Goal: Communication & Community: Answer question/provide support

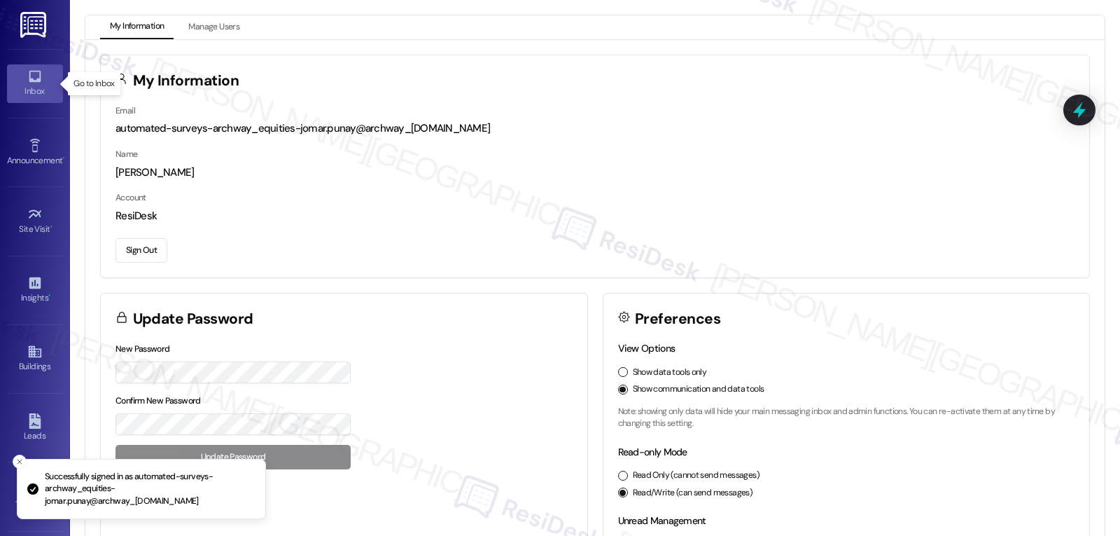
click at [32, 85] on div "Inbox" at bounding box center [35, 91] width 70 height 14
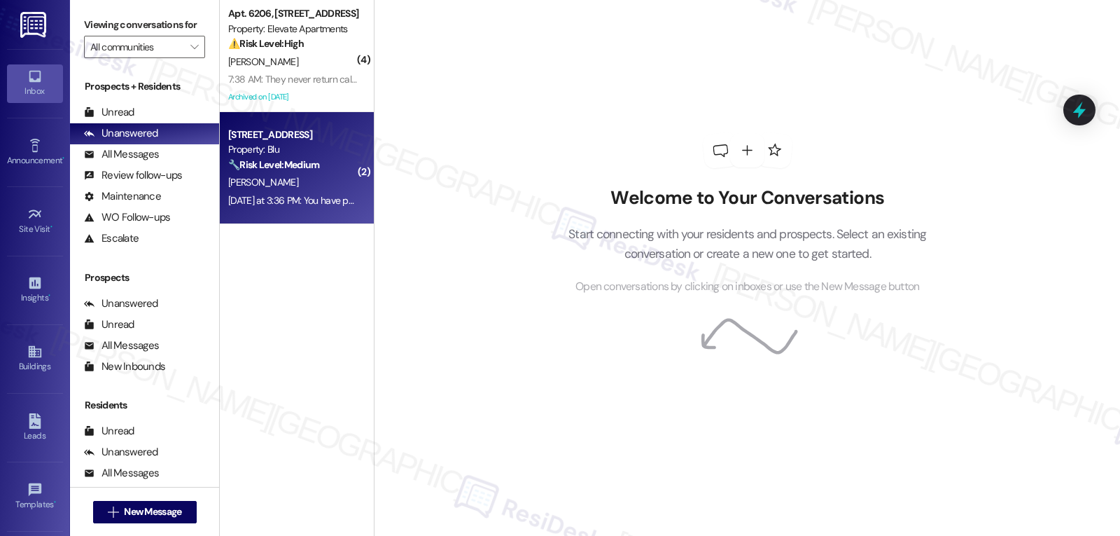
click at [283, 201] on div "Yesterday at 3:36 PM: You have permission to enter. No extant instructions. Yes…" at bounding box center [371, 200] width 286 height 13
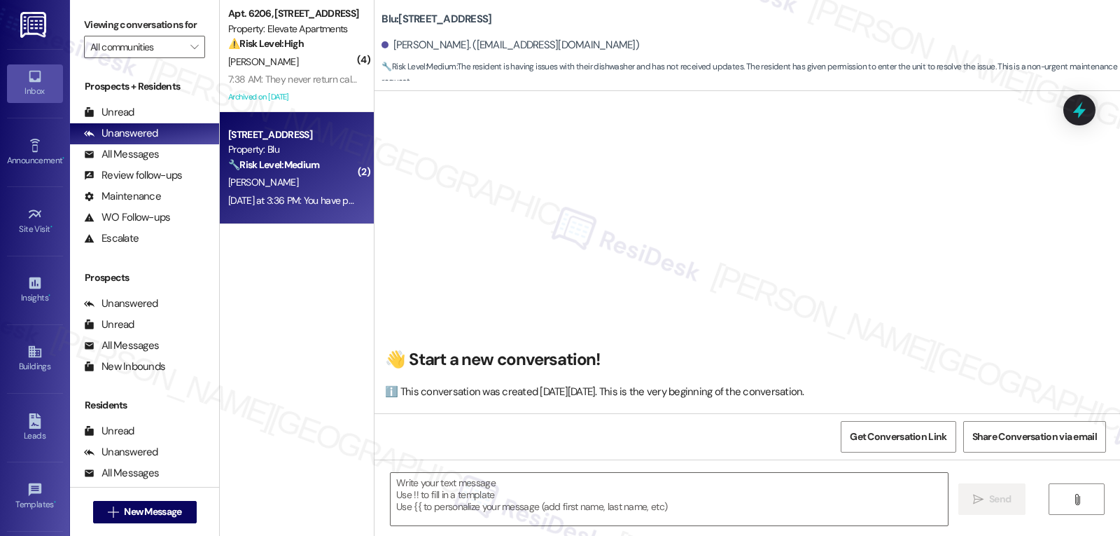
scroll to position [3754, 0]
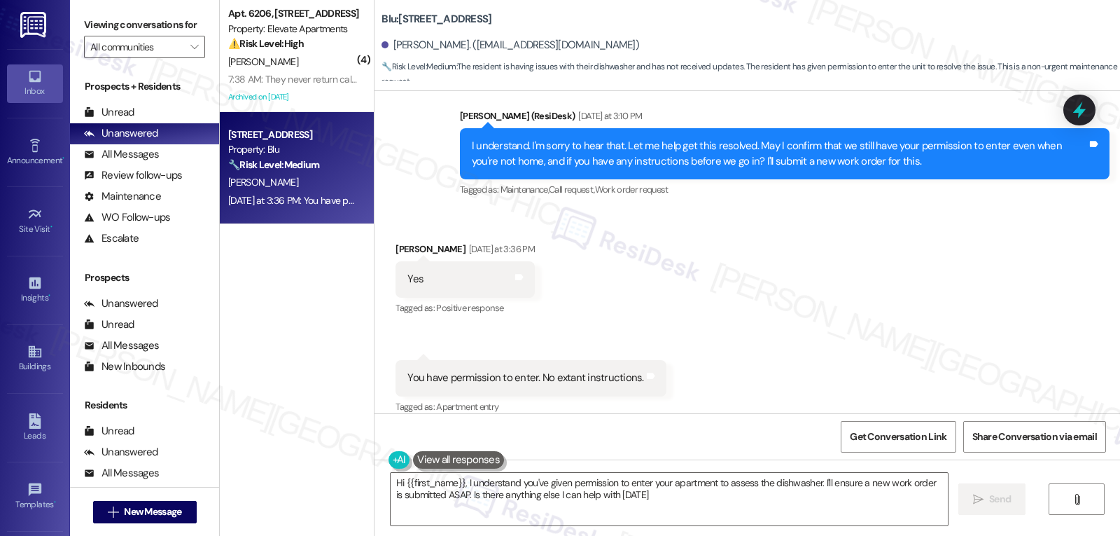
type textarea "Hi {{first_name}}, I understand you've given permission to enter your apartment…"
click at [630, 267] on div "Received via SMS Matthew Thompson Yesterday at 3:36 PM Yes Tags and notes Tagge…" at bounding box center [748, 318] width 746 height 217
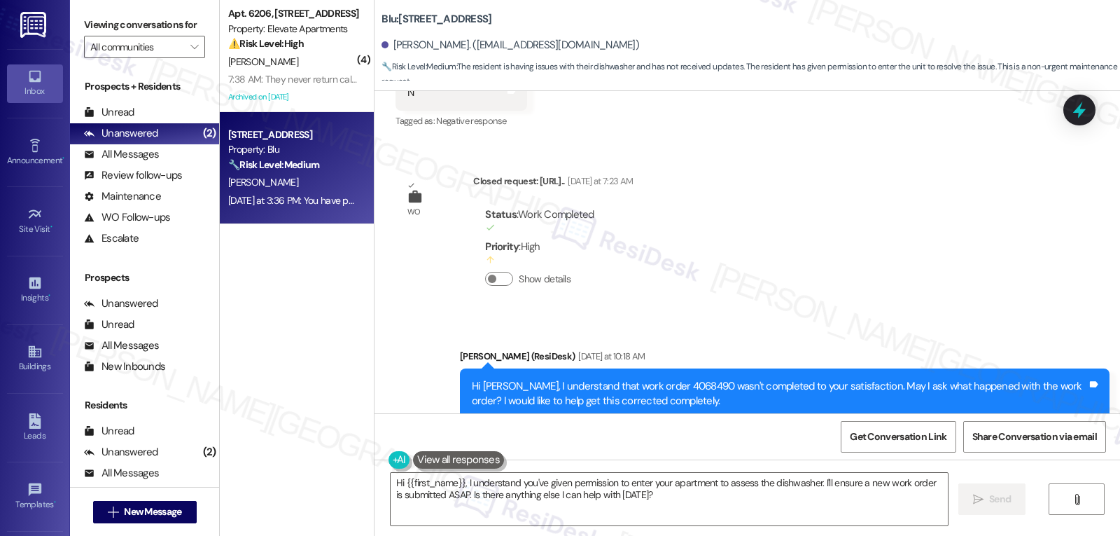
scroll to position [2074, 0]
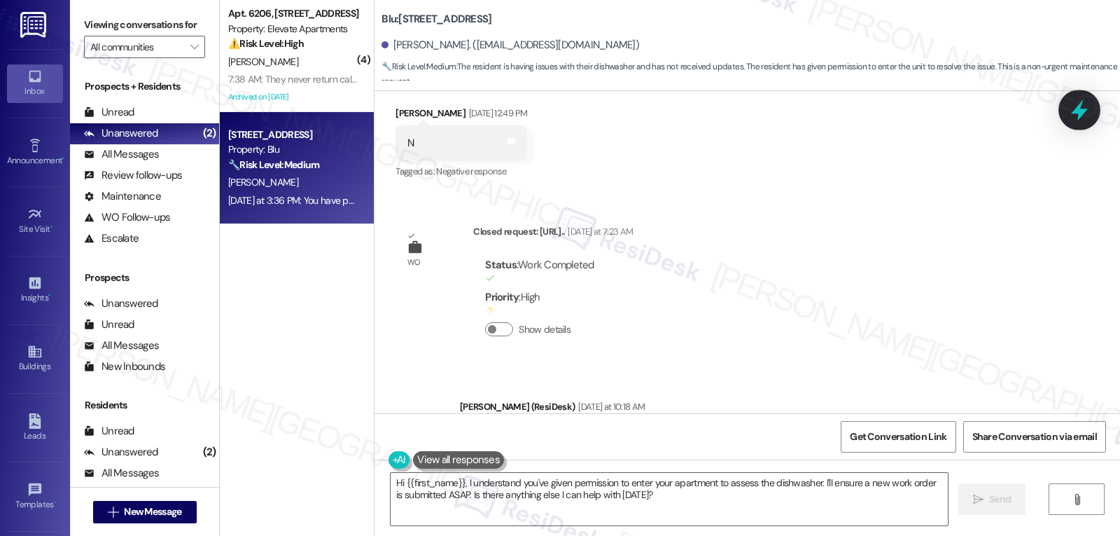
click at [1068, 106] on icon at bounding box center [1080, 110] width 24 height 24
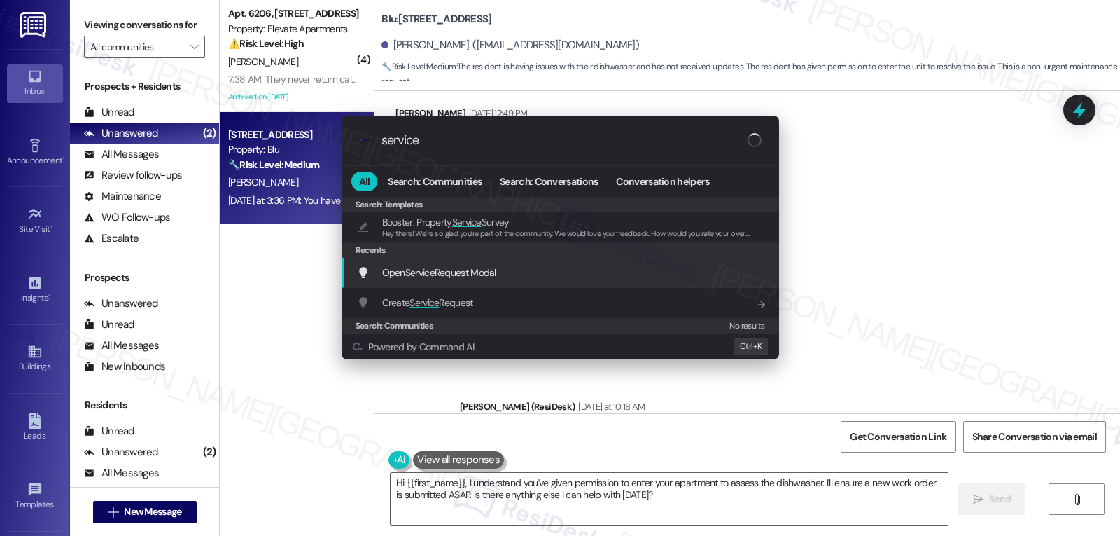
click at [514, 279] on div "Open Service Request Modal Add shortcut" at bounding box center [562, 272] width 410 height 15
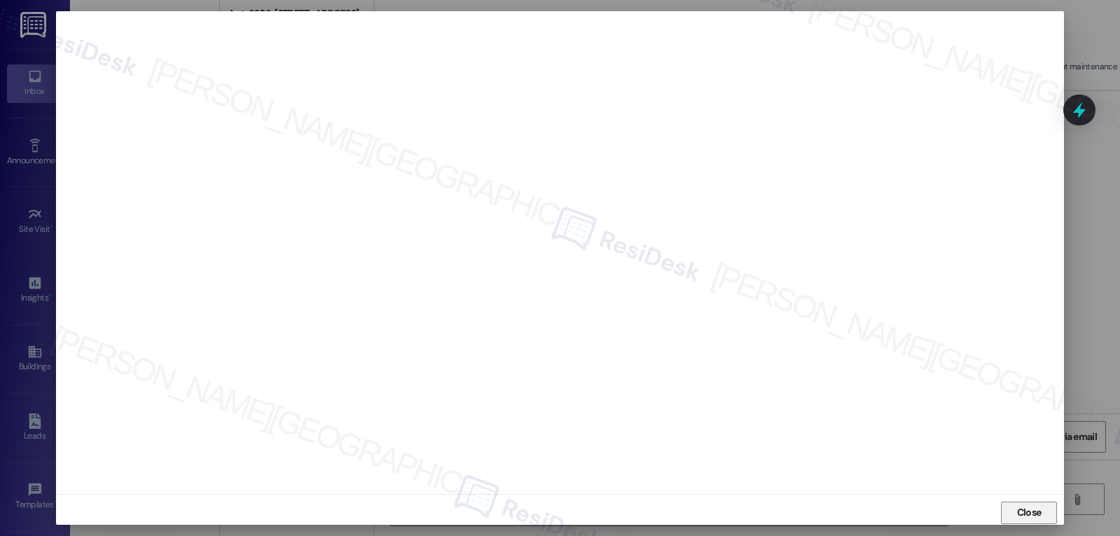
click at [1039, 513] on span "Close" at bounding box center [1030, 512] width 30 height 15
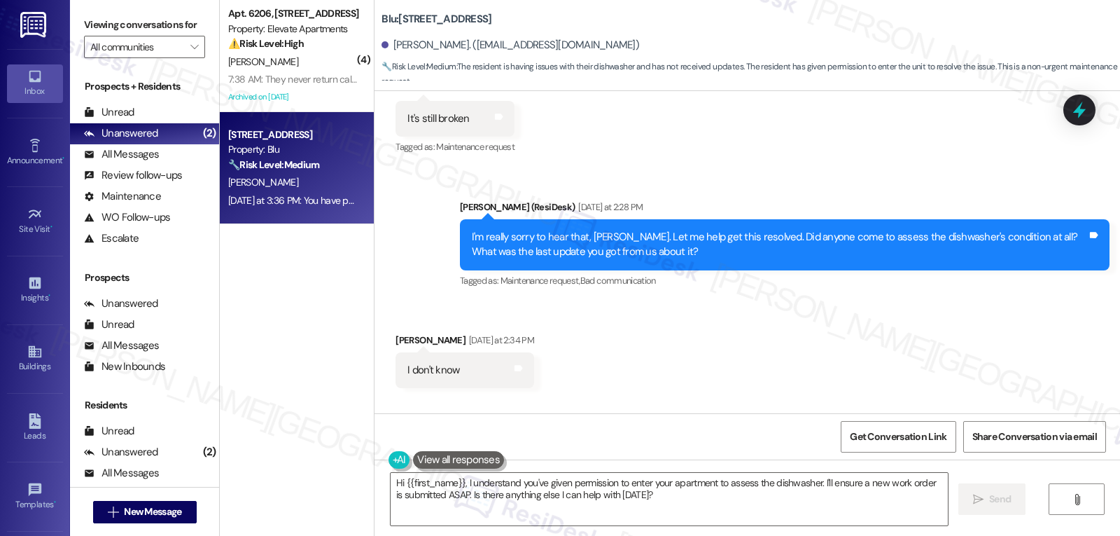
scroll to position [3754, 0]
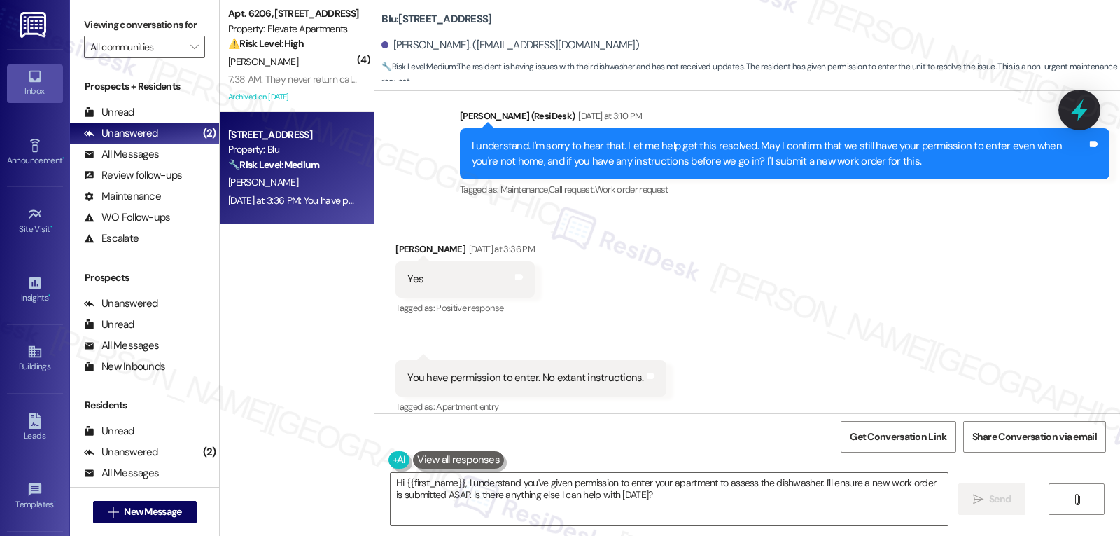
click at [1096, 103] on div at bounding box center [1080, 110] width 42 height 40
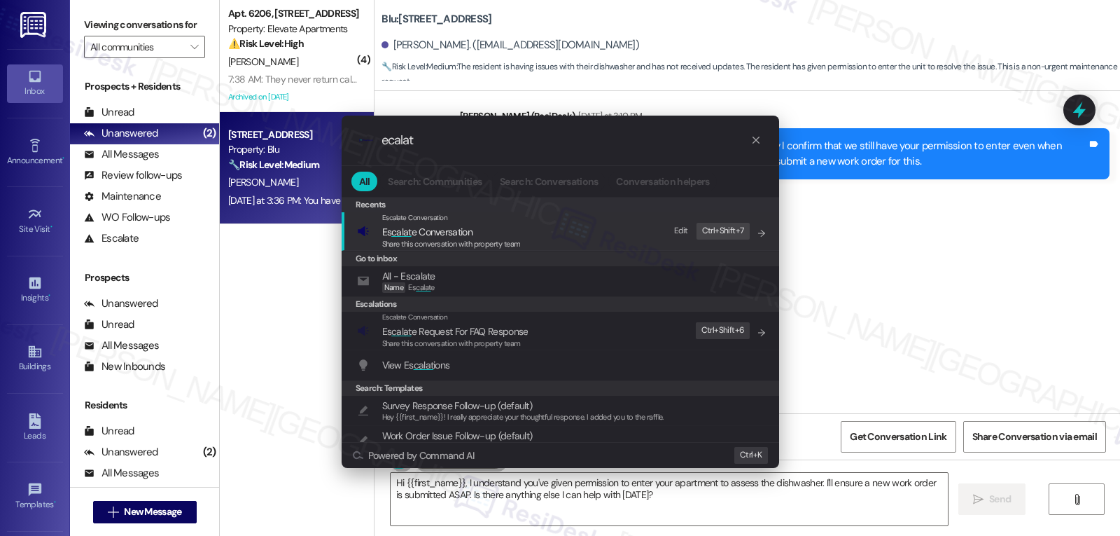
type input "ecalat"
click at [450, 244] on span "Share this conversation with property team" at bounding box center [451, 244] width 139 height 10
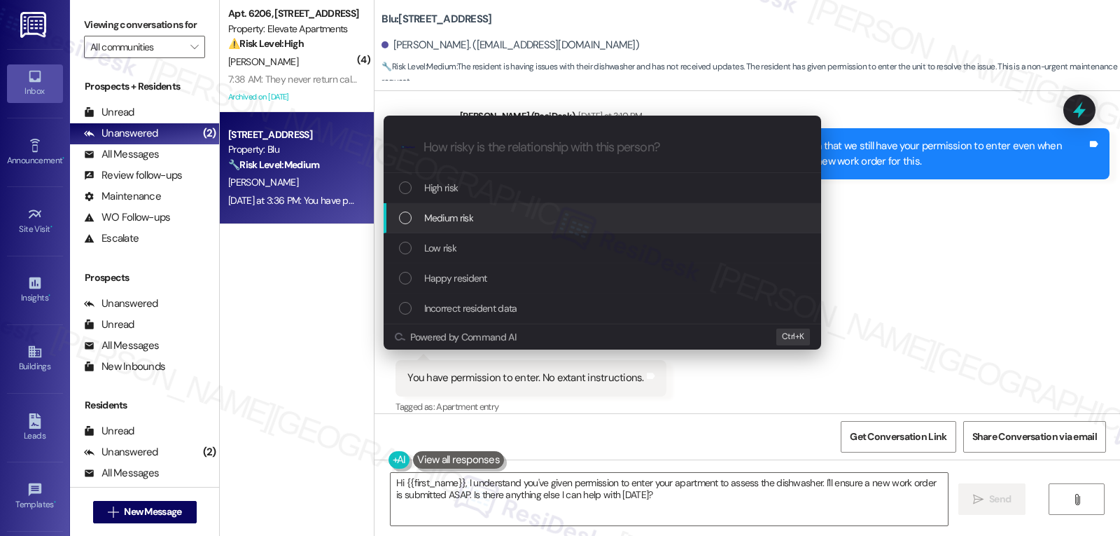
click at [464, 226] on div "Medium risk" at bounding box center [603, 218] width 438 height 30
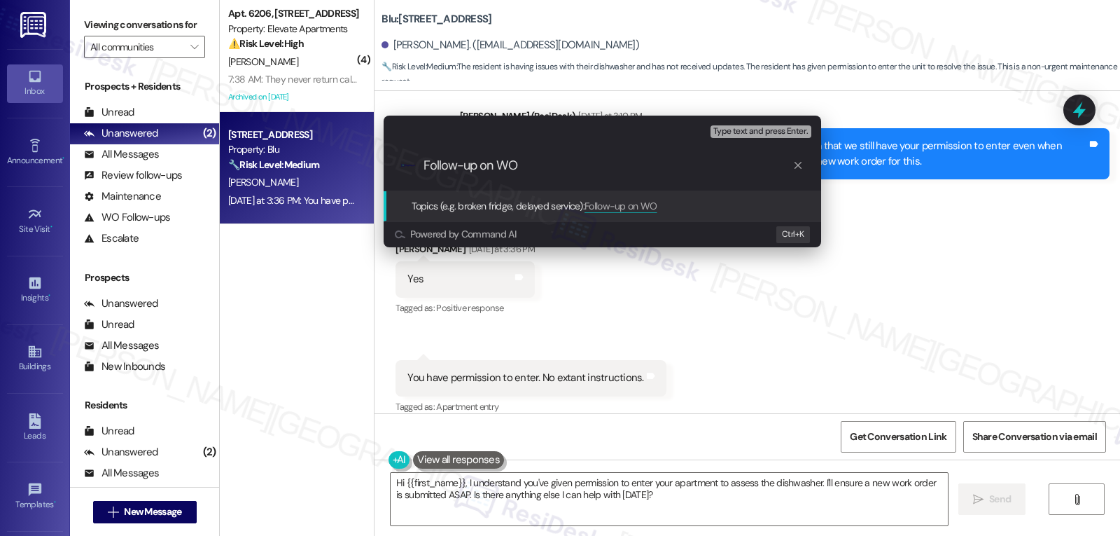
paste input "4,109,972"
type input "Follow-up on WO 4109972 Dishwasher Broken"
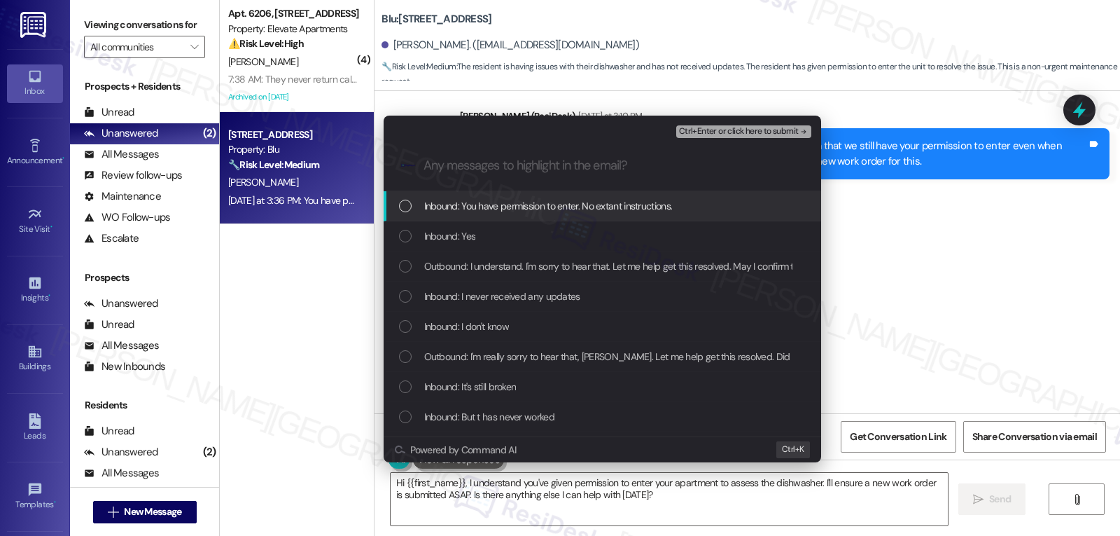
click at [553, 201] on span "Inbound: You have permission to enter. No extant instructions." at bounding box center [548, 205] width 249 height 15
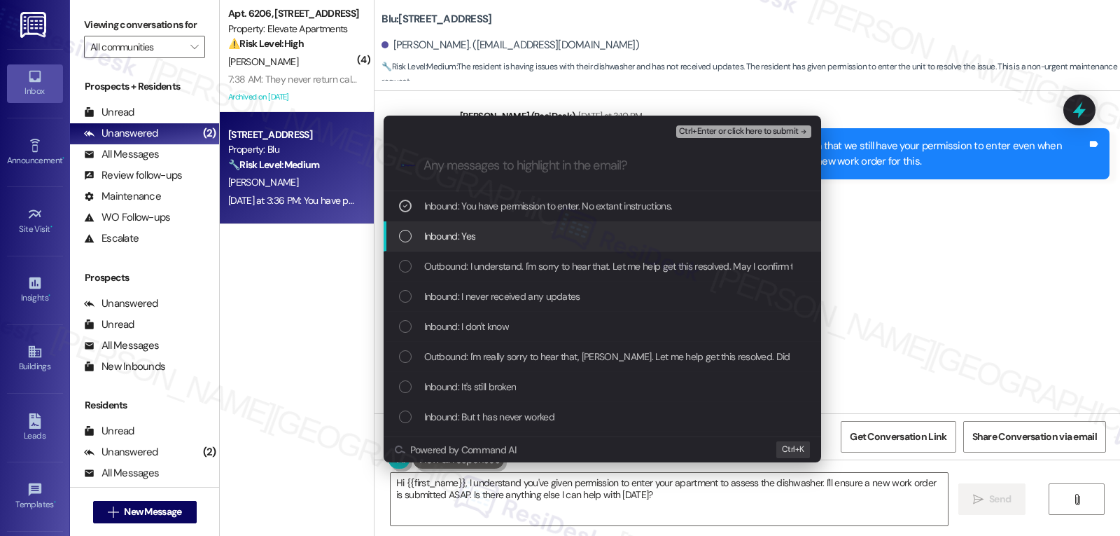
click at [508, 230] on div "Inbound: Yes" at bounding box center [604, 235] width 410 height 15
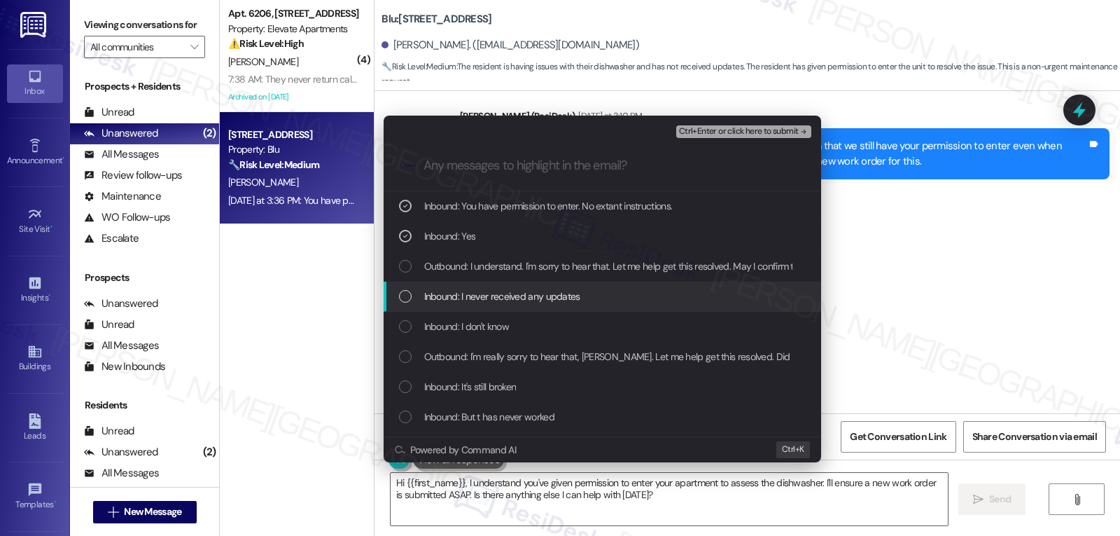
click at [493, 302] on span "Inbound: I never received any updates" at bounding box center [502, 295] width 156 height 15
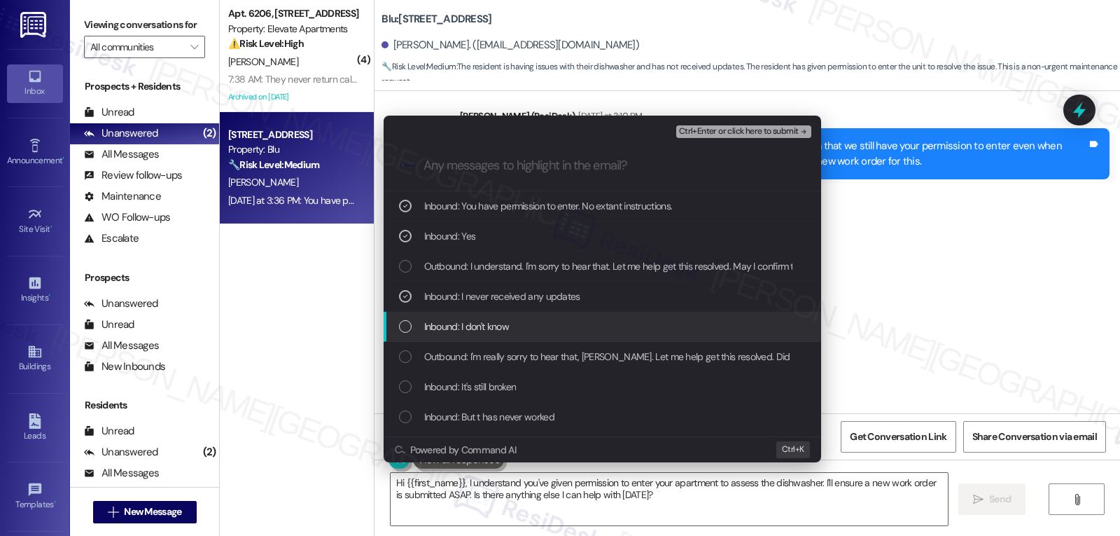
click at [492, 323] on span "Inbound: I don't know" at bounding box center [466, 326] width 85 height 15
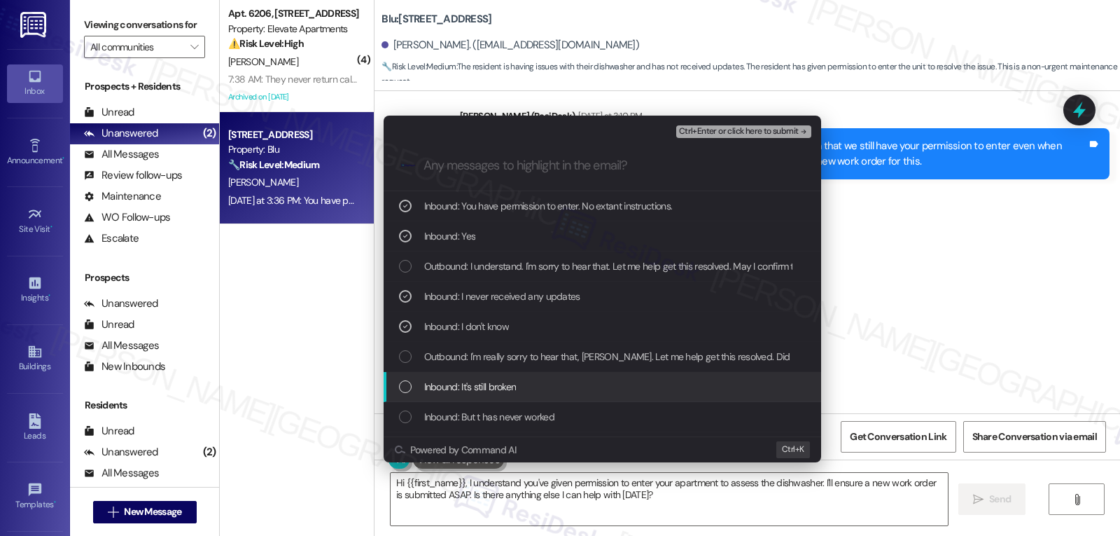
click at [471, 399] on div "Inbound: It's still broken" at bounding box center [603, 387] width 438 height 30
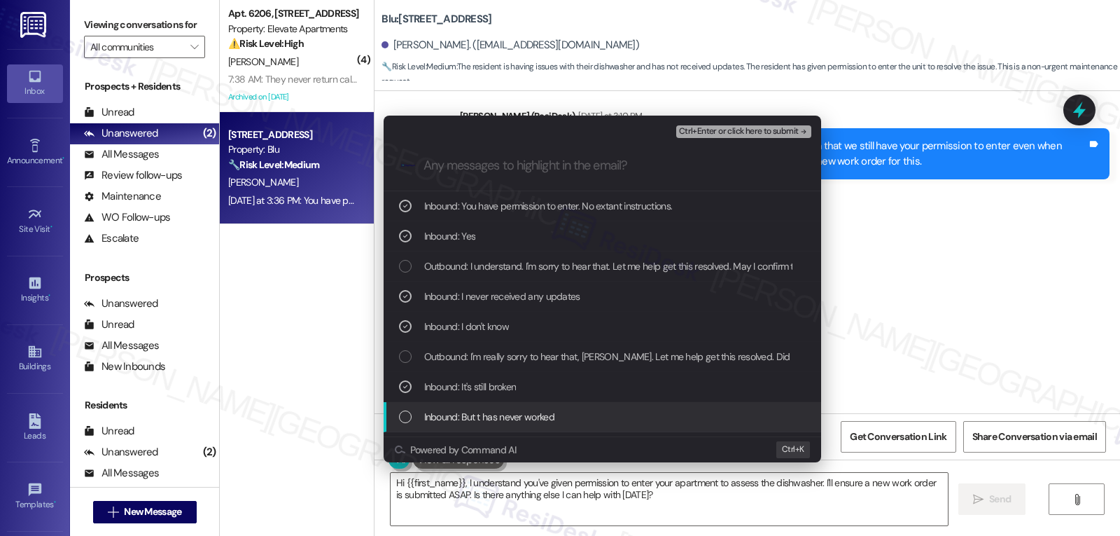
click at [471, 410] on span "Inbound: But t has never worked" at bounding box center [489, 416] width 130 height 15
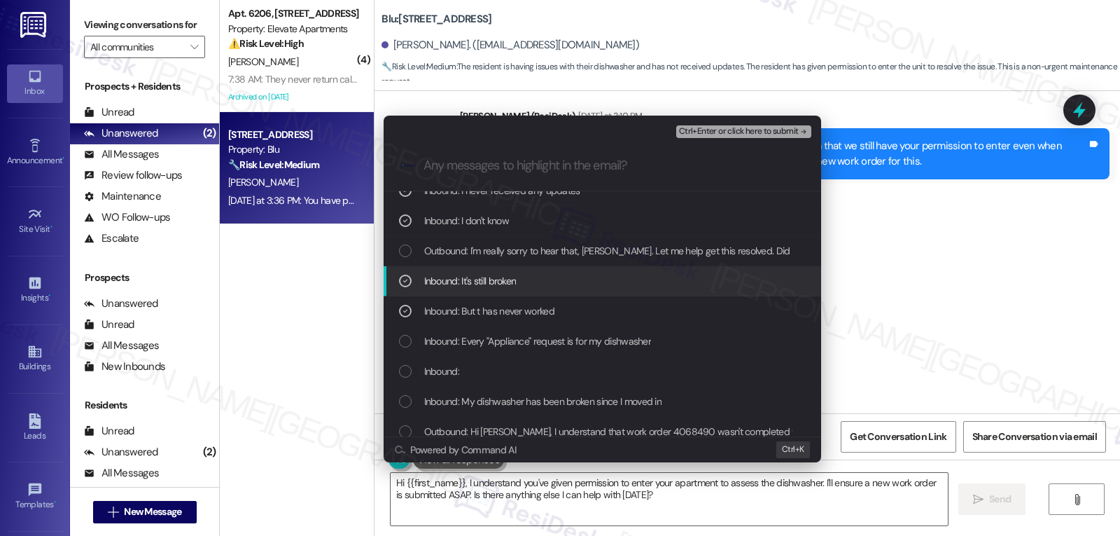
scroll to position [140, 0]
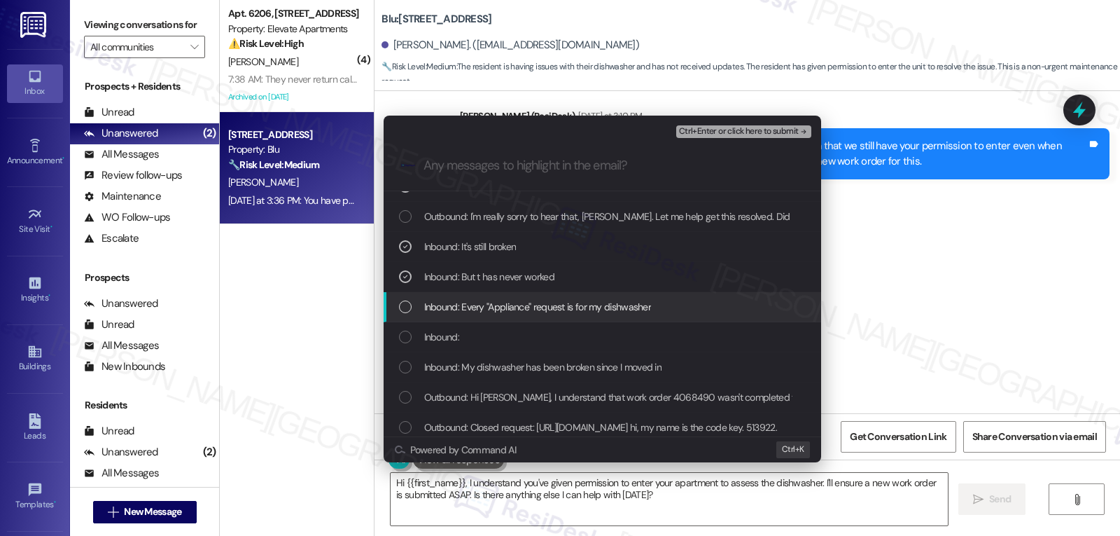
click at [409, 312] on div "List of options" at bounding box center [405, 306] width 13 height 13
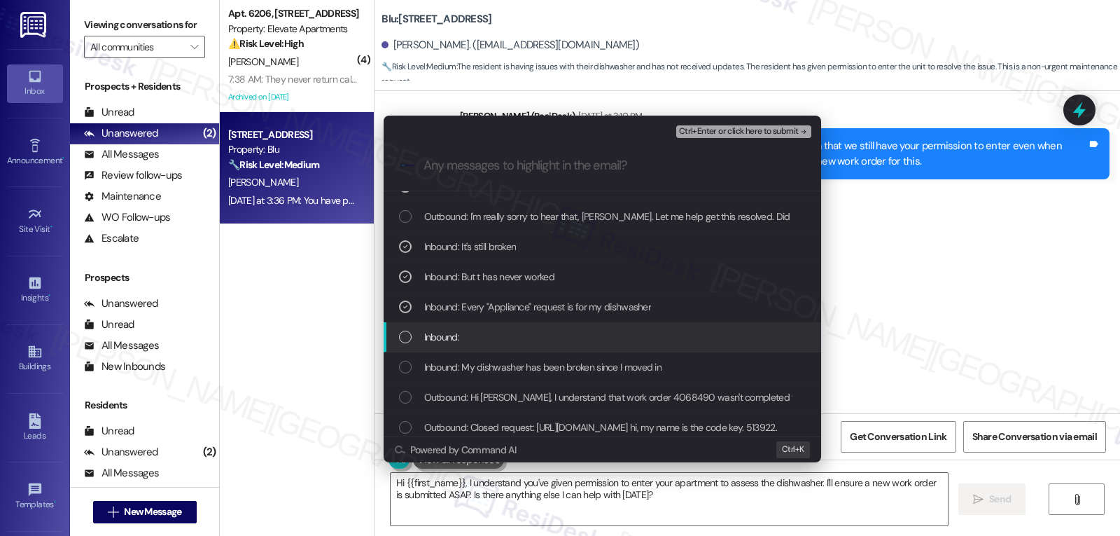
click at [404, 330] on div "List of options" at bounding box center [405, 336] width 13 height 13
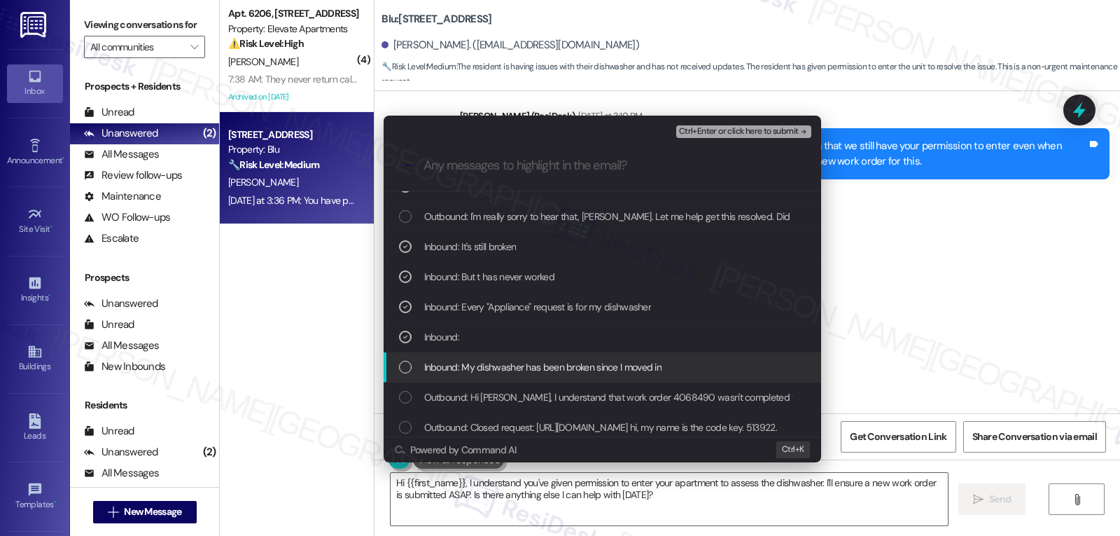
click at [400, 359] on div "Inbound: My dishwasher has been broken since I moved in" at bounding box center [604, 366] width 410 height 15
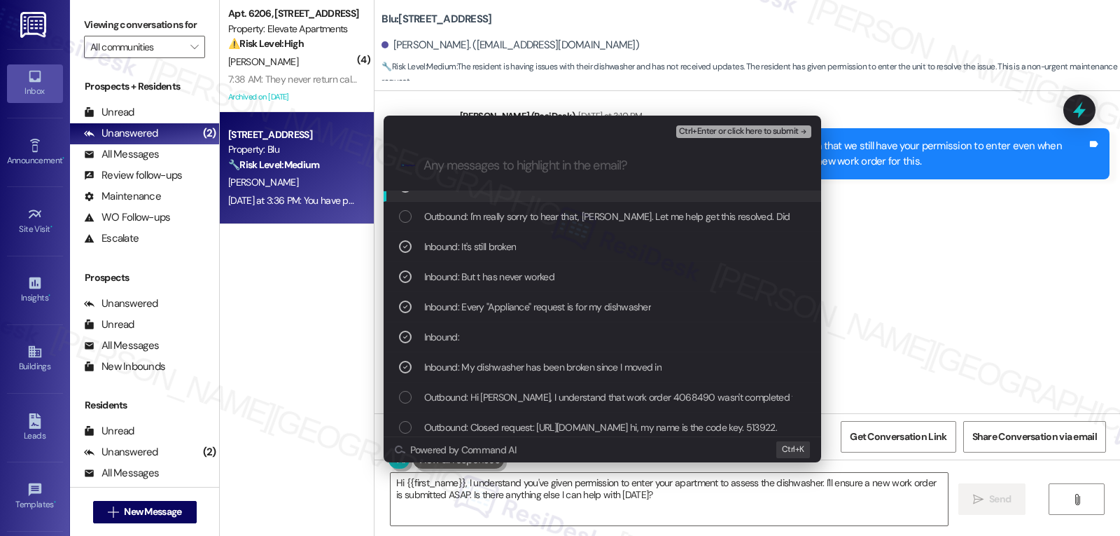
click at [726, 132] on span "Ctrl+Enter or click here to submit" at bounding box center [739, 132] width 120 height 10
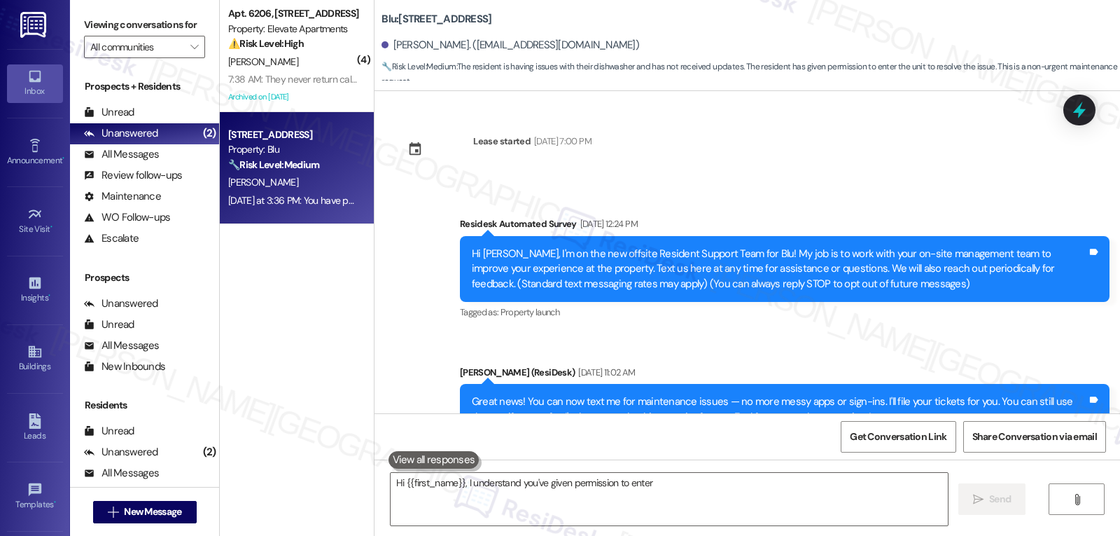
scroll to position [3754, 0]
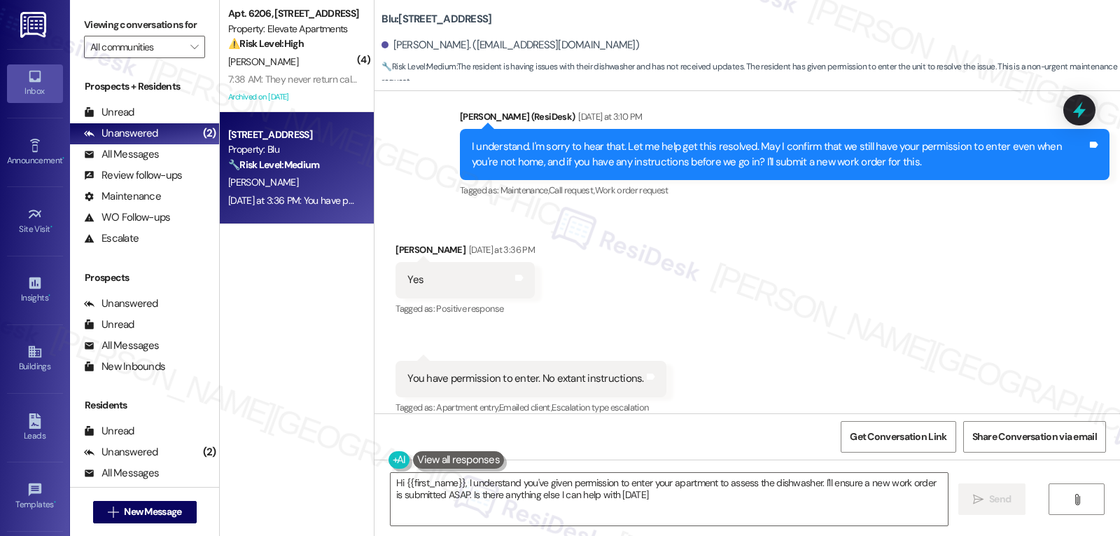
type textarea "Hi {{first_name}}, I understand you've given permission to enter your apartment…"
click at [127, 512] on span "New Message" at bounding box center [152, 511] width 57 height 15
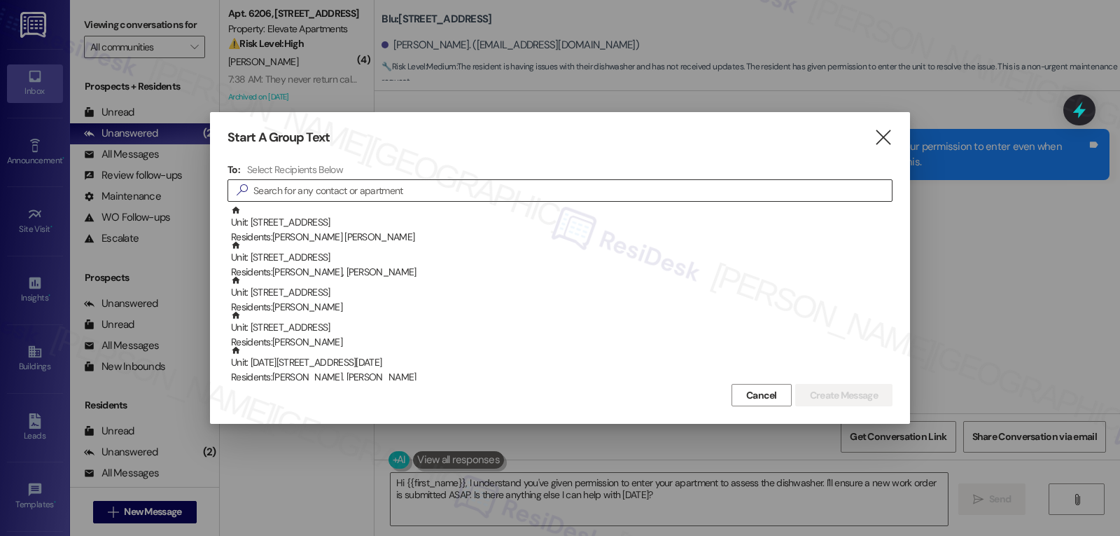
click at [383, 193] on input at bounding box center [572, 191] width 639 height 20
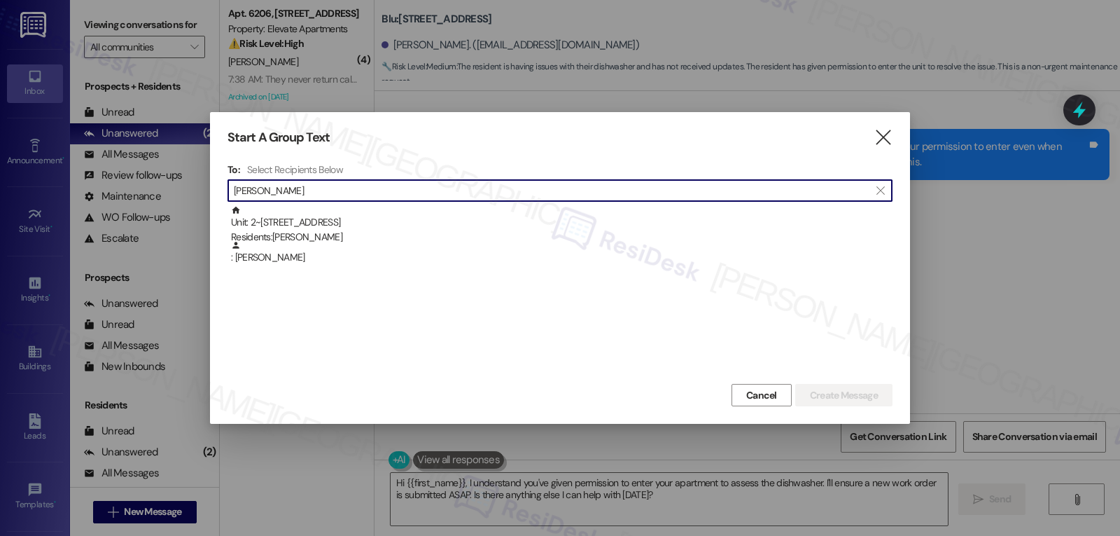
type input "matthew thom"
click at [876, 141] on icon "" at bounding box center [883, 137] width 19 height 15
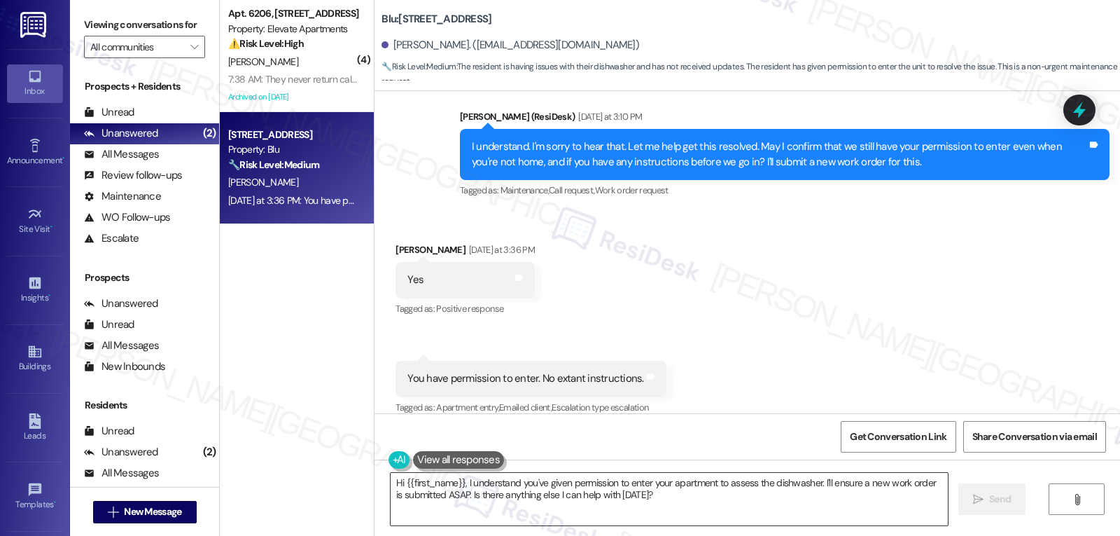
click at [698, 496] on textarea "Hi {{first_name}}, I understand you've given permission to enter your apartment…" at bounding box center [669, 499] width 557 height 53
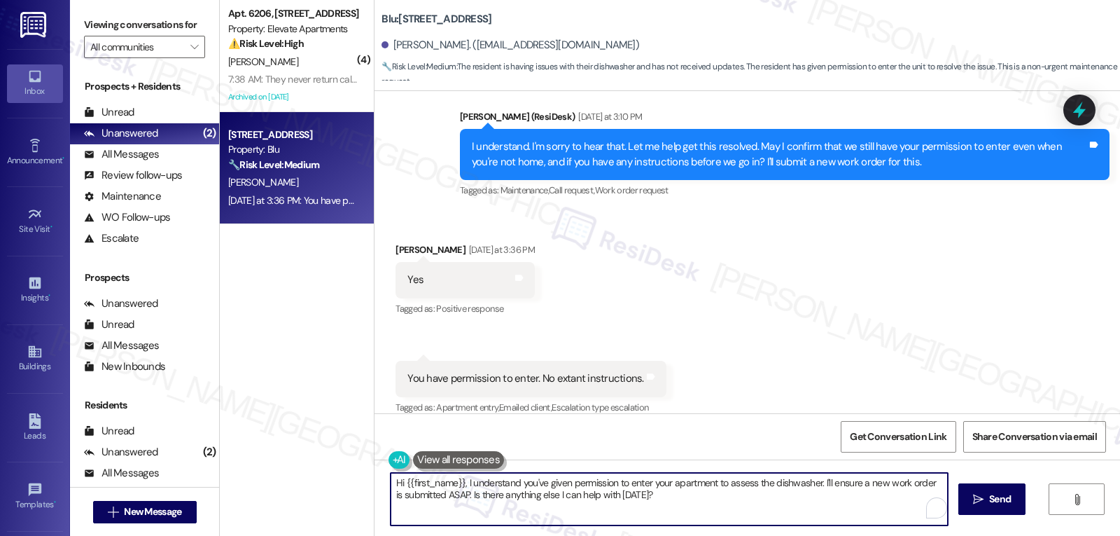
drag, startPoint x: 698, startPoint y: 496, endPoint x: 279, endPoint y: 423, distance: 425.7
click at [279, 423] on div "( 4 ) Apt. 6206, 2111 N. Austin Ave Property: Elevate Apartments ⚠️ Risk Level:…" at bounding box center [670, 268] width 900 height 536
type textarea "Thank you, Matthew! I have followed up on this with the site management team. I…"
type textarea "Hi {{first_name}}, I understand your dishwasher has been broken since you moved…"
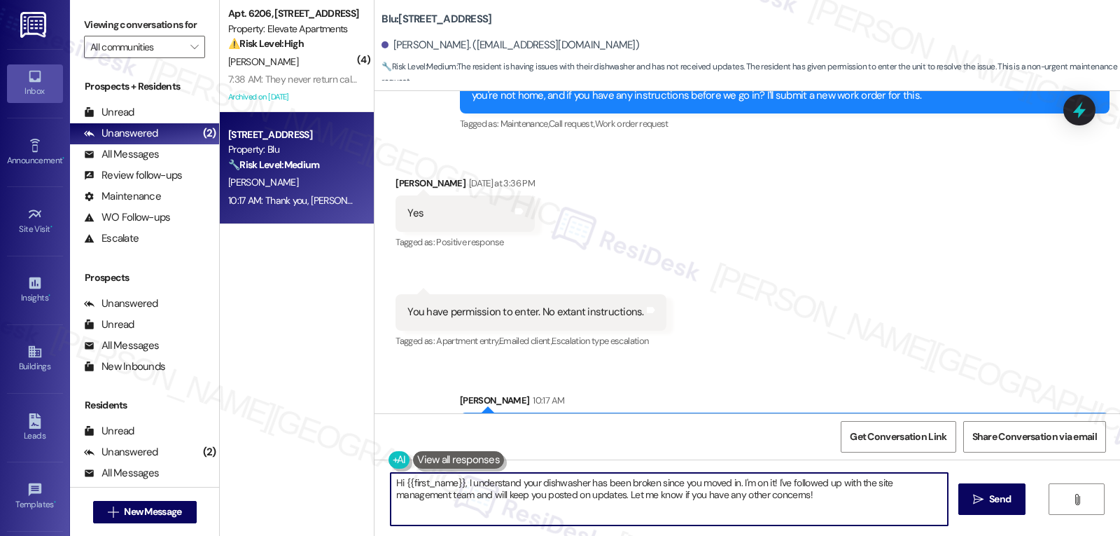
scroll to position [3866, 0]
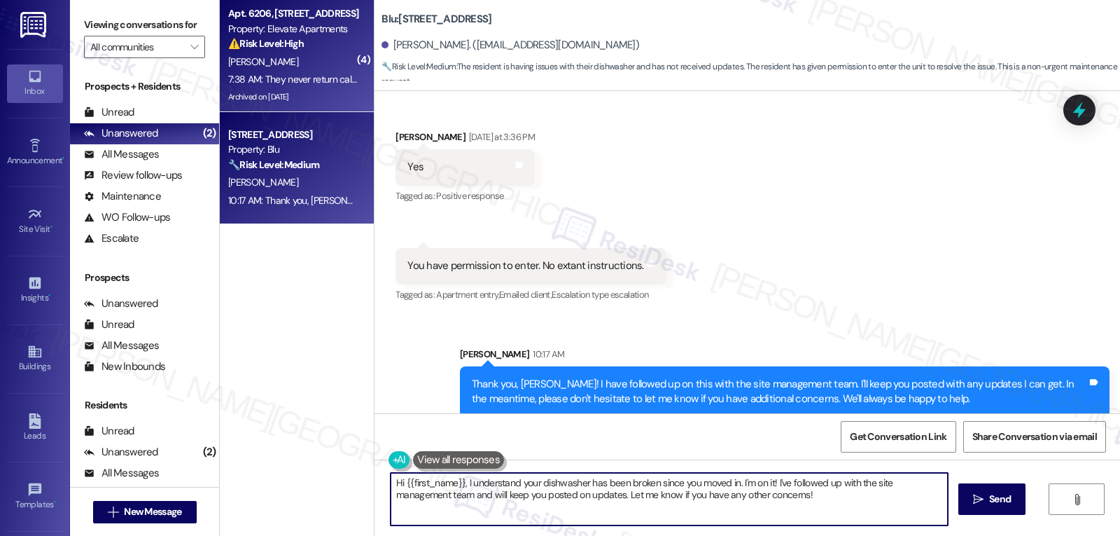
click at [286, 44] on strong "⚠️ Risk Level: High" at bounding box center [266, 43] width 76 height 13
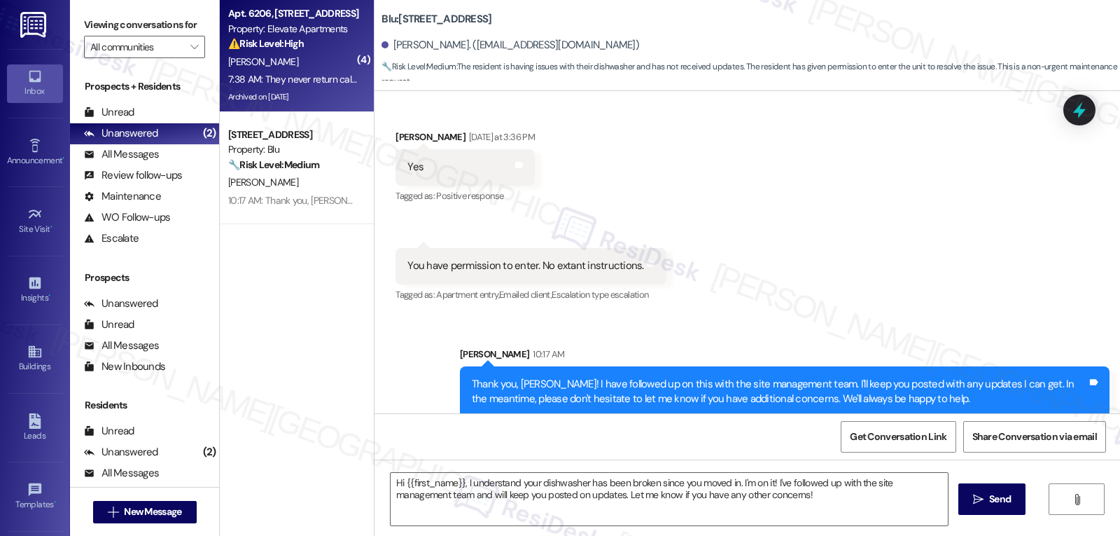
type textarea "Fetching suggested responses. Please feel free to read through the conversation…"
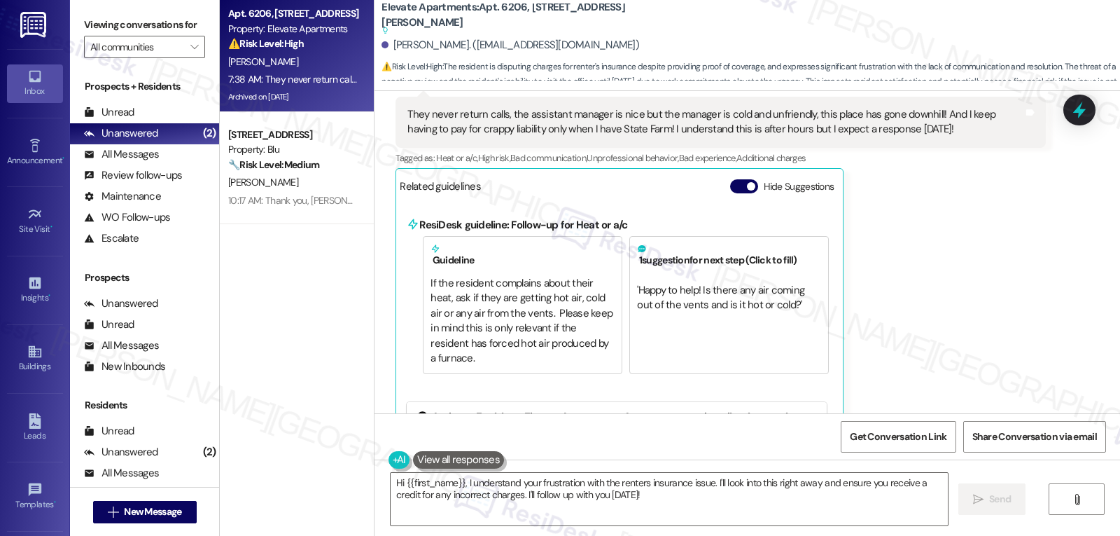
scroll to position [14737, 0]
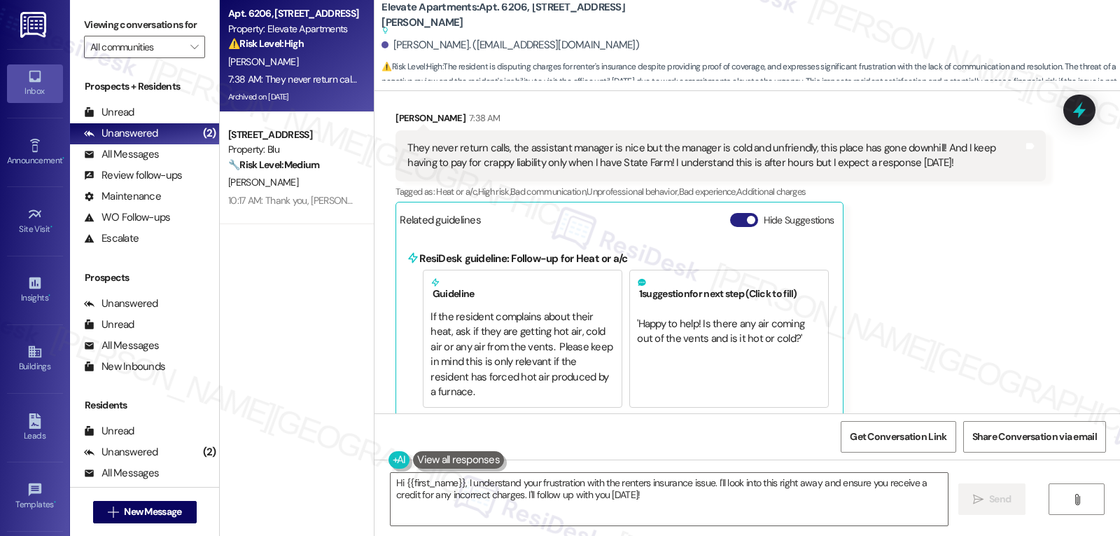
click at [745, 213] on button "Hide Suggestions" at bounding box center [744, 220] width 28 height 14
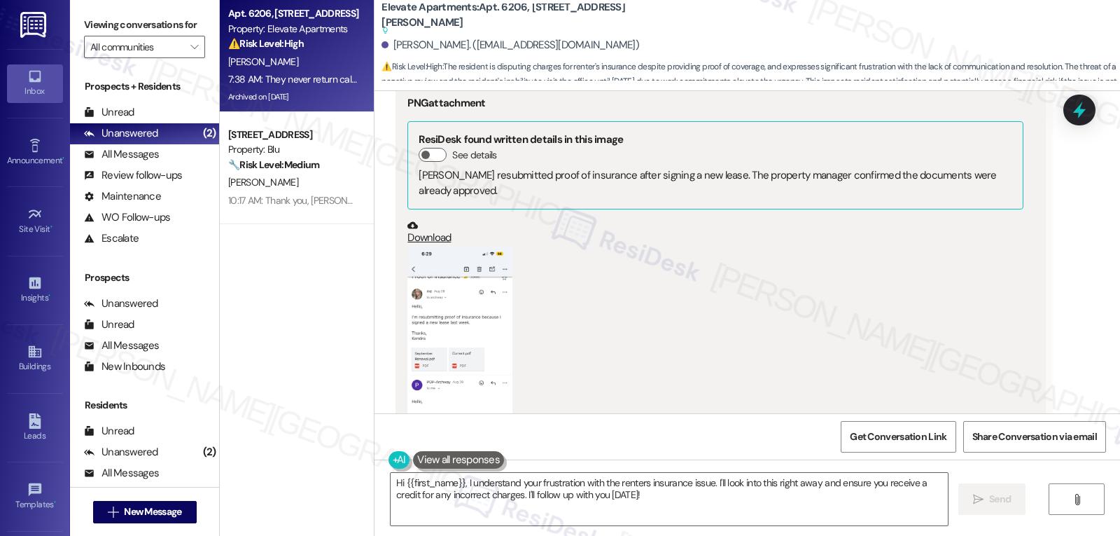
scroll to position [14063, 0]
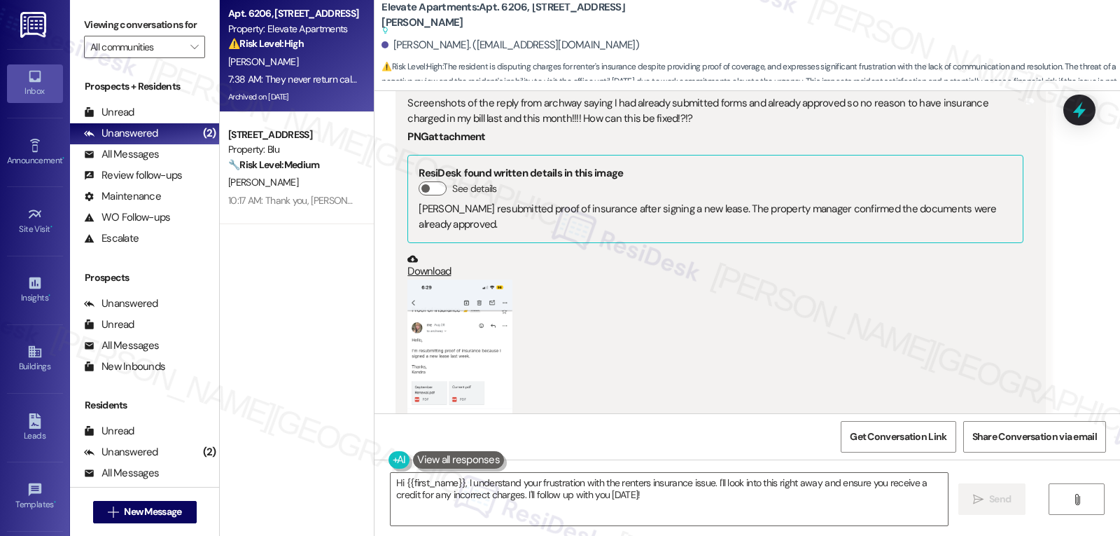
click at [457, 279] on button "Zoom image" at bounding box center [459, 393] width 105 height 228
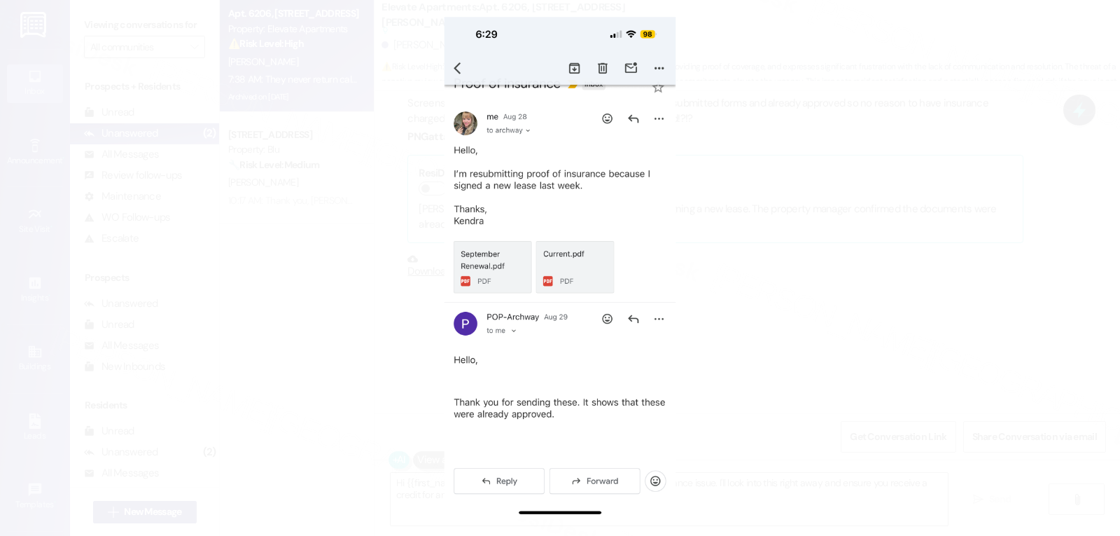
click at [854, 312] on button "Unzoom image" at bounding box center [560, 268] width 1120 height 536
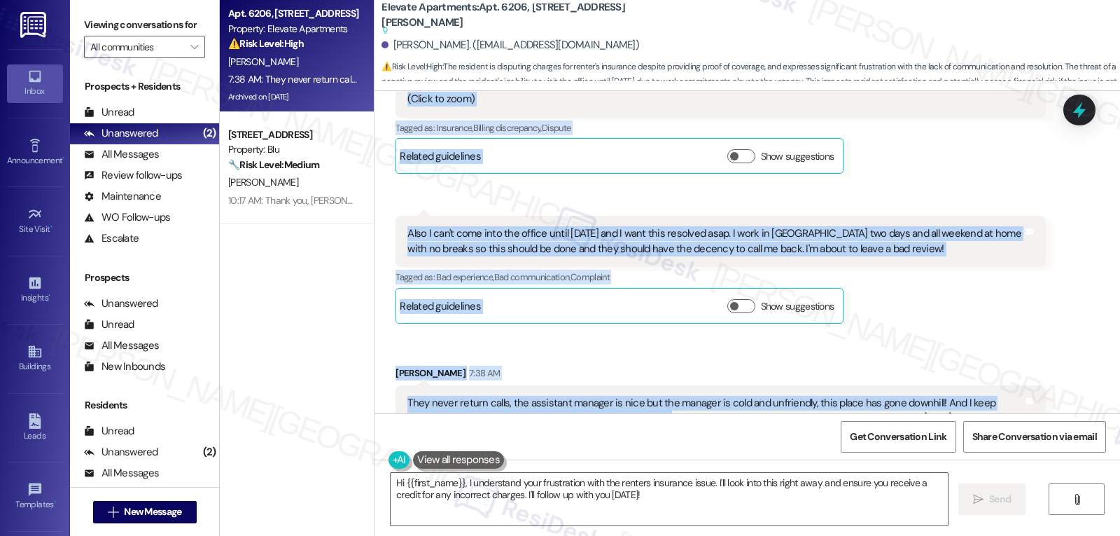
scroll to position [14483, 0]
drag, startPoint x: 384, startPoint y: 256, endPoint x: 942, endPoint y: 361, distance: 568.4
click at [942, 361] on div "Lease started Sep 28, 2024 at 8:00 PM Survey, sent via SMS Residesk Automated S…" at bounding box center [748, 252] width 746 height 322
copy div "Kendra Jimison Aug 27, 2025 at 12:14 PM Well they said they cancelled the notic…"
click at [557, 495] on textarea "Hi {{first_name}}, I understand your frustration with the renters insurance iss…" at bounding box center [669, 499] width 557 height 53
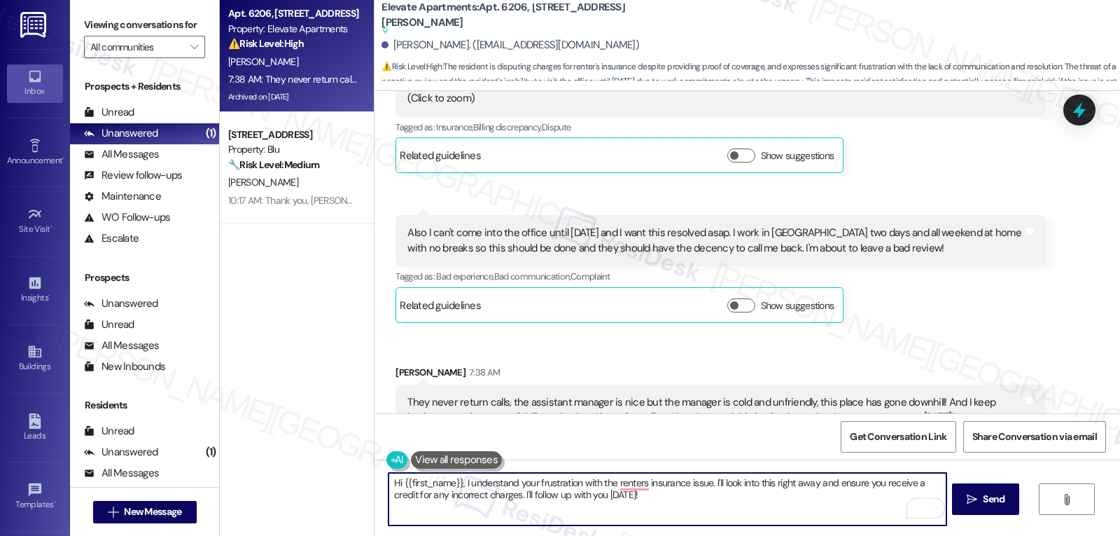
paste textarea "Kendra, thanks for sharing those details and I’m really sorry you’re still deal…"
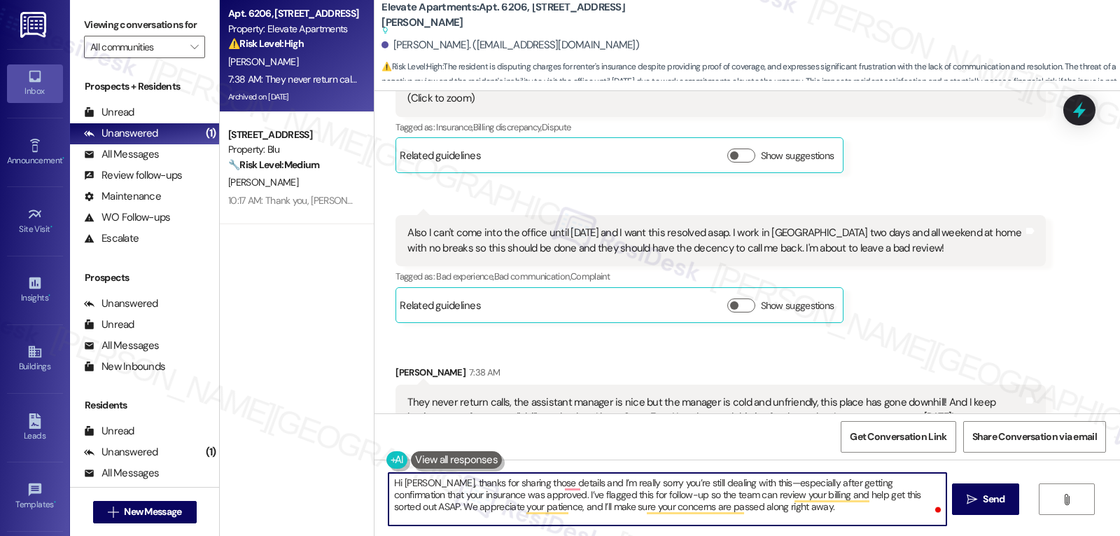
click at [739, 482] on textarea "Hi Kendra, thanks for sharing those details and I’m really sorry you’re still d…" at bounding box center [667, 499] width 557 height 53
click at [797, 515] on textarea "Hi Kendra, thanks for sharing those details and I’m really sorry you’re still d…" at bounding box center [667, 499] width 557 height 53
click at [875, 496] on textarea "Hi Kendra, thanks for sharing those details and I’m really sorry you’re still d…" at bounding box center [667, 499] width 557 height 53
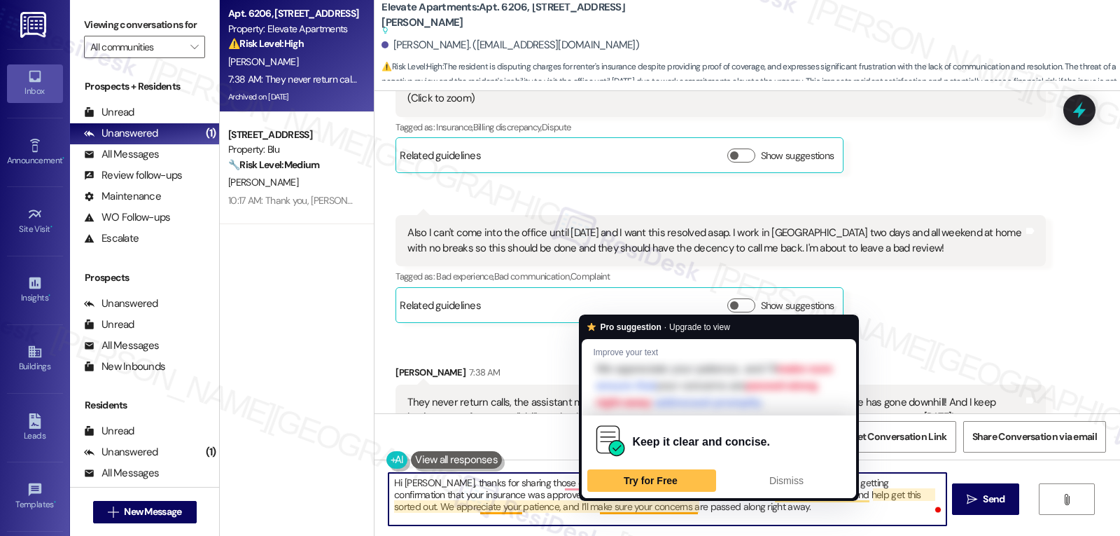
click at [703, 511] on textarea "Hi Kendra, thanks for sharing those details and I’m really sorry you’re still d…" at bounding box center [667, 499] width 557 height 53
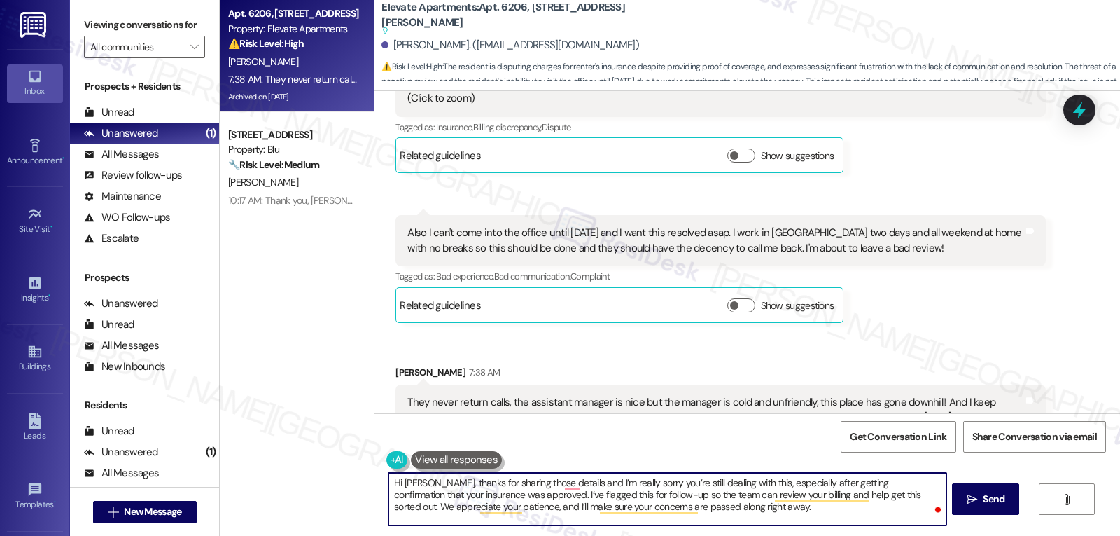
click at [758, 515] on textarea "Hi Kendra, thanks for sharing those details and I’m really sorry you’re still d…" at bounding box center [667, 499] width 557 height 53
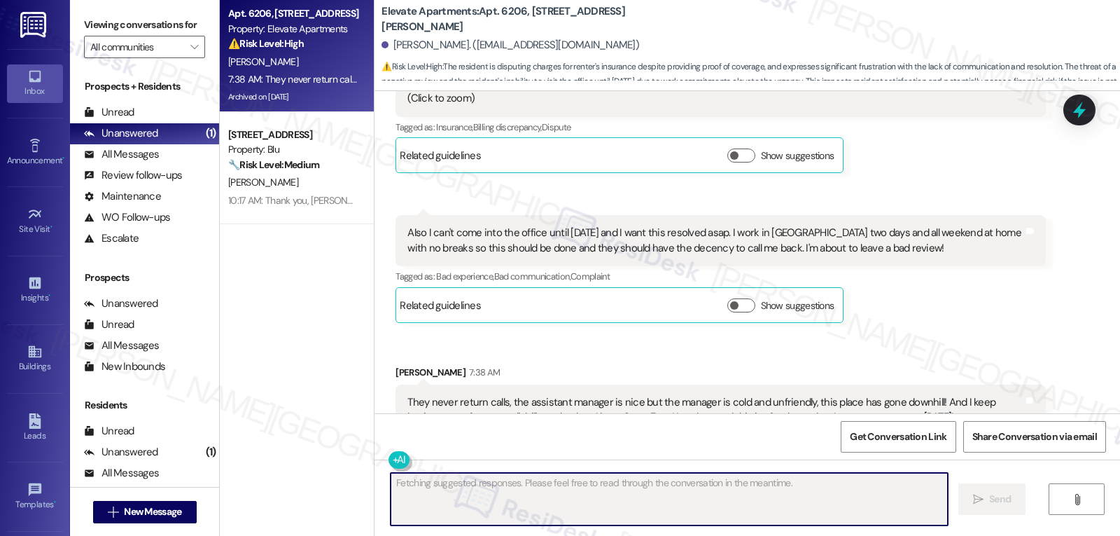
scroll to position [14482, 0]
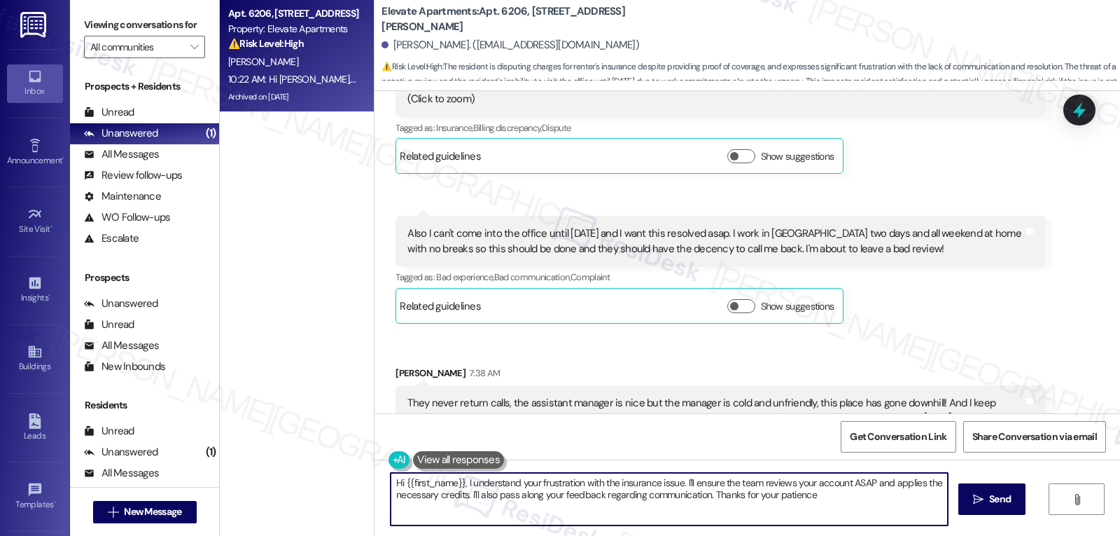
type textarea "Hi {{first_name}}, I understand your frustration with the insurance issue. I'll…"
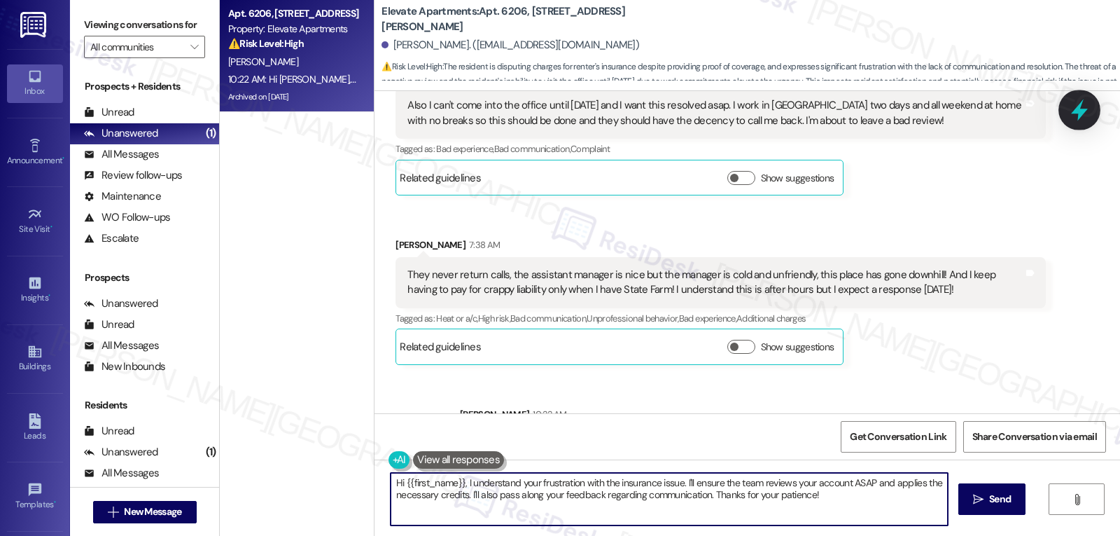
click at [1082, 106] on icon at bounding box center [1080, 110] width 24 height 24
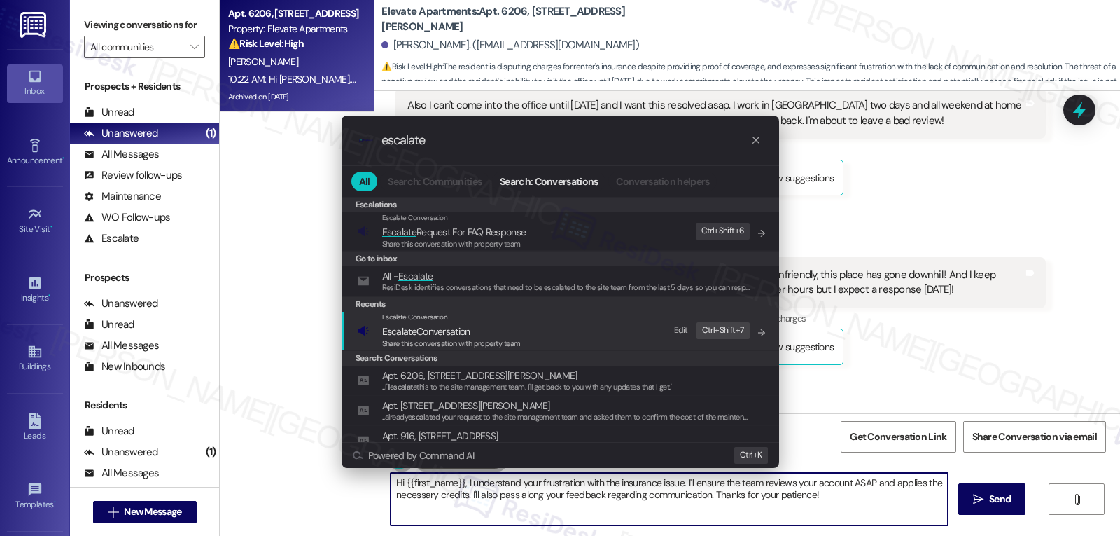
type input "escalate"
click at [442, 340] on span "Share this conversation with property team" at bounding box center [451, 343] width 139 height 10
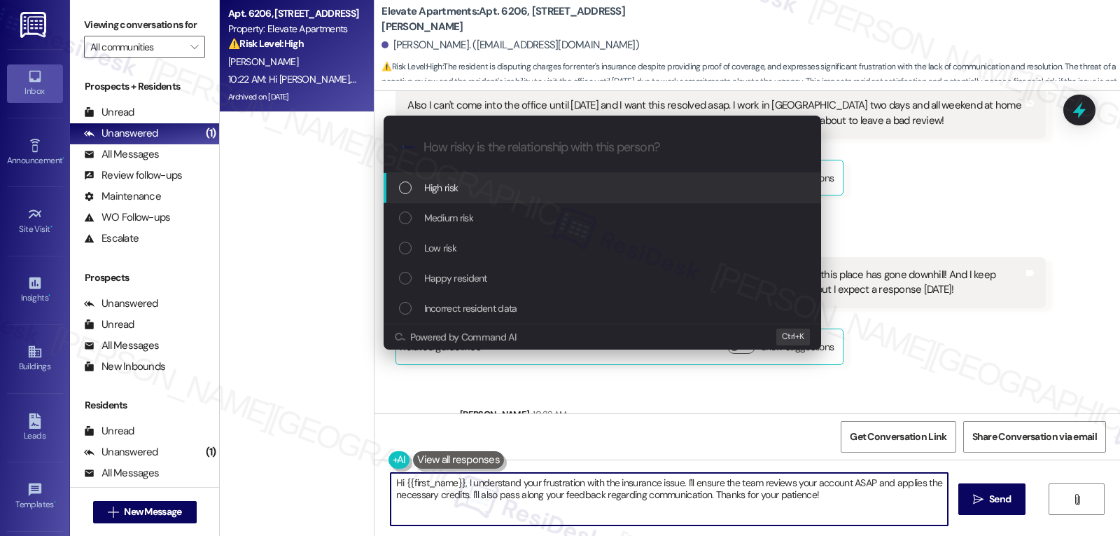
click at [507, 188] on div "High risk" at bounding box center [604, 187] width 410 height 15
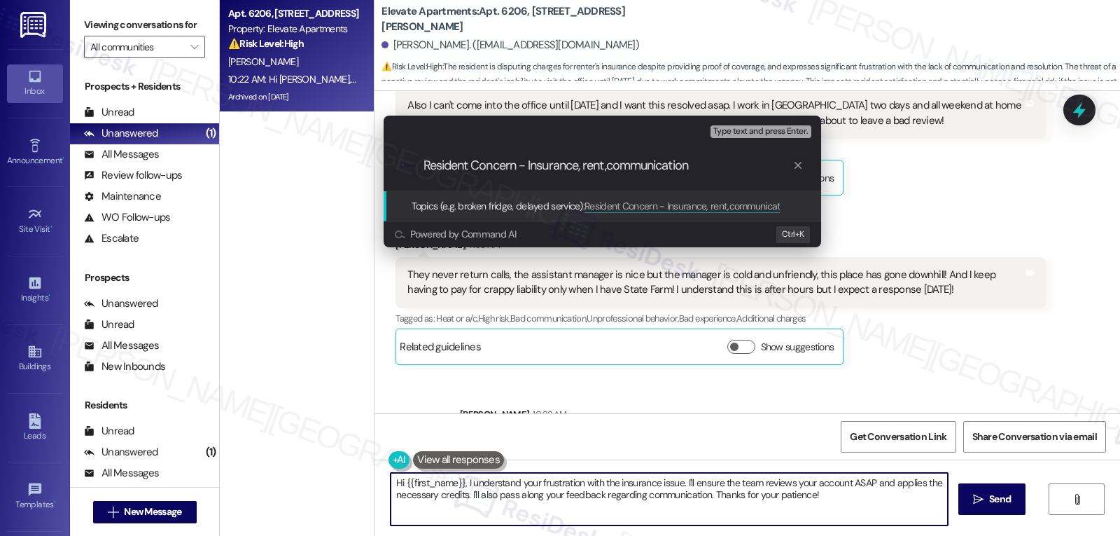
type input "Resident Concern - Insurance, rent, communication"
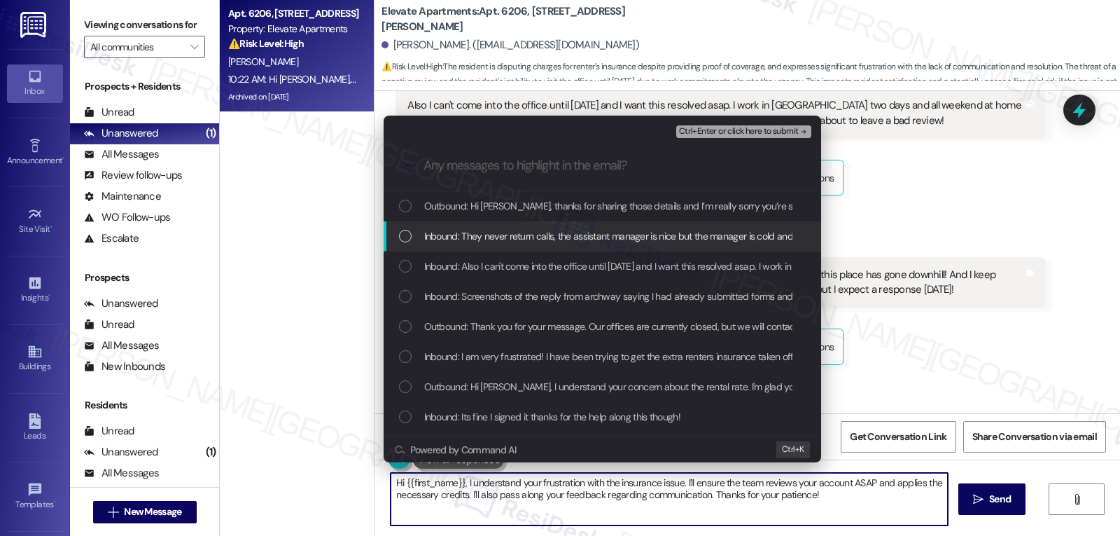
click at [406, 237] on div "List of options" at bounding box center [405, 236] width 13 height 13
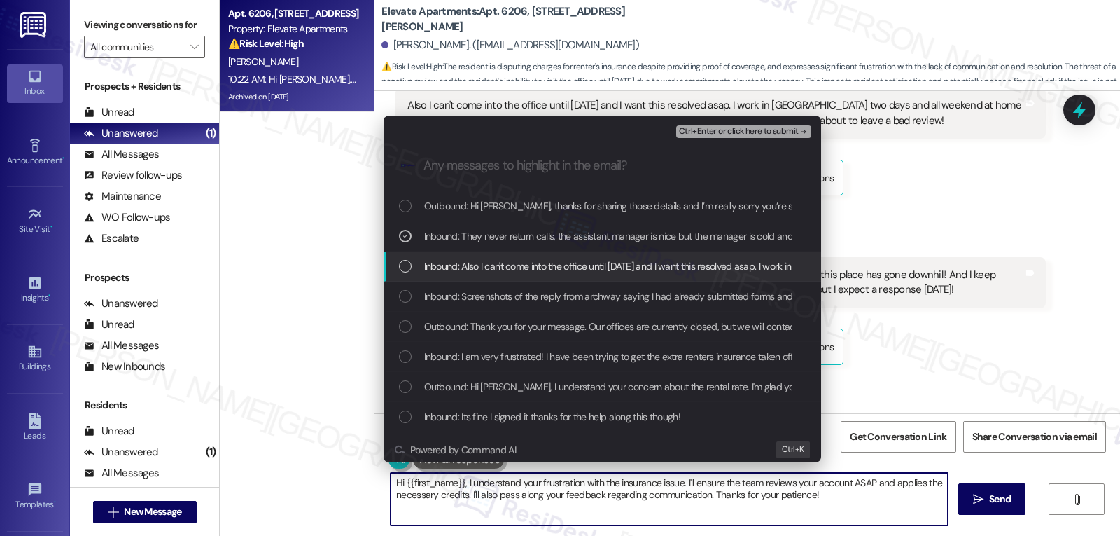
click at [406, 267] on div "List of options" at bounding box center [405, 266] width 13 height 13
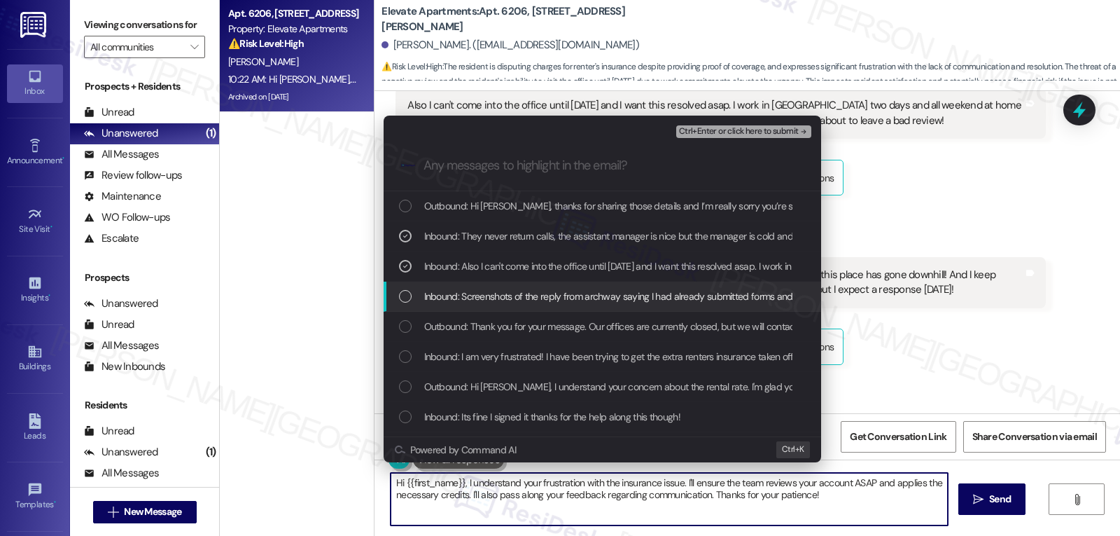
click at [405, 292] on div "List of options" at bounding box center [405, 296] width 13 height 13
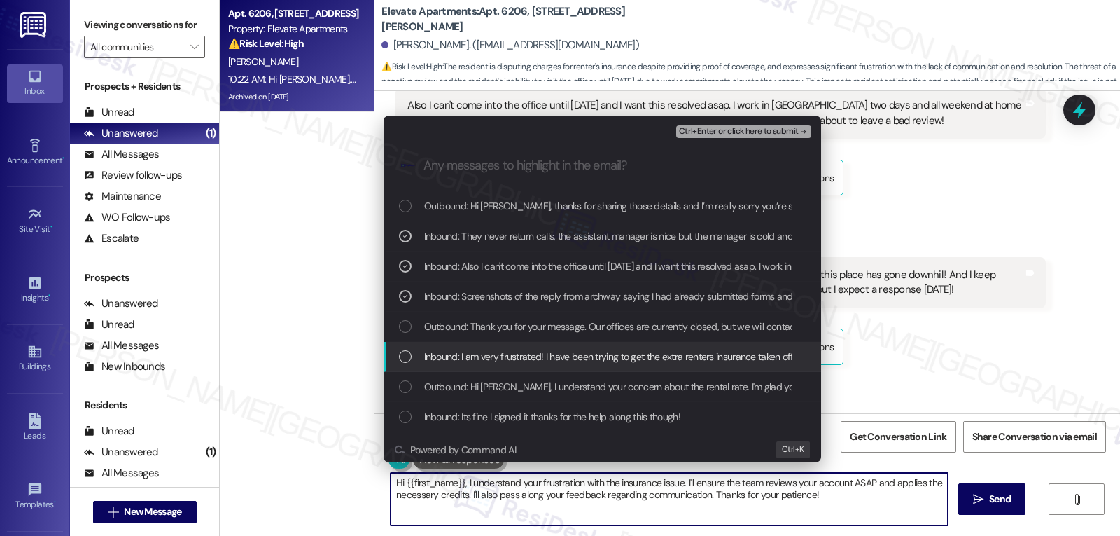
click at [402, 353] on div "List of options" at bounding box center [405, 356] width 13 height 13
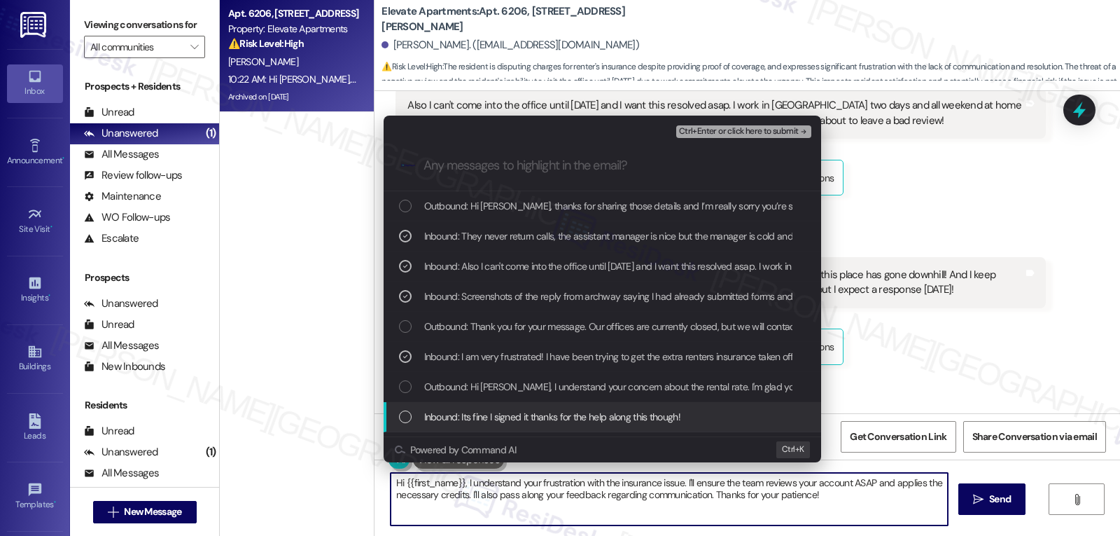
click at [411, 417] on div "List of options" at bounding box center [405, 416] width 13 height 13
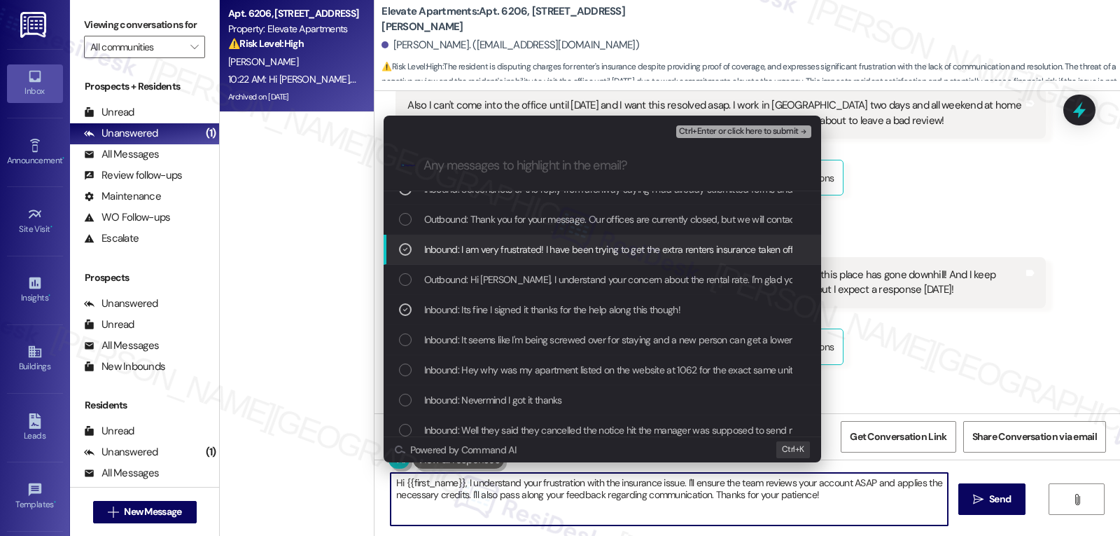
scroll to position [140, 0]
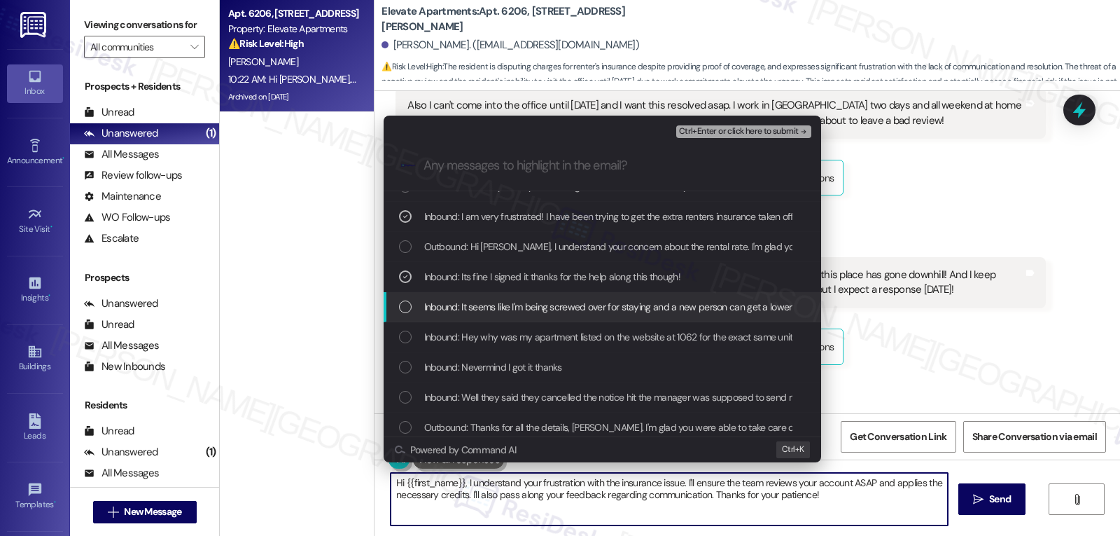
click at [410, 311] on div "List of options" at bounding box center [405, 306] width 13 height 13
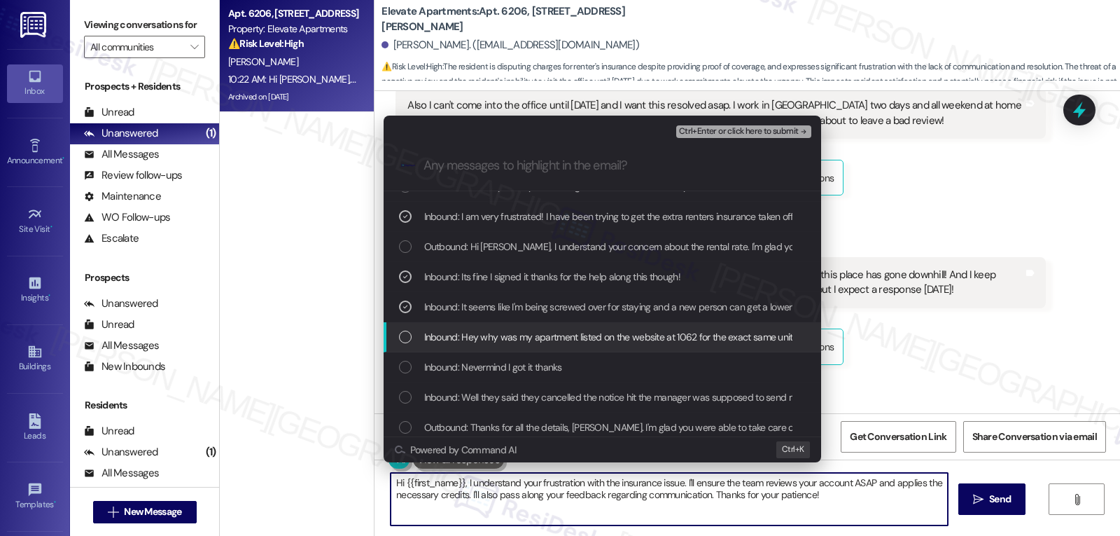
click at [405, 333] on div "List of options" at bounding box center [405, 336] width 13 height 13
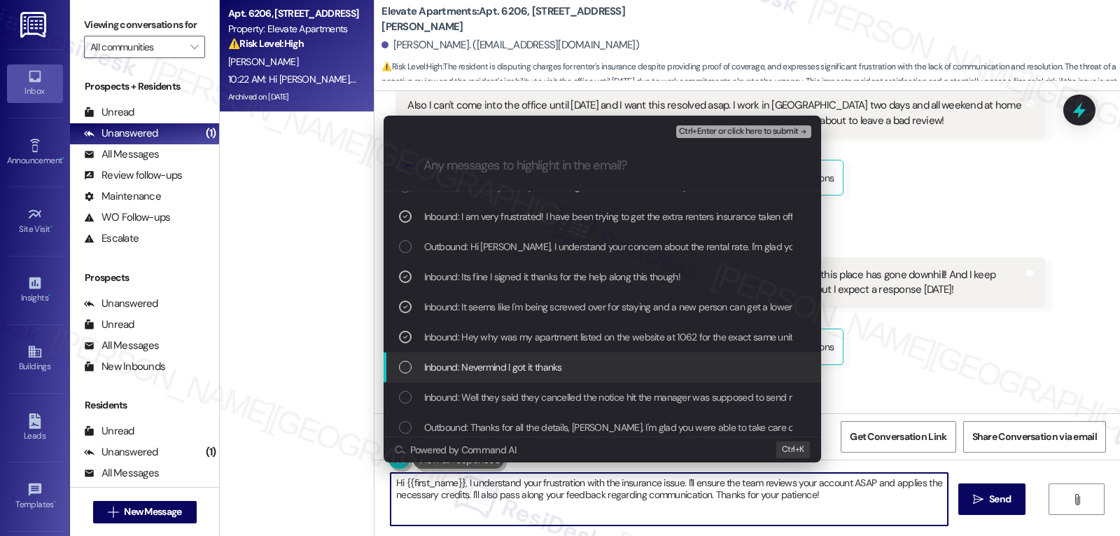
click at [405, 363] on div "List of options" at bounding box center [405, 367] width 13 height 13
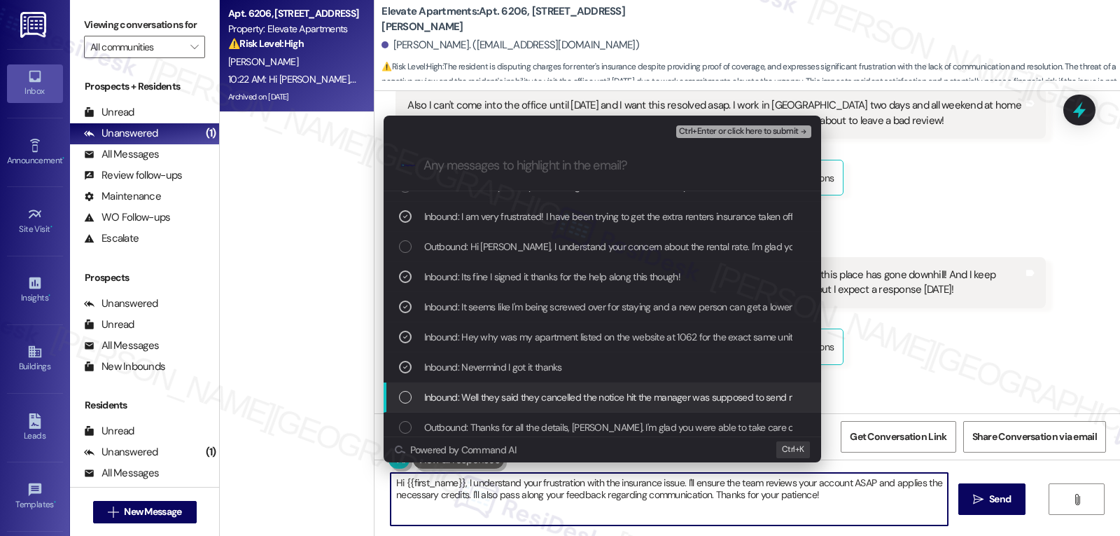
click at [406, 396] on div "List of options" at bounding box center [405, 397] width 13 height 13
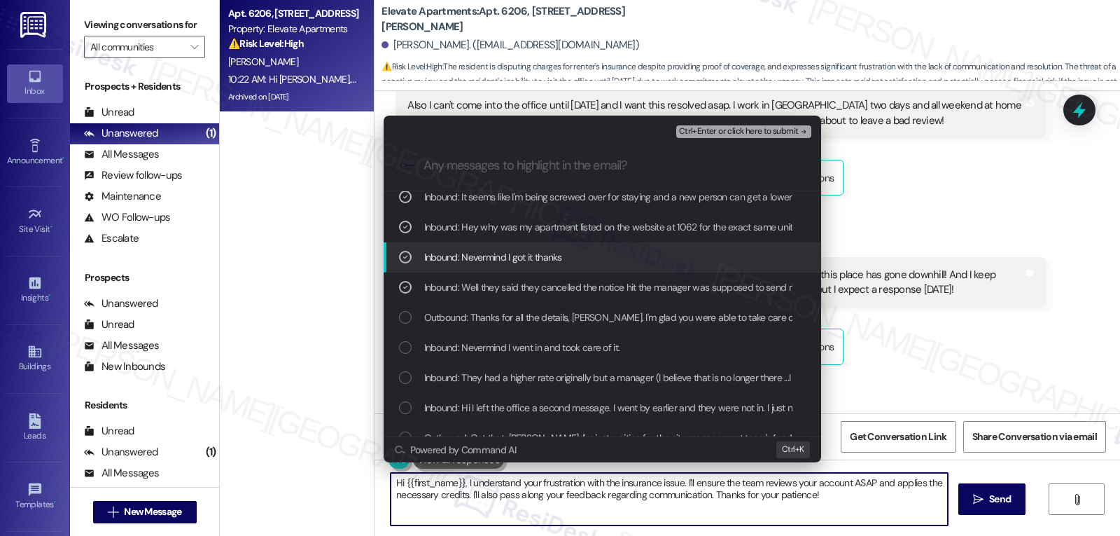
scroll to position [280, 0]
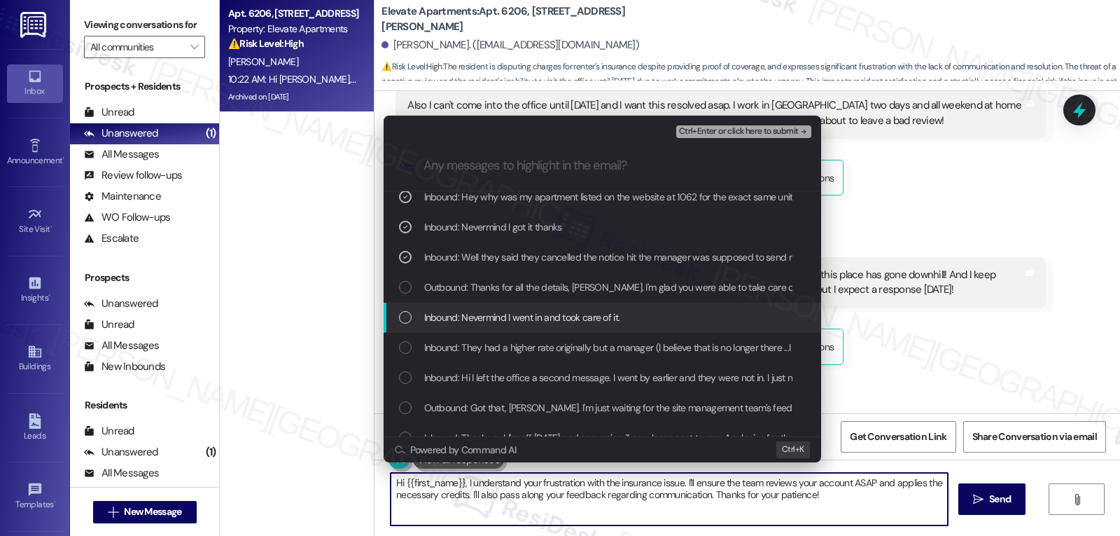
click at [409, 321] on div "List of options" at bounding box center [405, 317] width 13 height 13
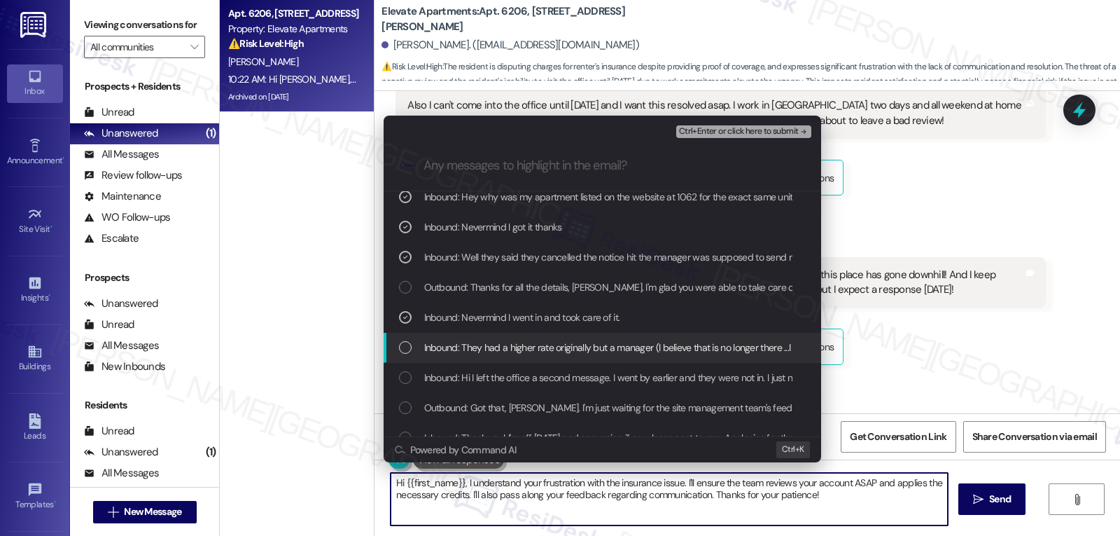
click at [405, 345] on div "List of options" at bounding box center [405, 347] width 13 height 13
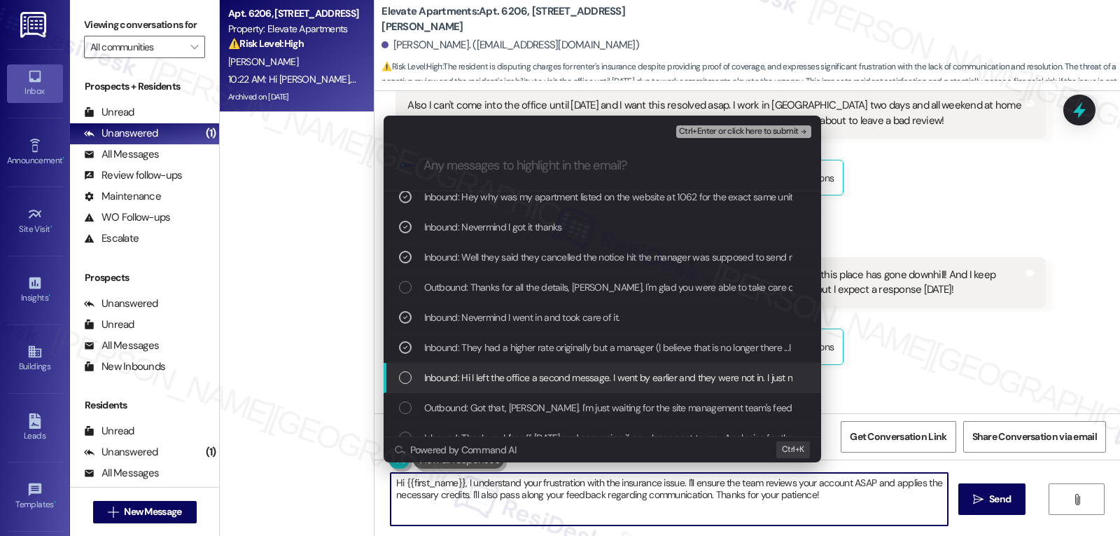
click at [408, 379] on div "List of options" at bounding box center [405, 377] width 13 height 13
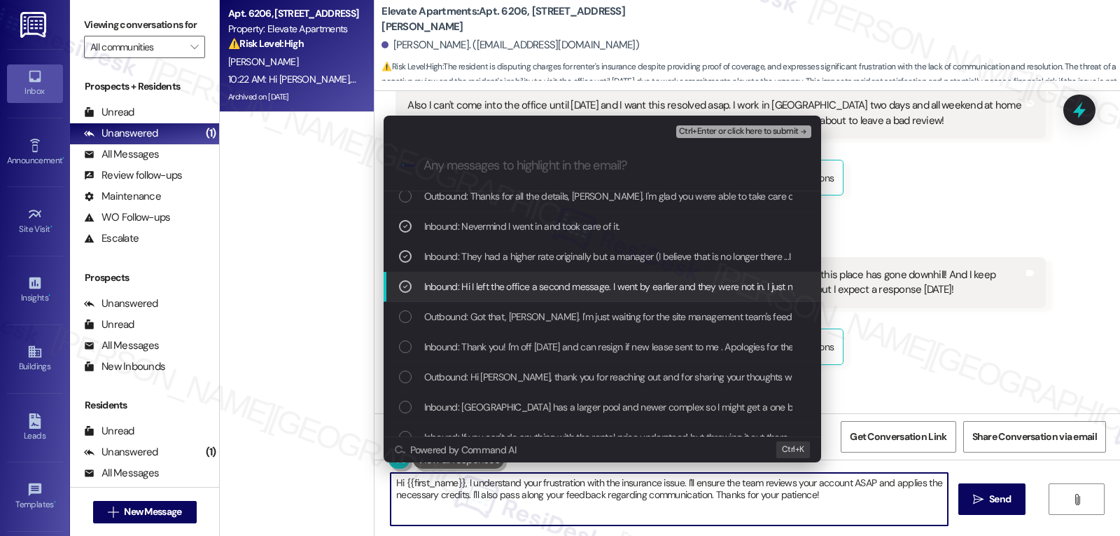
scroll to position [420, 0]
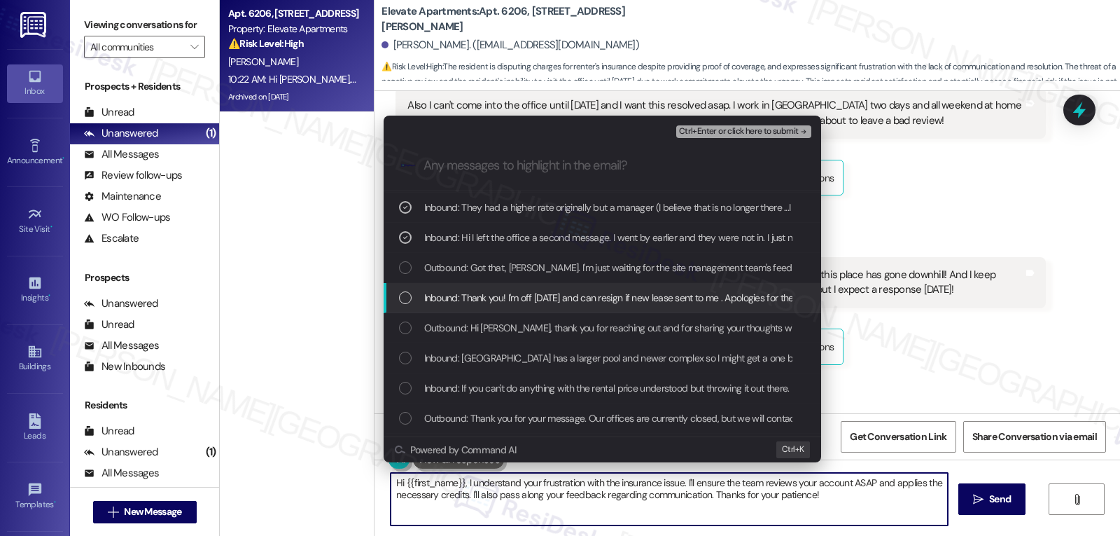
click at [400, 295] on div "List of options" at bounding box center [405, 297] width 13 height 13
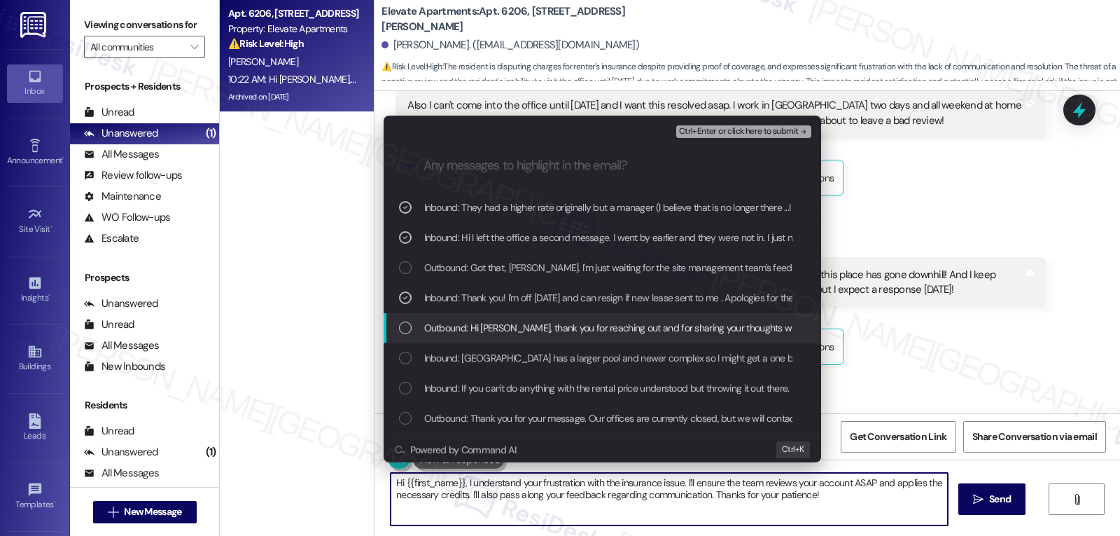
click at [405, 316] on div "Outbound: Hi Kendra, thank you for reaching out and for sharing your thoughts w…" at bounding box center [603, 328] width 438 height 30
click at [405, 320] on div "Outbound: Hi Kendra, thank you for reaching out and for sharing your thoughts w…" at bounding box center [604, 327] width 410 height 15
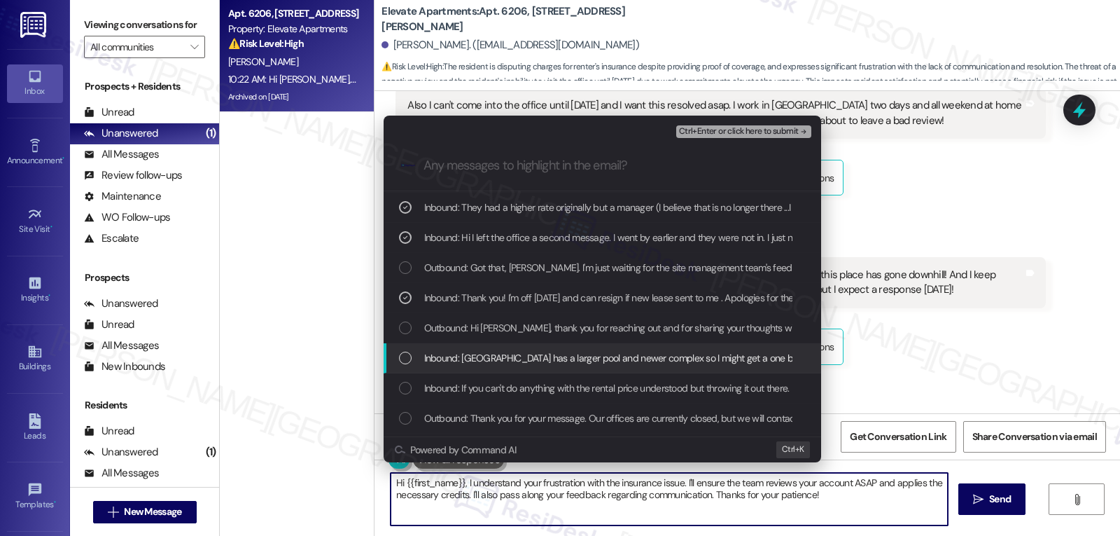
click at [407, 348] on div "Inbound: Plus river park has a larger pool and newer complex so I might get a o…" at bounding box center [603, 358] width 438 height 30
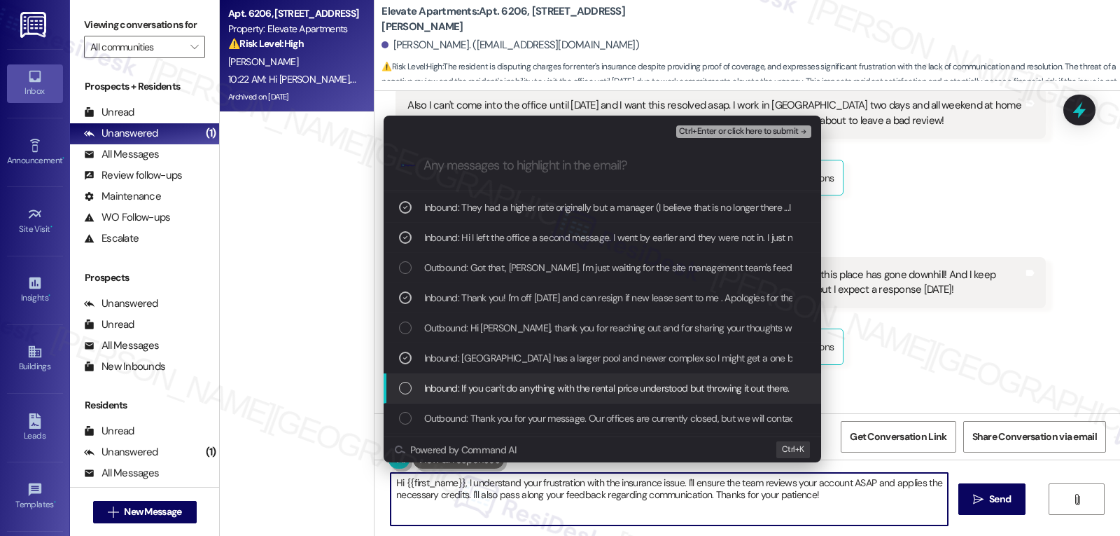
click at [410, 386] on div "List of options" at bounding box center [405, 388] width 13 height 13
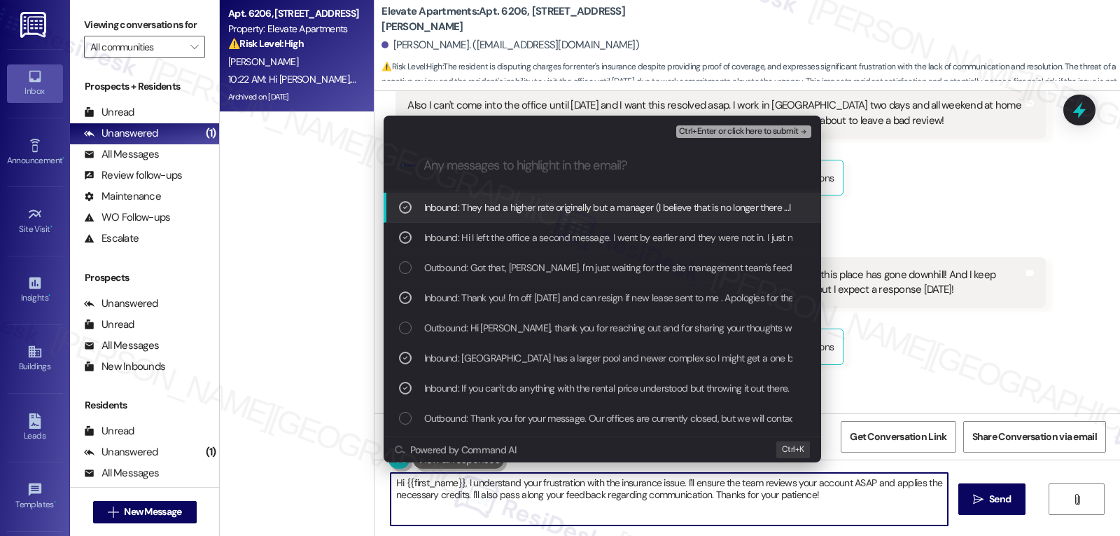
click at [759, 129] on span "Ctrl+Enter or click here to submit" at bounding box center [739, 132] width 120 height 10
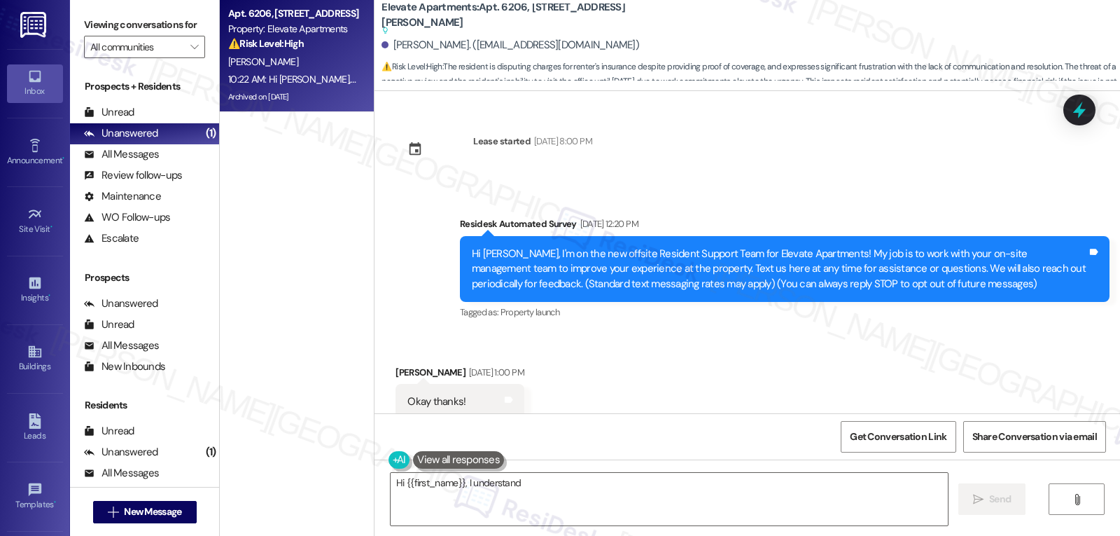
scroll to position [14876, 0]
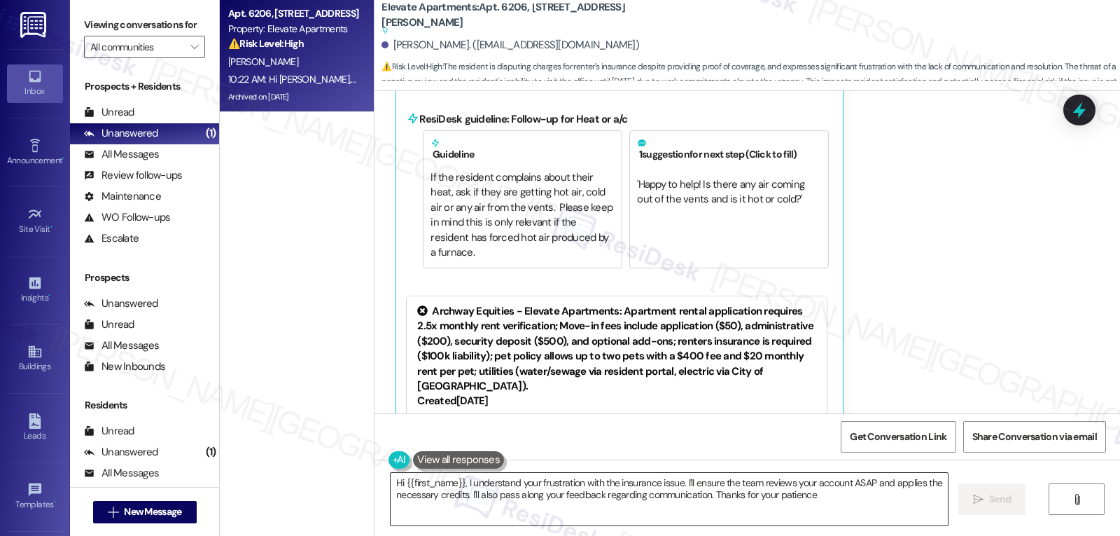
type textarea "Hi {{first_name}}, I understand your frustration with the insurance issue. I'll…"
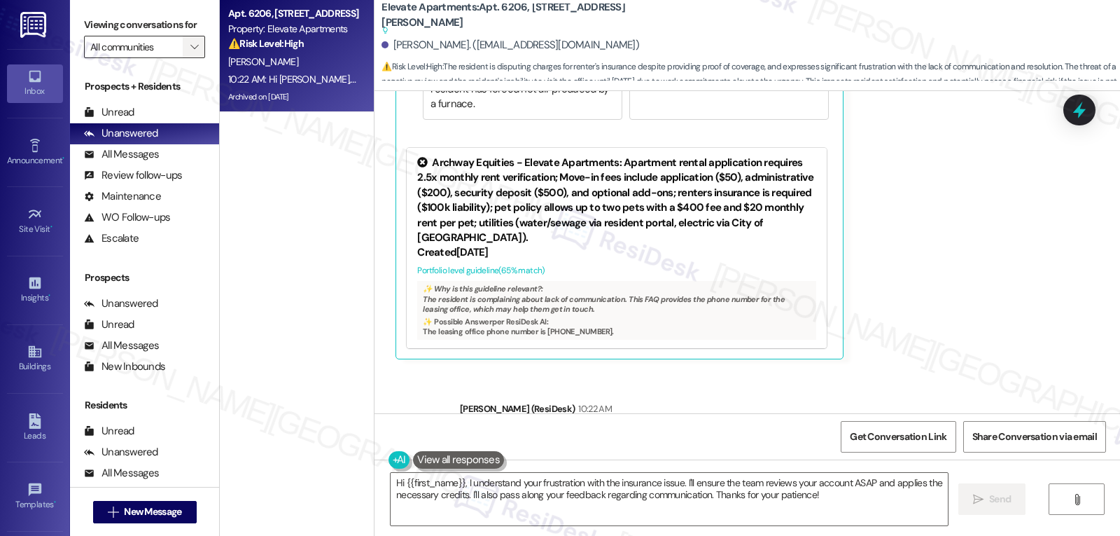
click at [190, 53] on icon "" at bounding box center [194, 46] width 8 height 11
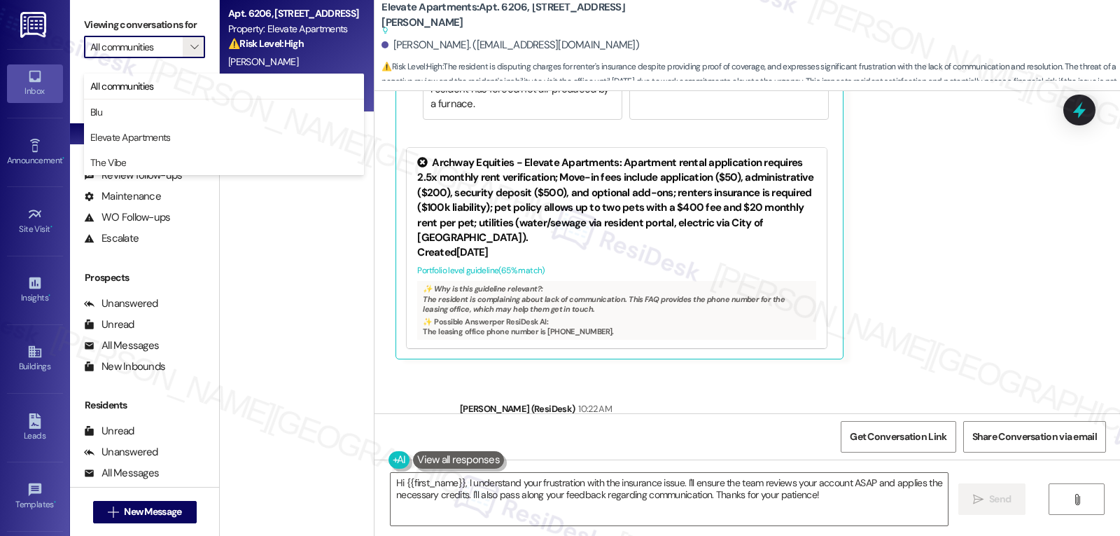
click at [932, 203] on div "Kendra Jimison 7:38 AM They never return calls, the assistant manager is nice b…" at bounding box center [721, 91] width 650 height 536
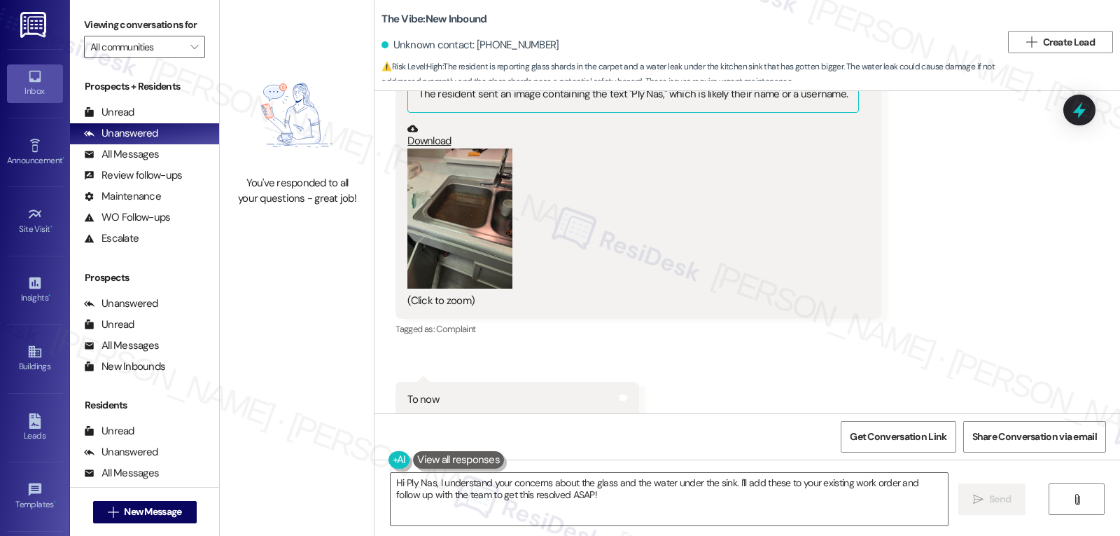
scroll to position [113207, 0]
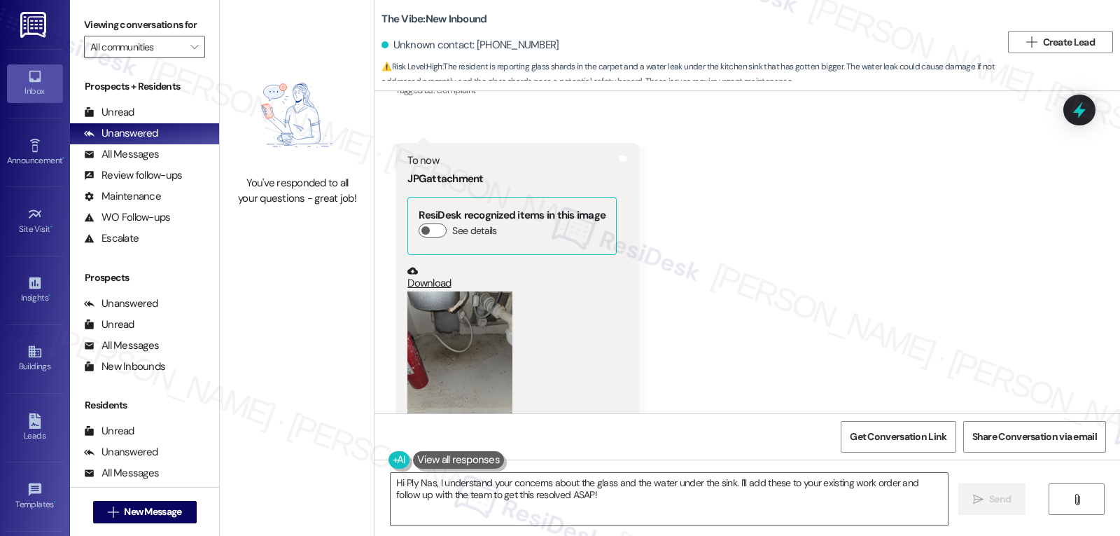
scroll to position [113487, 0]
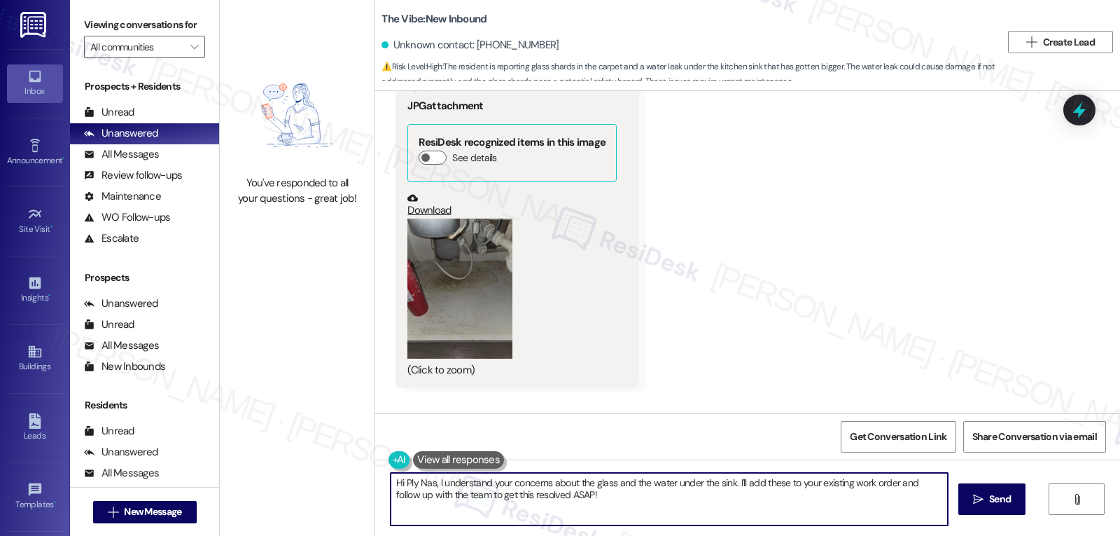
drag, startPoint x: 396, startPoint y: 482, endPoint x: 437, endPoint y: 492, distance: 41.9
click at [437, 492] on textarea "Hi Ply Nas, I understand your concerns about the glass and the water under the …" at bounding box center [669, 499] width 557 height 53
click at [711, 517] on textarea "Hi Ply Nas, I understand your concerns about the glass and the water under the …" at bounding box center [669, 499] width 557 height 53
drag, startPoint x: 621, startPoint y: 503, endPoint x: 293, endPoint y: 436, distance: 334.5
click at [293, 436] on div "You've responded to all your questions - great job! The Vibe: New Inbound Unkno…" at bounding box center [670, 268] width 900 height 536
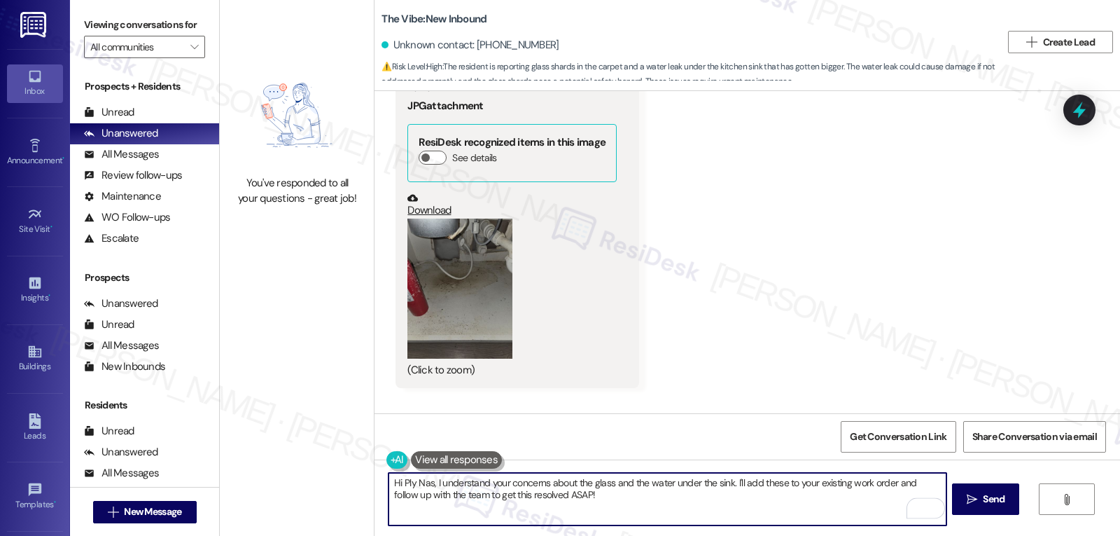
click at [634, 513] on textarea "Hi Ply Nas, I understand your concerns about the glass and the water under the …" at bounding box center [667, 499] width 557 height 53
type textarea "Hello, I just want to get an update about"
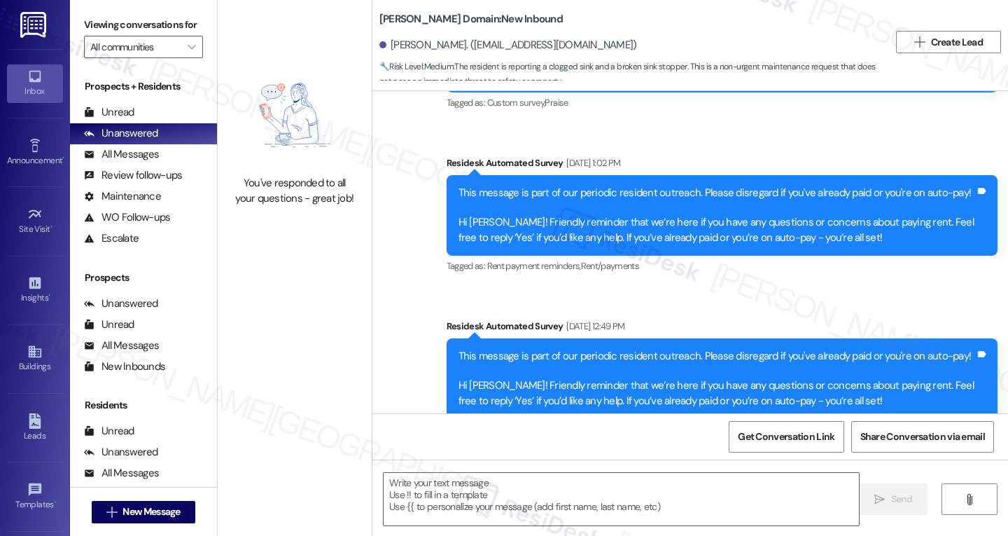
type textarea "Fetching suggested responses. Please feel free to read through the conversation…"
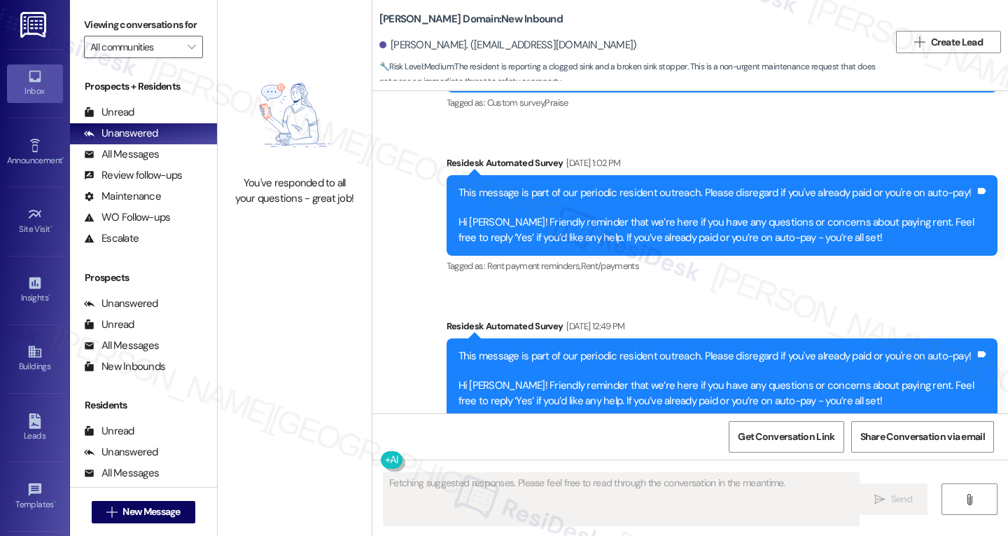
scroll to position [6090, 0]
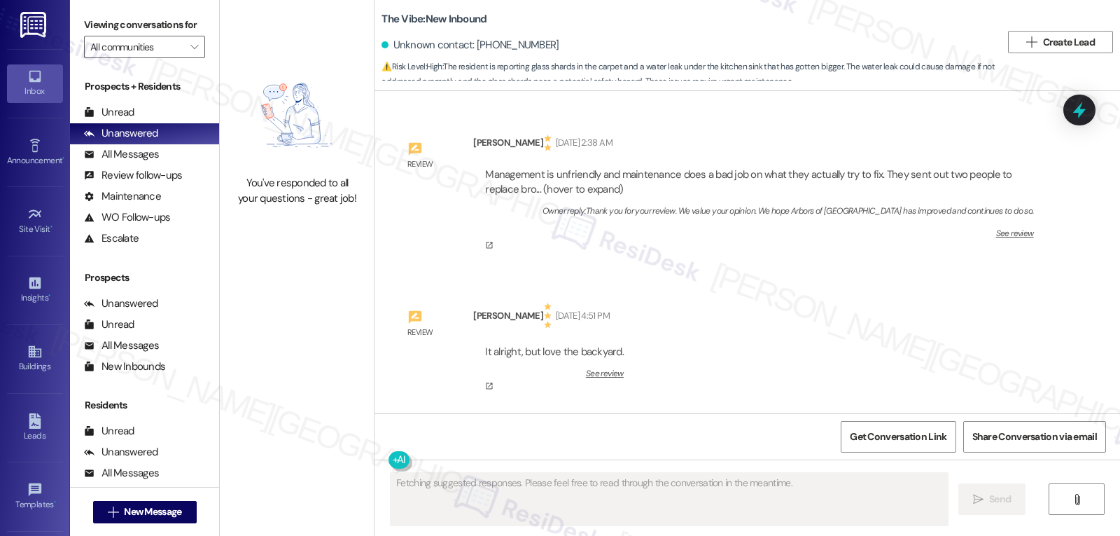
scroll to position [113615, 0]
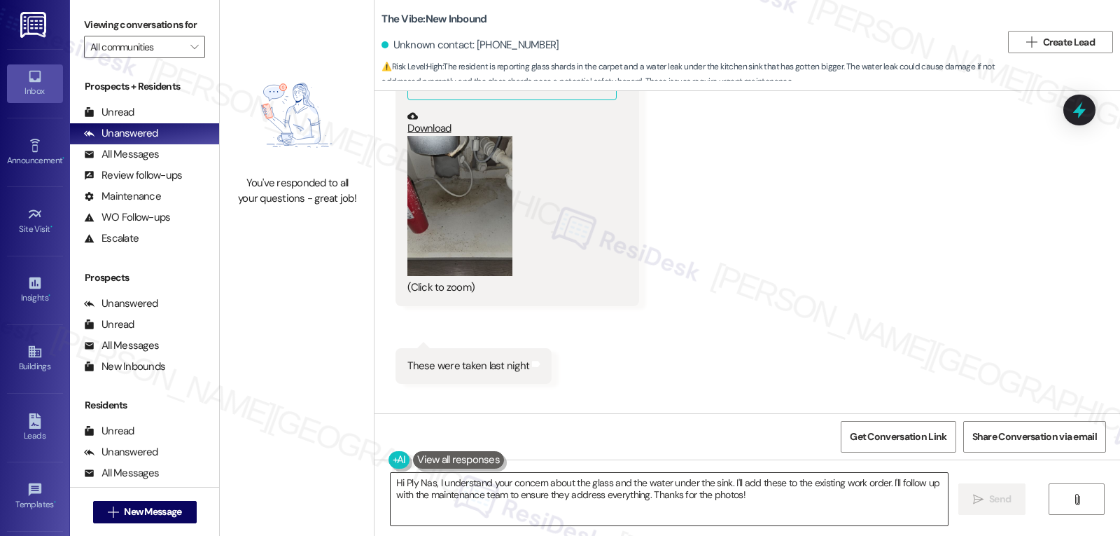
click at [524, 502] on textarea "Hi Ply Nas, I understand your concern about the glass and the water under the s…" at bounding box center [669, 499] width 557 height 53
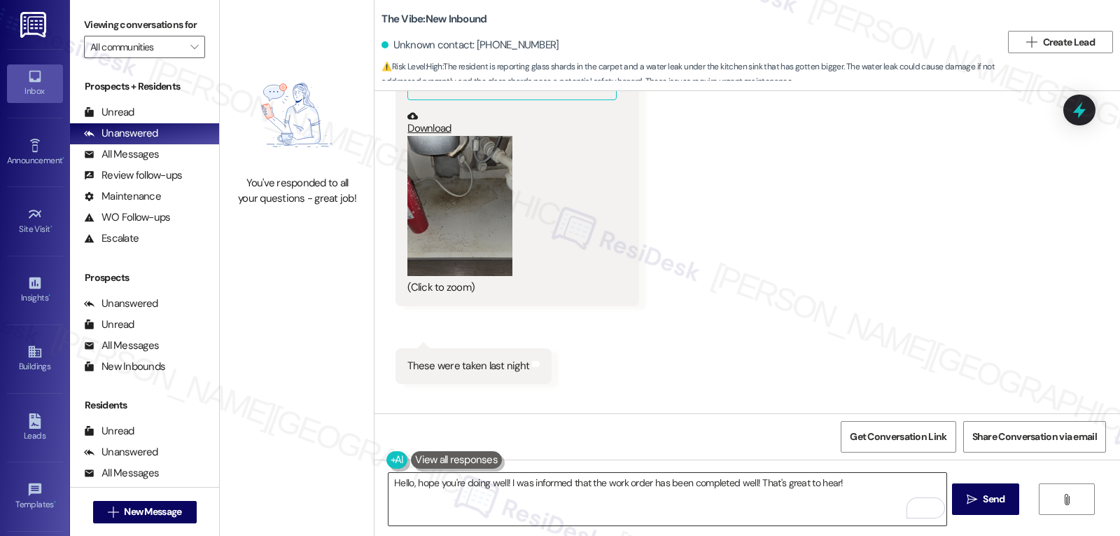
click at [844, 492] on textarea "Hello, hope you're doing well! I was informed that the work order has been comp…" at bounding box center [667, 499] width 557 height 53
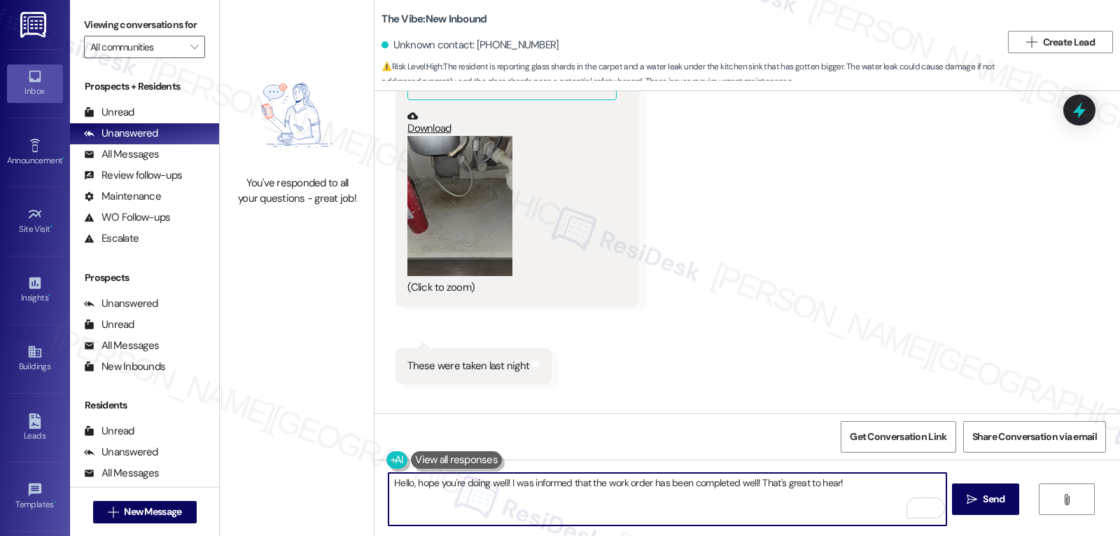
paste textarea "If you ever have any questions or need anything, don’t hesitate to reach out. I…"
type textarea "Hello, hope you're doing well! I was informed that the work order has been comp…"
click at [982, 512] on button " Send" at bounding box center [986, 499] width 68 height 32
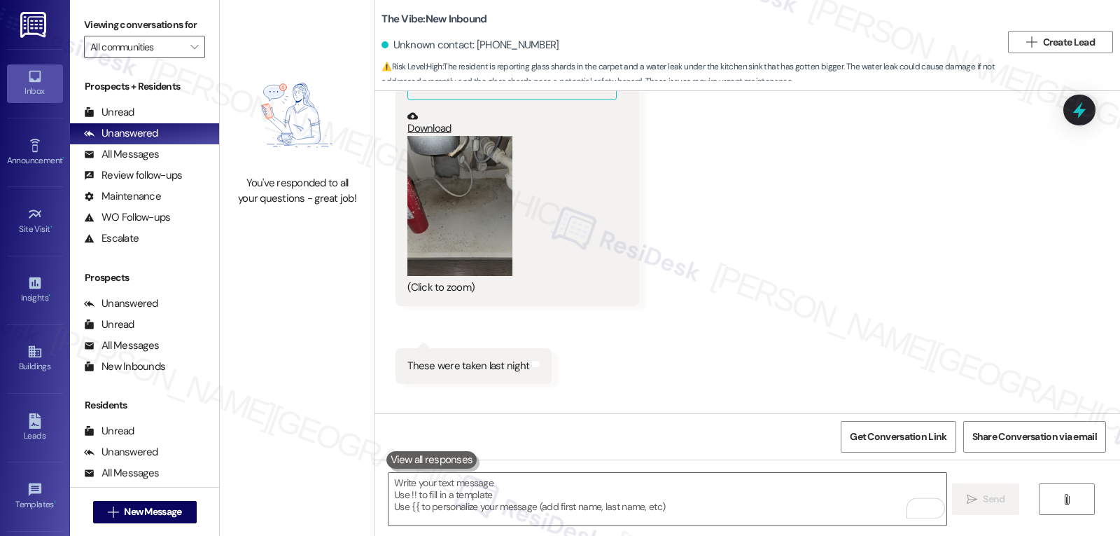
scroll to position [113011, 0]
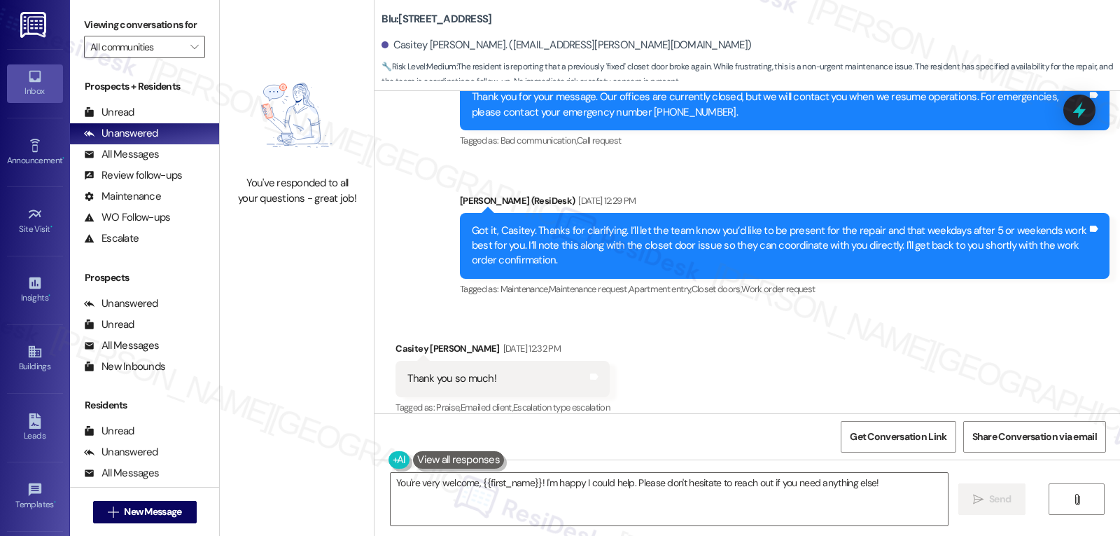
scroll to position [1951, 0]
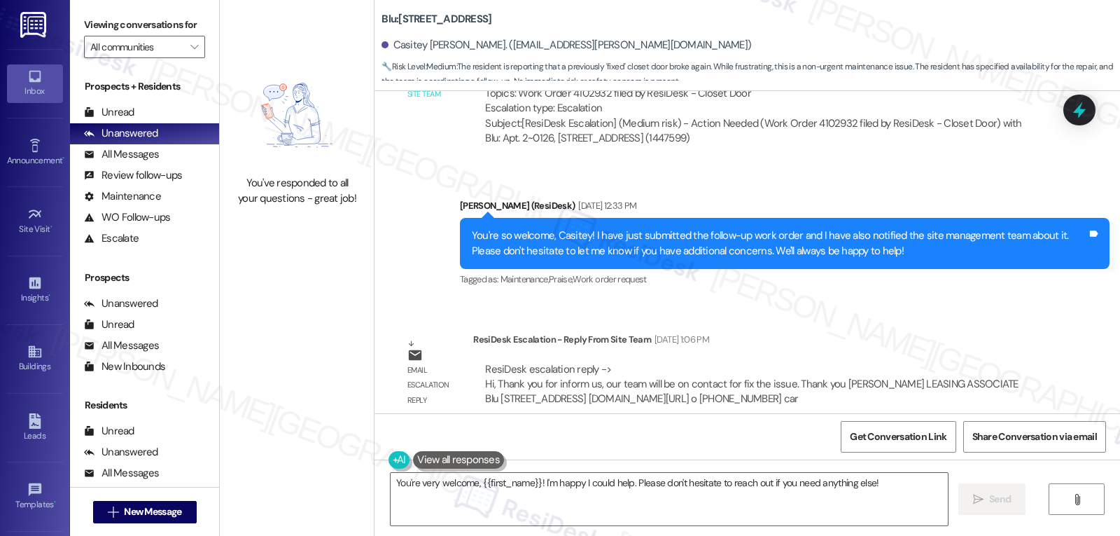
click at [400, 47] on div "Casitey [PERSON_NAME]. ([EMAIL_ADDRESS][PERSON_NAME][DOMAIN_NAME])" at bounding box center [567, 45] width 370 height 15
click at [399, 47] on div "Casitey Brandon. (c.a.brandon@live.com)" at bounding box center [567, 45] width 370 height 15
copy div "Casitey"
click at [573, 487] on textarea "You're very welcome, {{first_name}}! I'm happy I could help. Please don't hesit…" at bounding box center [669, 499] width 557 height 53
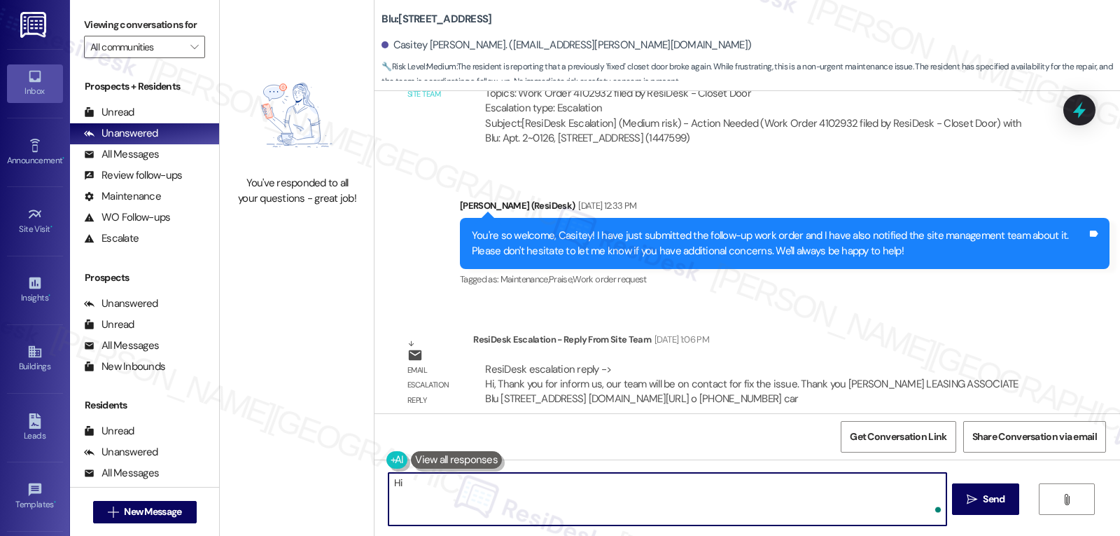
paste textarea "Casitey"
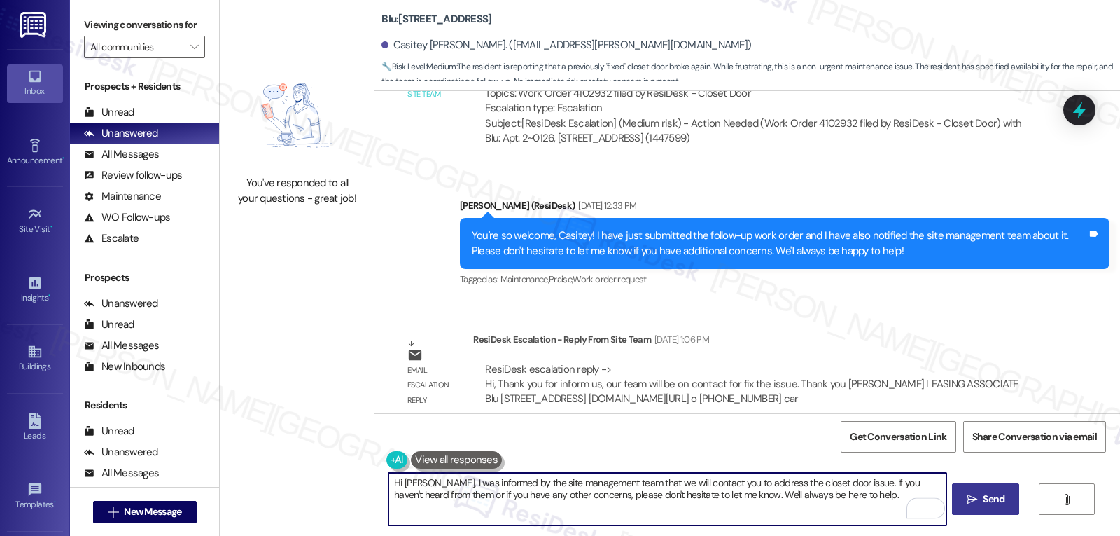
type textarea "Hi Casitey, I was informed by the site management team that we will contact you…"
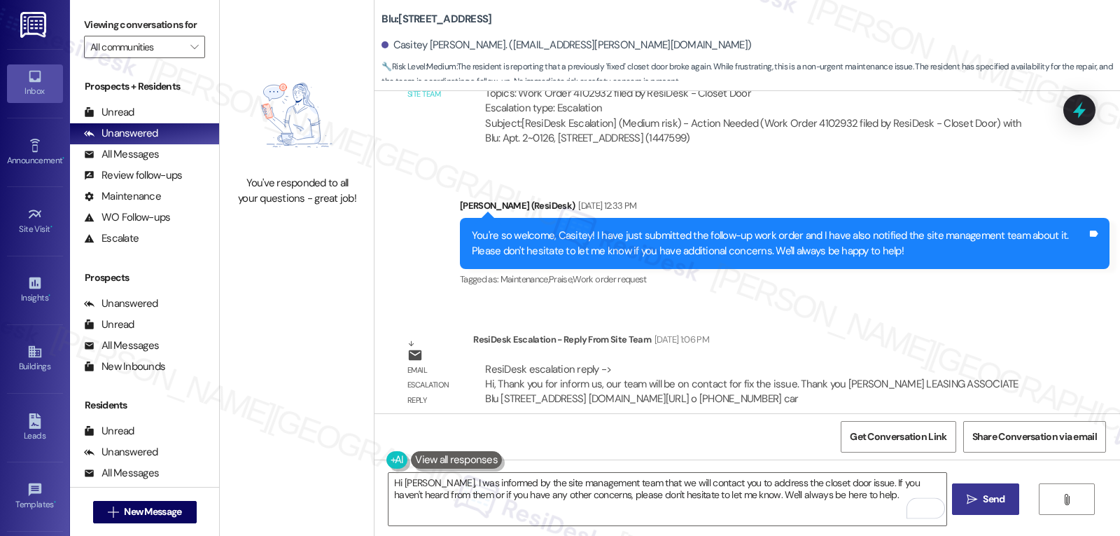
click at [987, 491] on button " Send" at bounding box center [986, 499] width 68 height 32
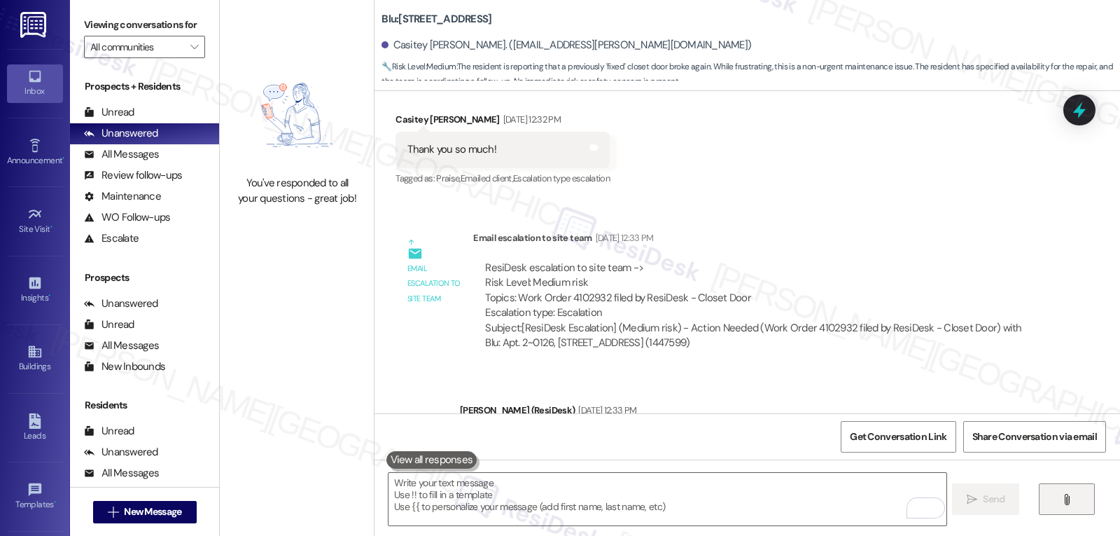
scroll to position [1517, 0]
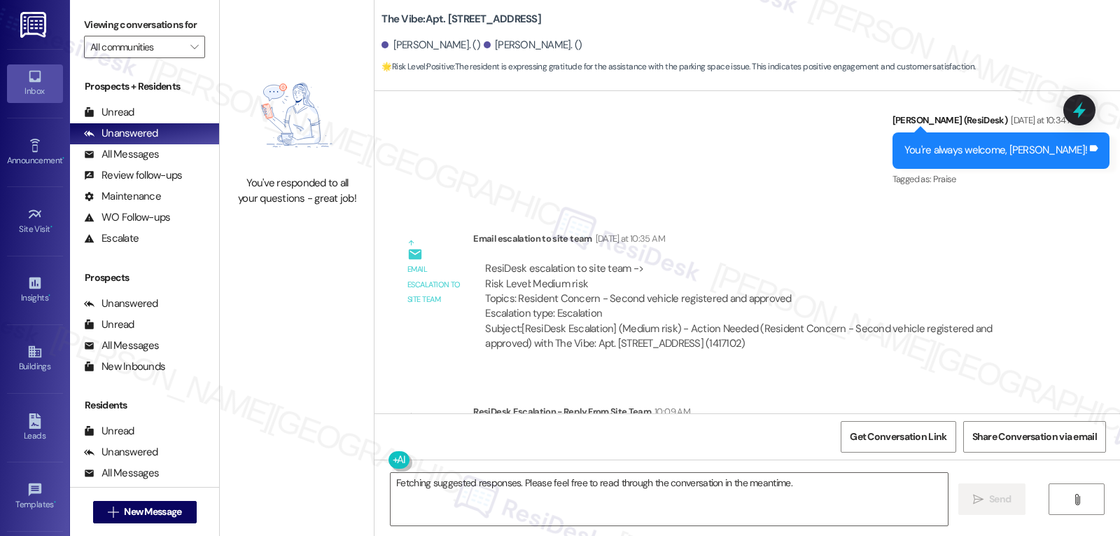
scroll to position [11369, 0]
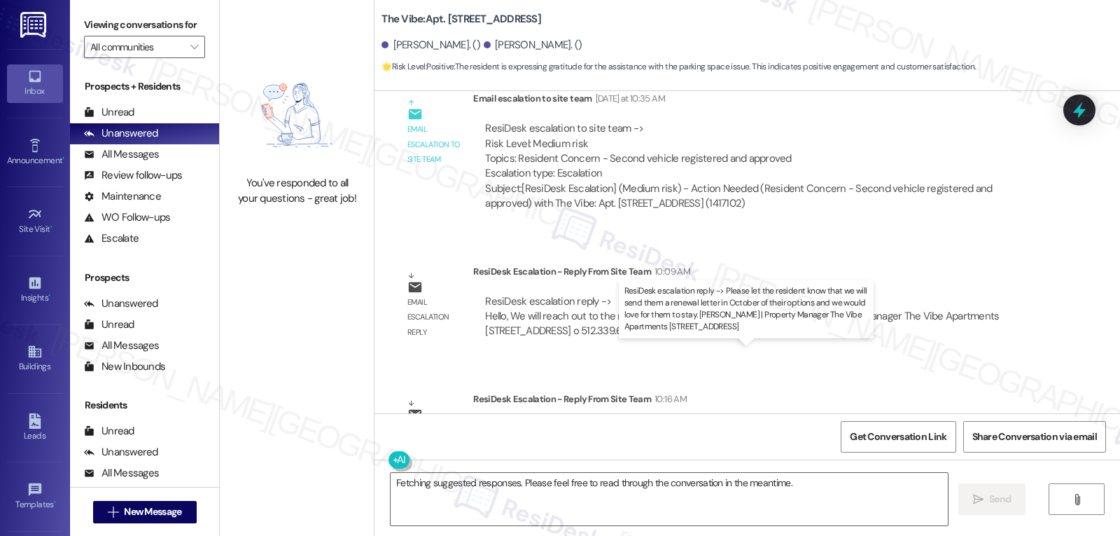
drag, startPoint x: 466, startPoint y: 369, endPoint x: 492, endPoint y: 383, distance: 30.1
click at [492, 411] on div "ResiDesk escalation reply -> Please let the resident know that we will send the…" at bounding box center [759, 444] width 572 height 66
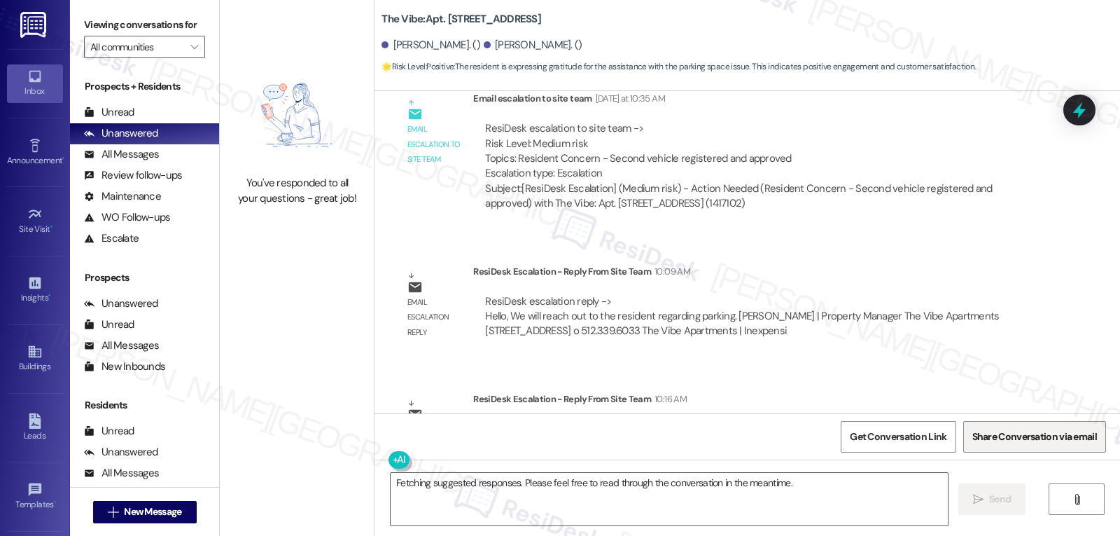
copy div "Please let the resident know that we will send them a renewal letter in October…"
click at [500, 503] on textarea "Fetching suggested responses. Please feel free to read through the conversation…" at bounding box center [669, 499] width 557 height 53
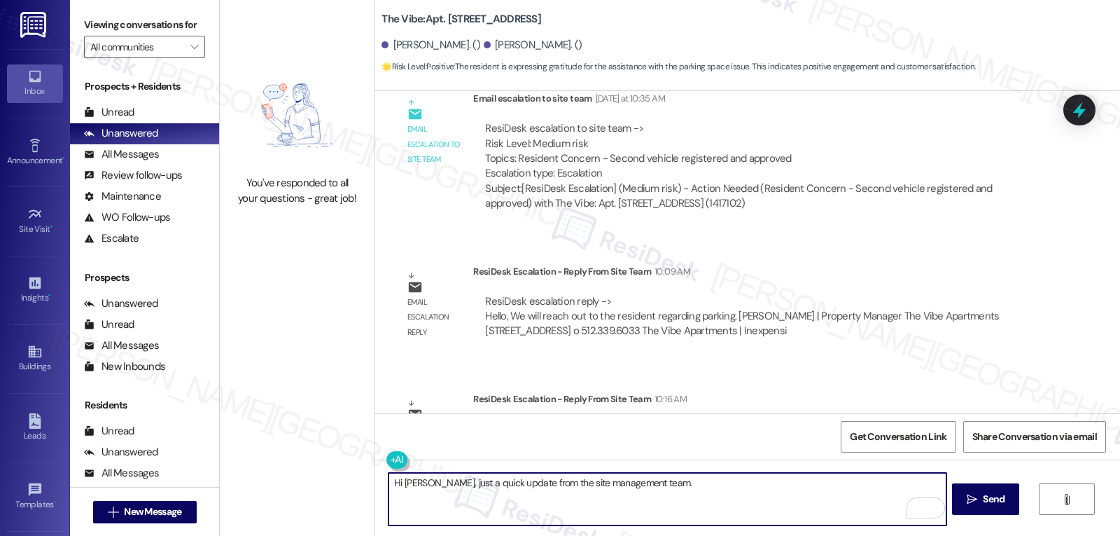
paste textarea "Just a heads-up — we’ll be sending your renewal options in October, and we’d tr…"
click at [705, 483] on textarea "Hi [PERSON_NAME], just a quick update from the site management team. Just a hea…" at bounding box center [667, 499] width 557 height 53
click at [424, 489] on textarea "Hi [PERSON_NAME], just a quick update from the site management team. I was info…" at bounding box center [667, 499] width 557 height 53
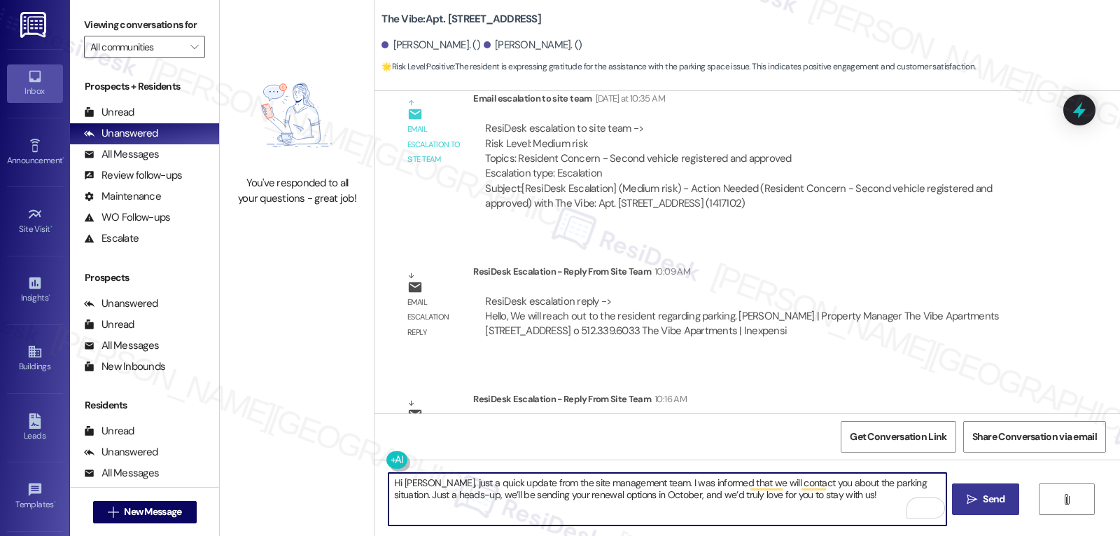
type textarea "Hi [PERSON_NAME], just a quick update from the site management team. I was info…"
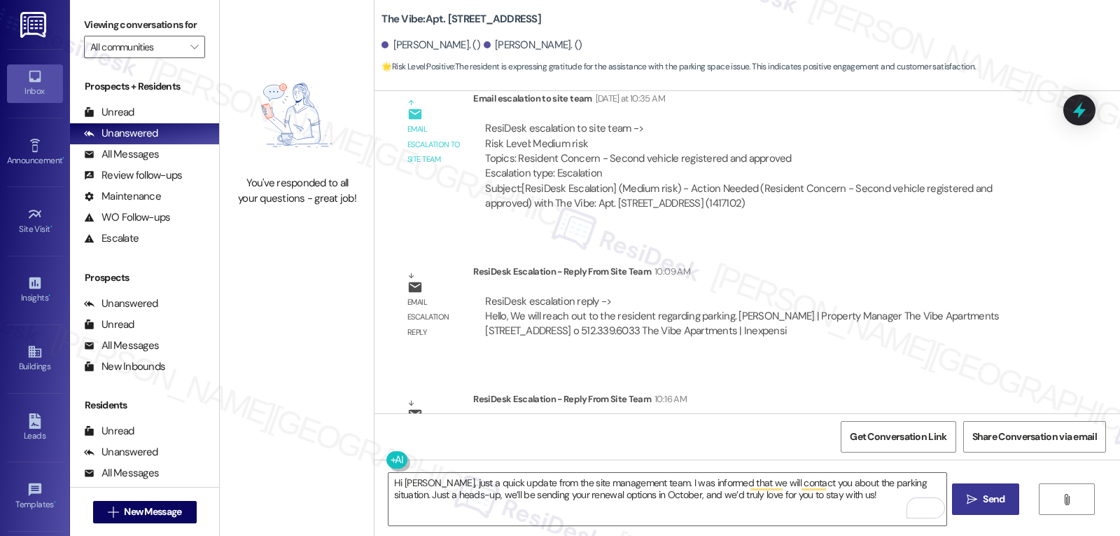
click at [964, 503] on span " Send" at bounding box center [986, 499] width 44 height 15
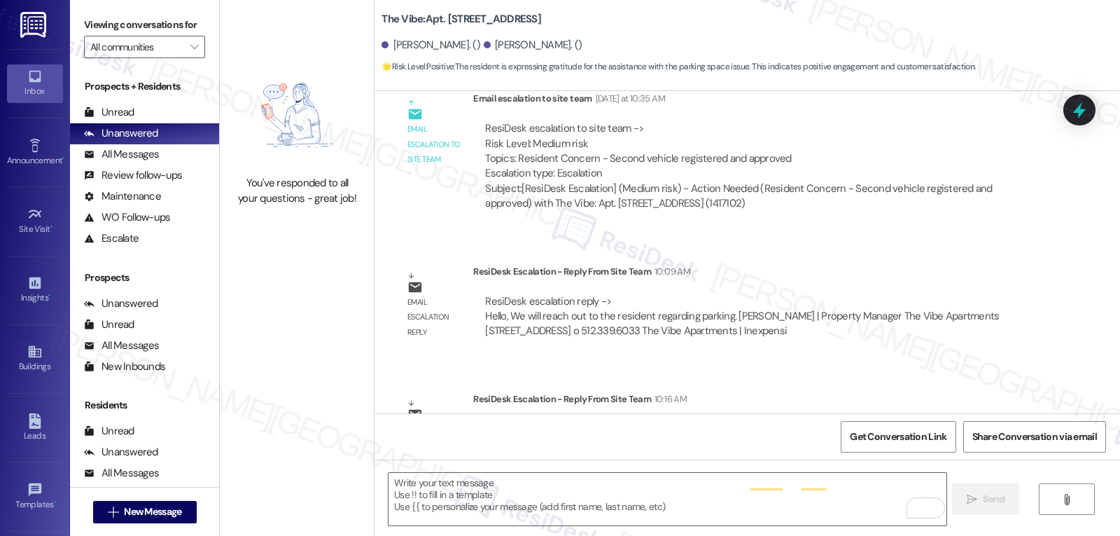
scroll to position [10822, 0]
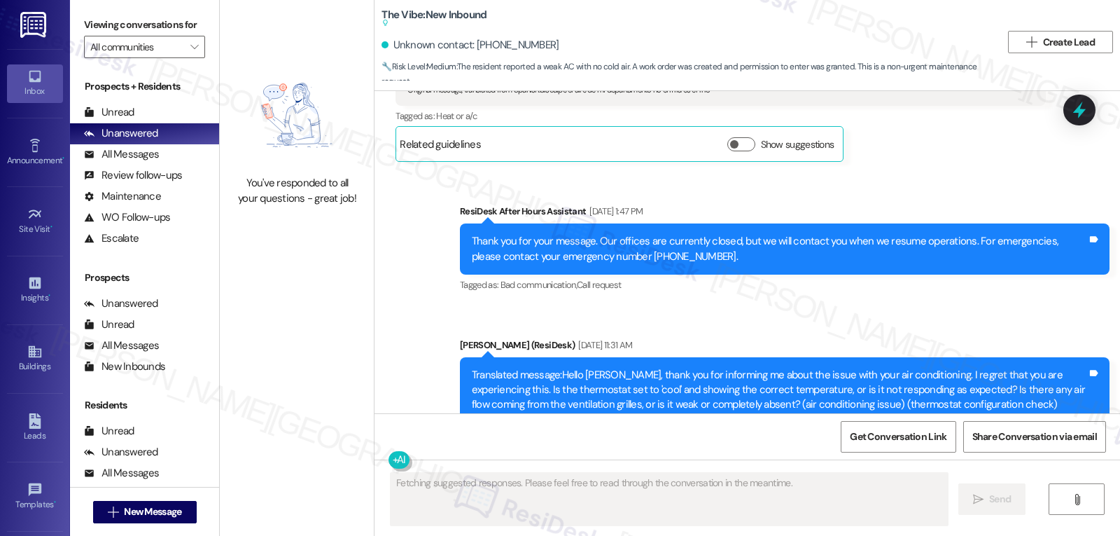
scroll to position [111194, 0]
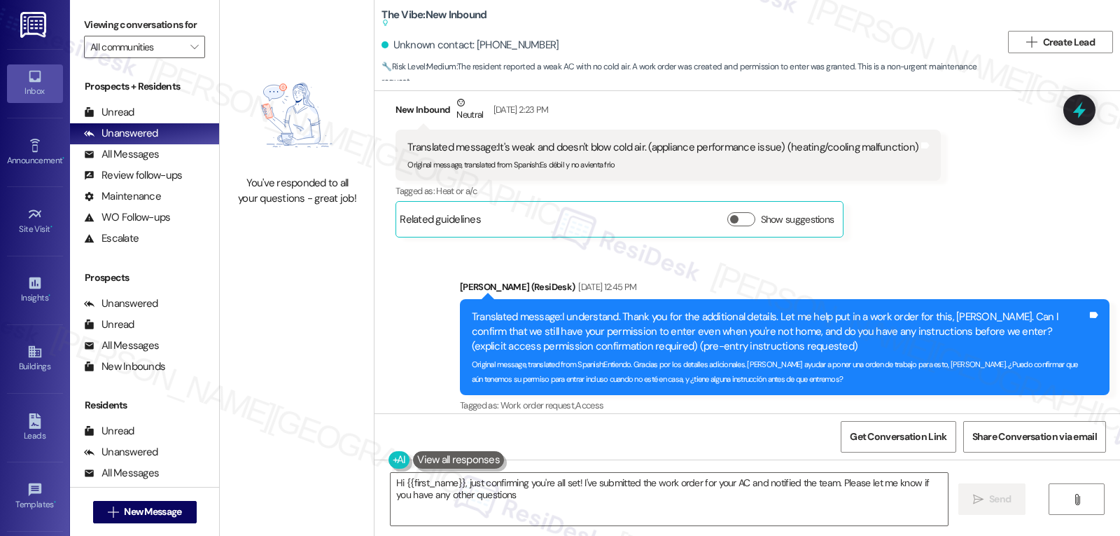
type textarea "Hi {{first_name}}, just confirming you're all set! I've submitted the work orde…"
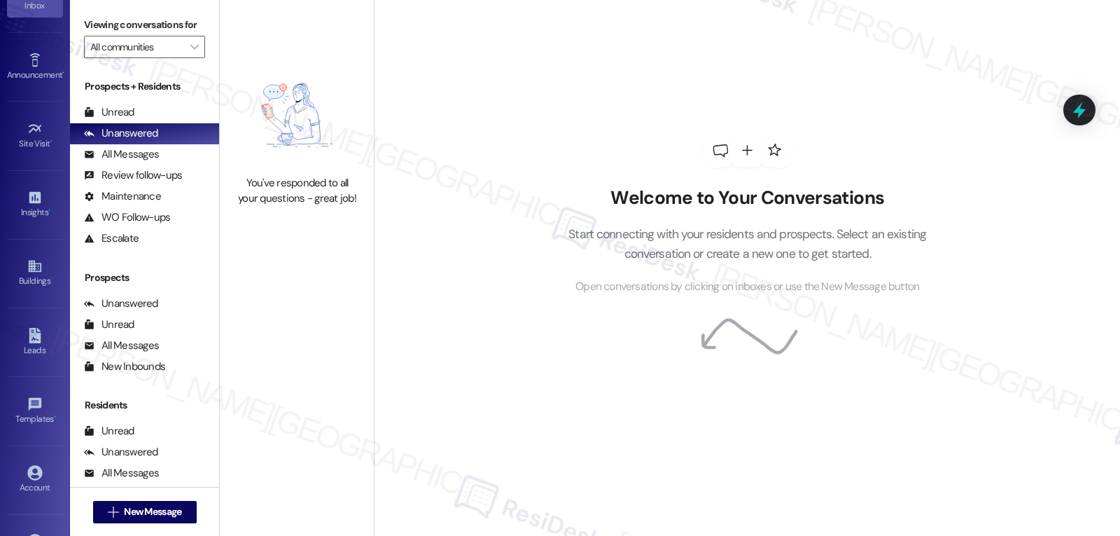
scroll to position [132, 0]
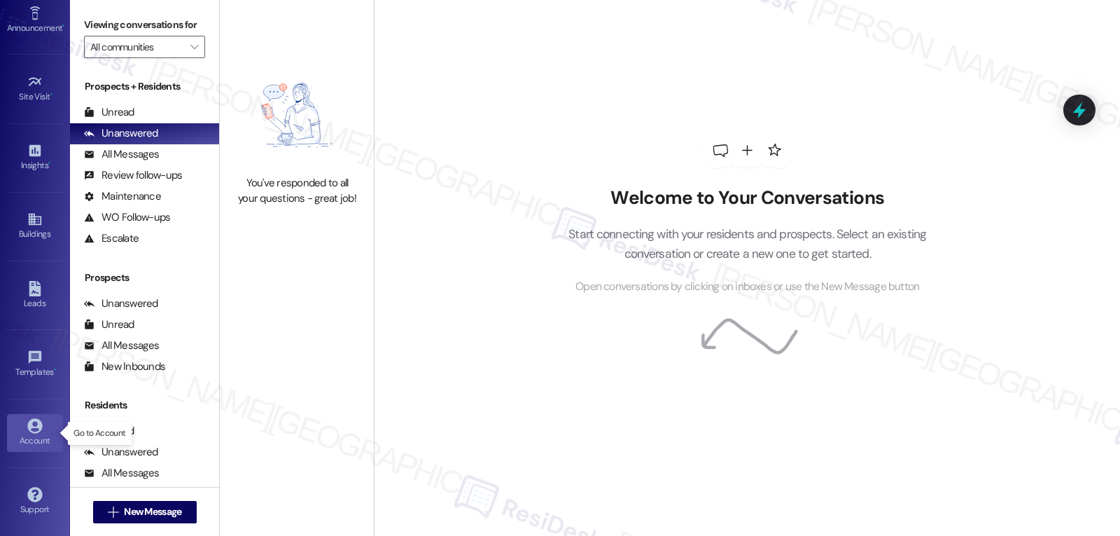
click at [25, 416] on link "Account" at bounding box center [35, 433] width 56 height 38
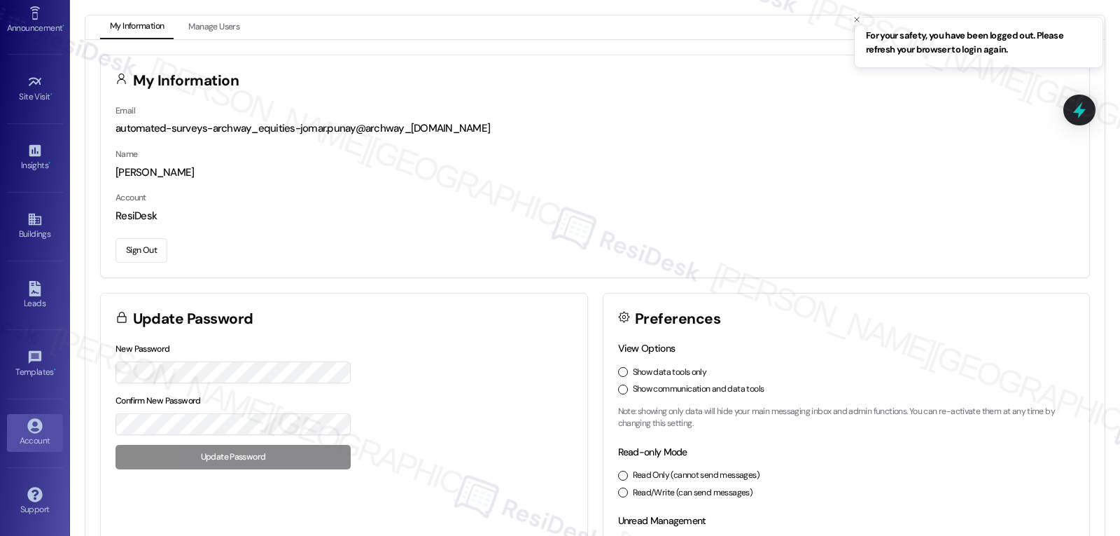
click at [134, 251] on button "Sign Out" at bounding box center [142, 250] width 52 height 25
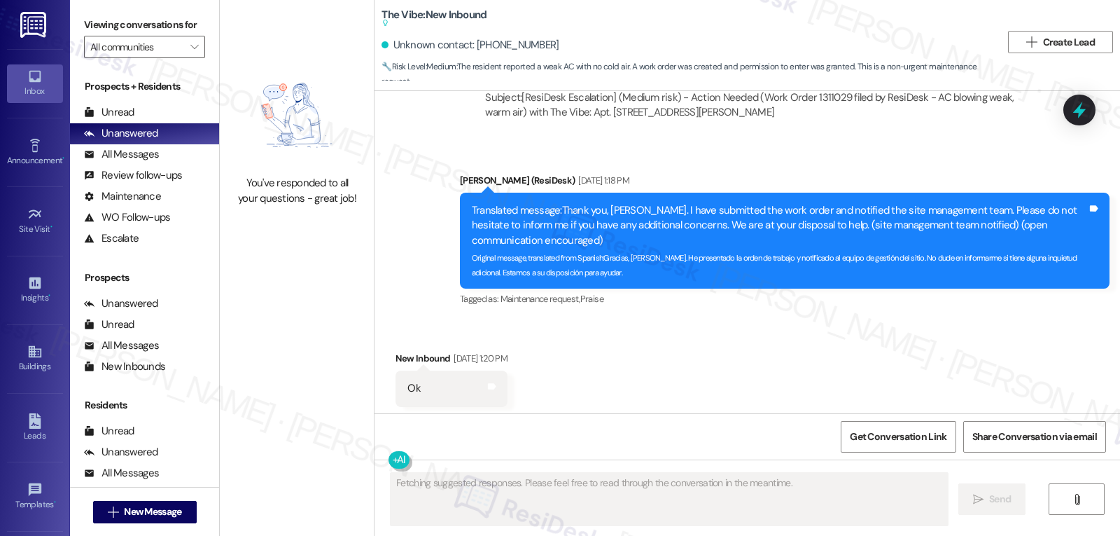
scroll to position [111925, 0]
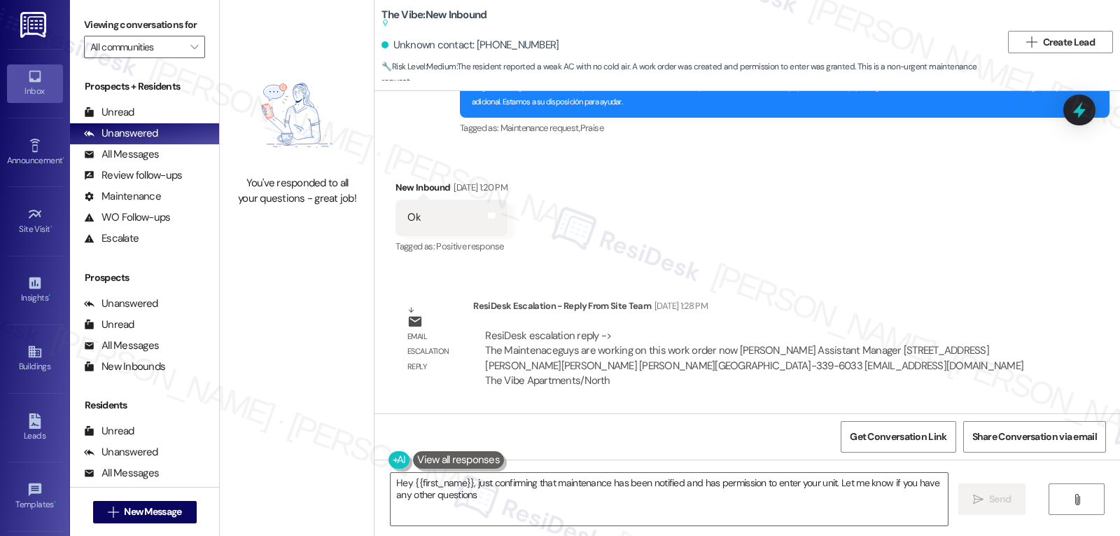
type textarea "Hey {{first_name}}, just confirming that maintenance has been notified and has …"
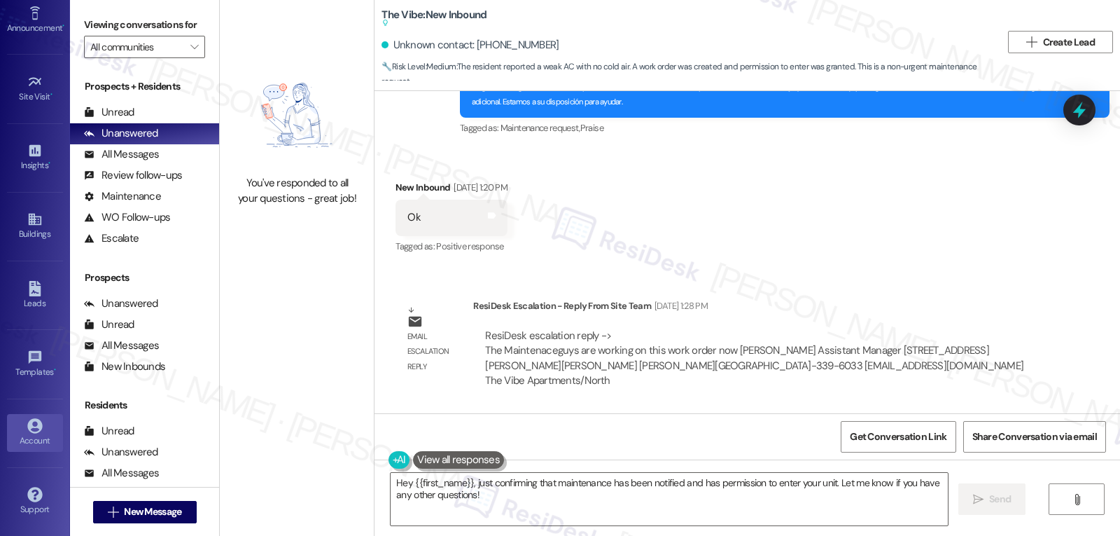
click at [28, 433] on icon at bounding box center [34, 425] width 15 height 15
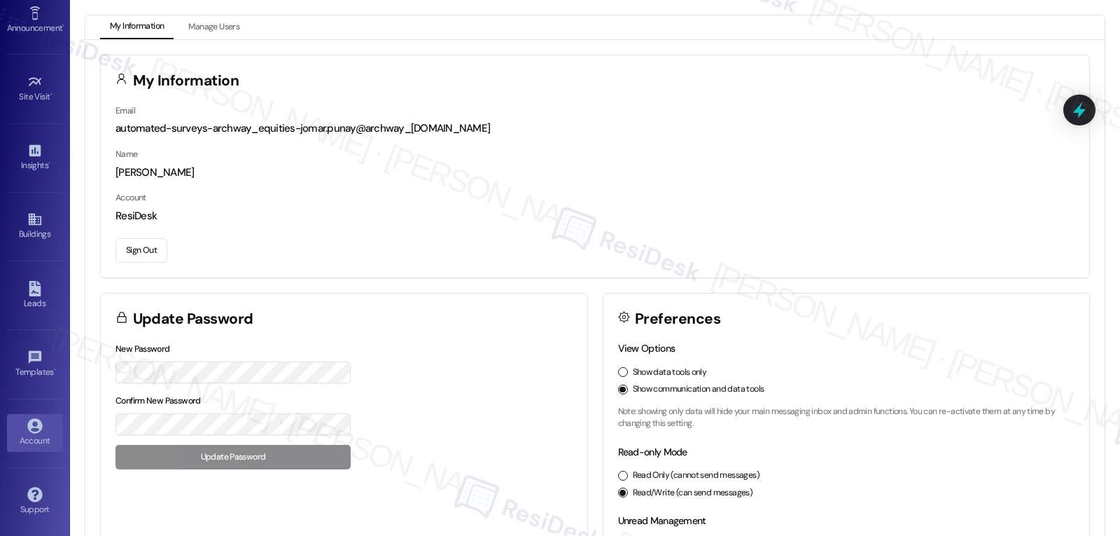
click at [146, 251] on button "Sign Out" at bounding box center [142, 250] width 52 height 25
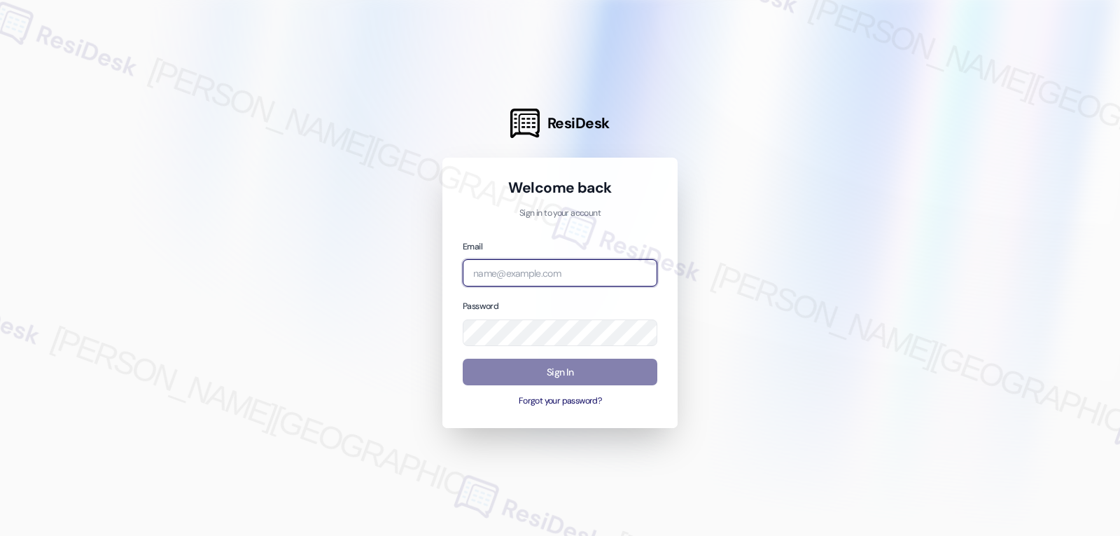
click at [598, 275] on input "email" at bounding box center [560, 272] width 195 height 27
click at [520, 283] on input "email" at bounding box center [560, 272] width 195 height 27
paste input "automated-surveys-archway_equities-jomar.punay@archway_equities.com"
type input "automated-surveys-archway_equities-jomar.punay@archway_equities.com"
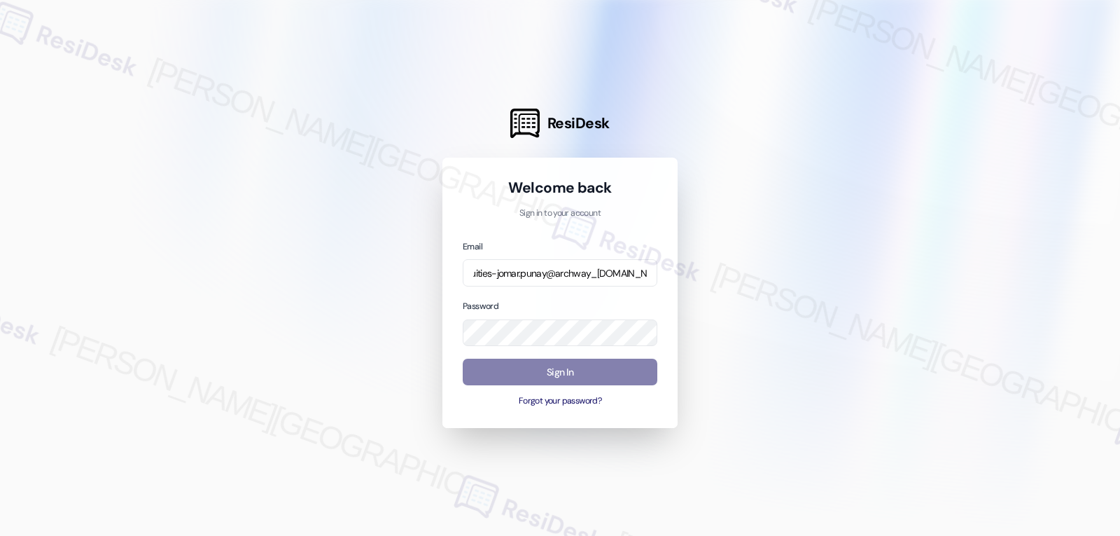
scroll to position [0, 0]
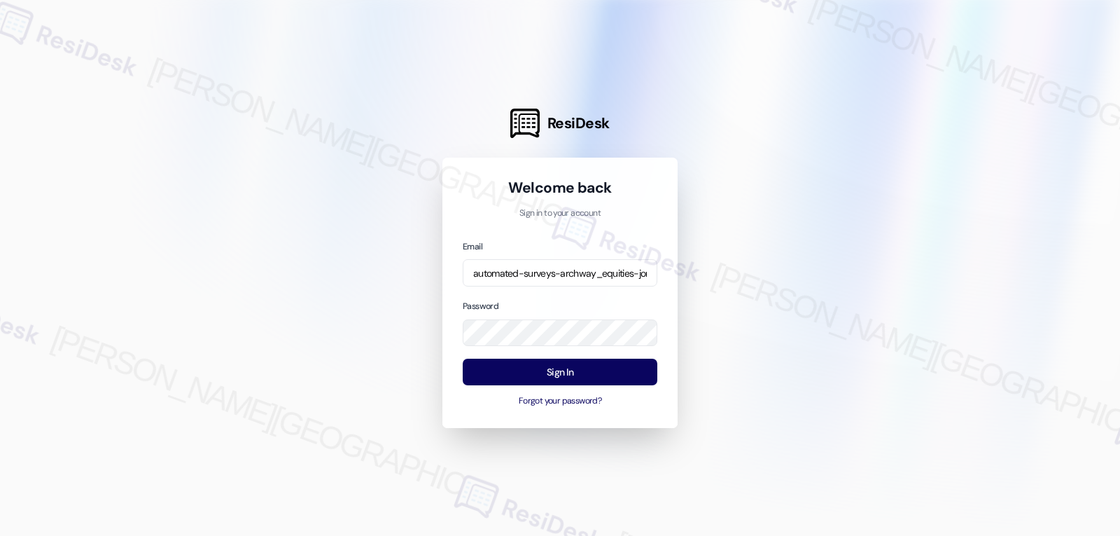
click at [559, 287] on div "Email automated-surveys-archway_equities-jomar.punay@archway_equities.com Passw…" at bounding box center [560, 323] width 195 height 169
click at [571, 372] on button "Sign In" at bounding box center [560, 371] width 195 height 27
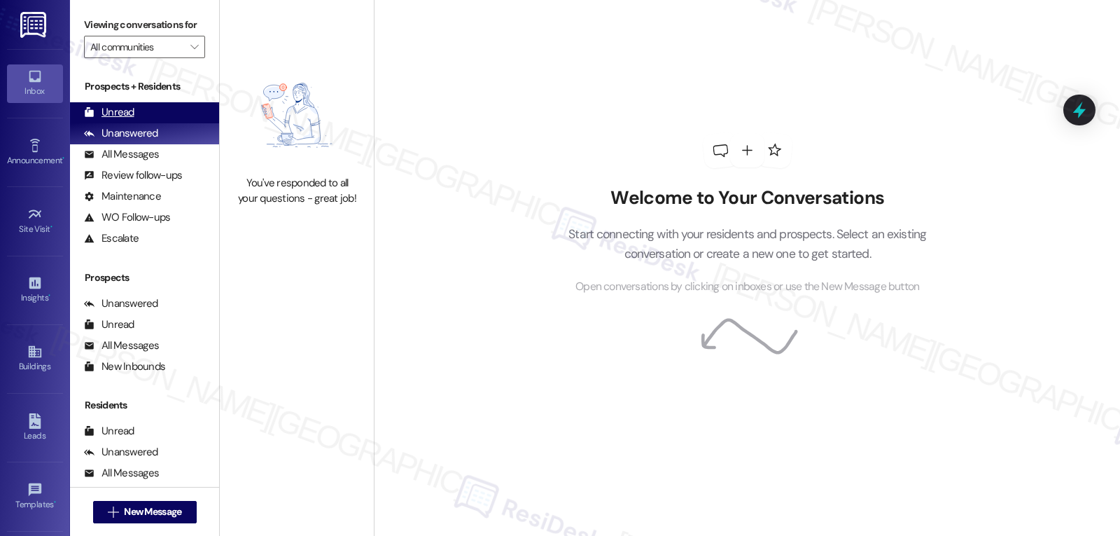
click at [144, 123] on div "Unread (0)" at bounding box center [144, 112] width 149 height 21
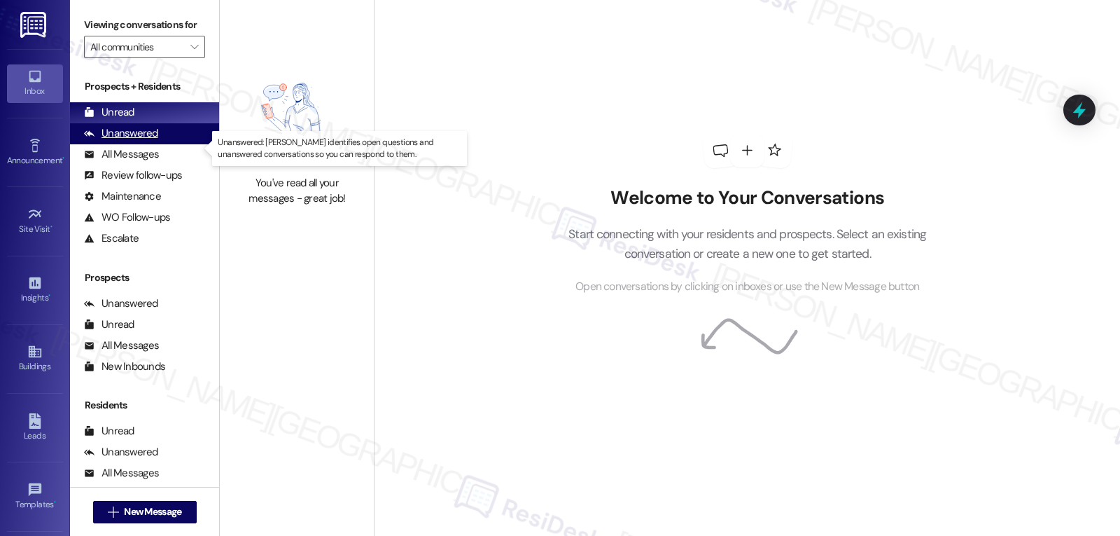
click at [144, 144] on div "Unanswered (0)" at bounding box center [144, 133] width 149 height 21
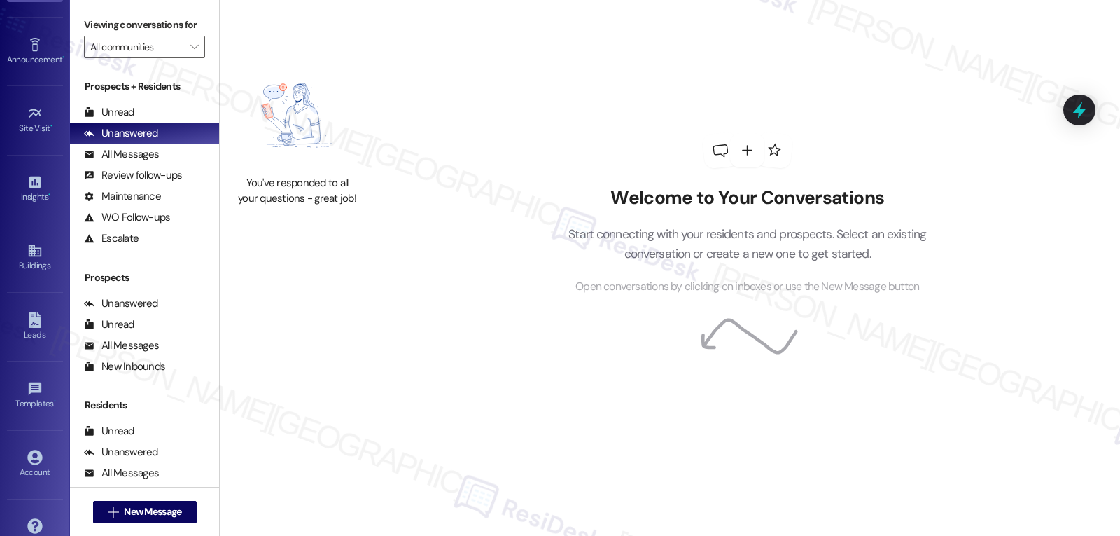
scroll to position [132, 0]
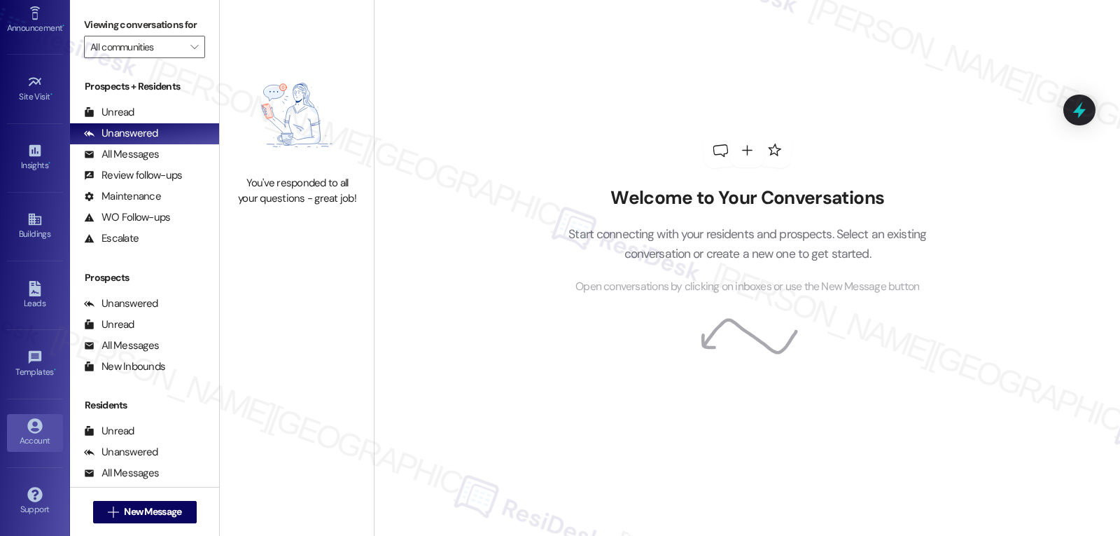
click at [51, 425] on link "Account" at bounding box center [35, 433] width 56 height 38
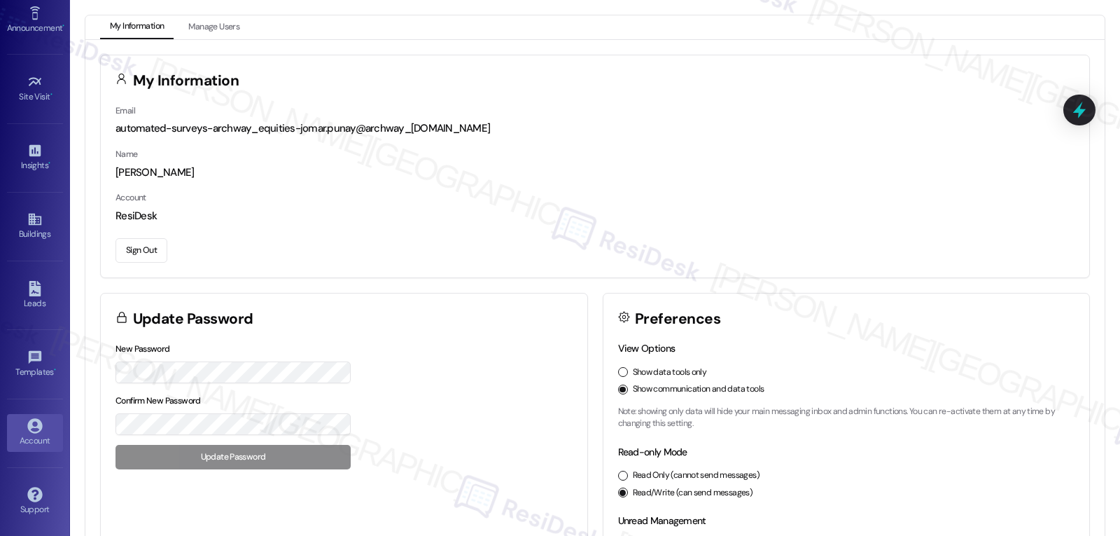
click at [153, 244] on button "Sign Out" at bounding box center [142, 250] width 52 height 25
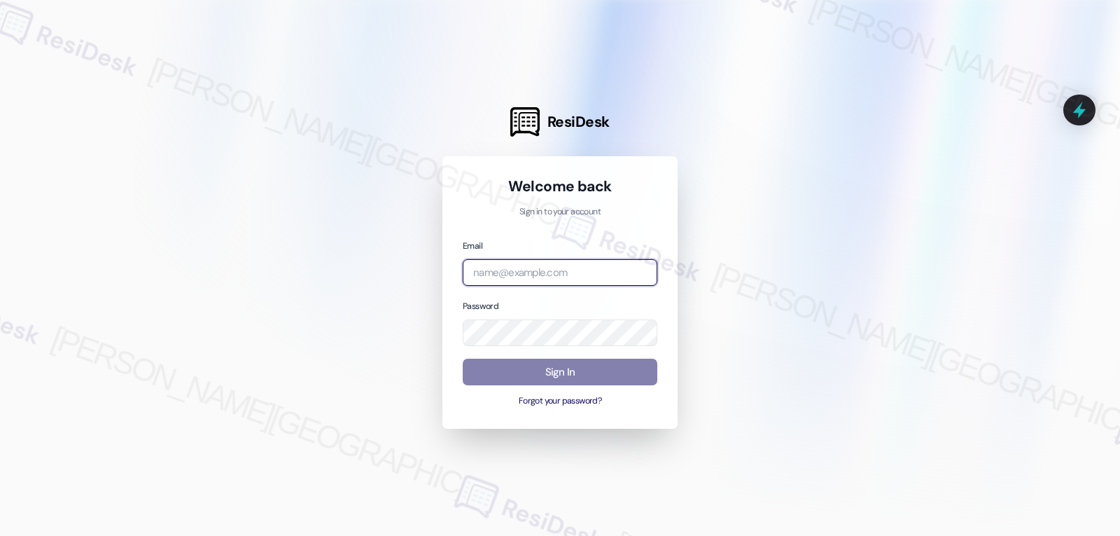
click at [541, 278] on input "email" at bounding box center [560, 272] width 195 height 27
click at [548, 271] on input "email" at bounding box center [560, 272] width 195 height 27
paste input "automated-surveys-gsa-jomar.punay@gsa.com"
type input "automated-surveys-gsa-jomar.punay@gsa.com"
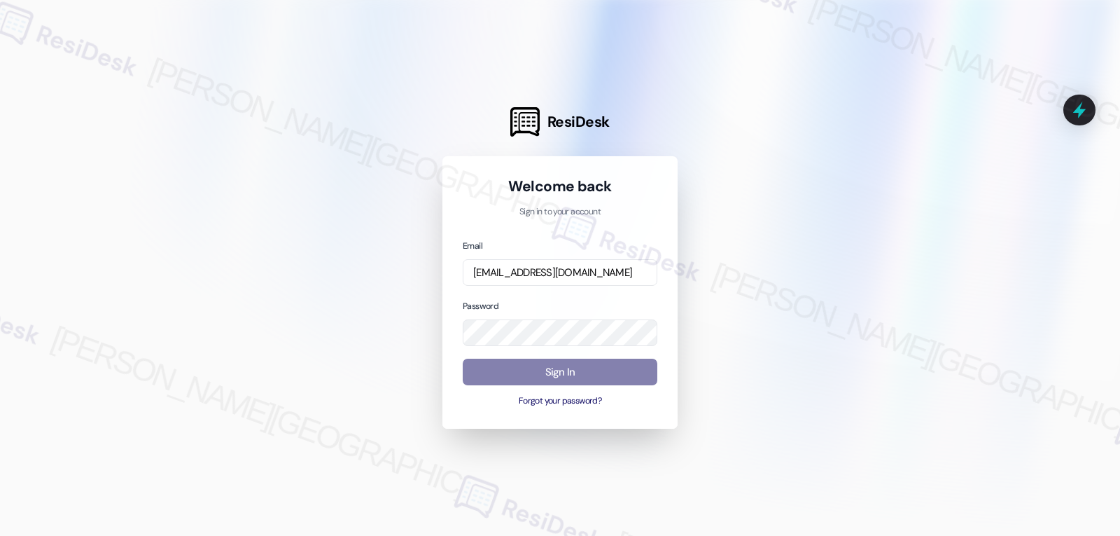
scroll to position [0, 0]
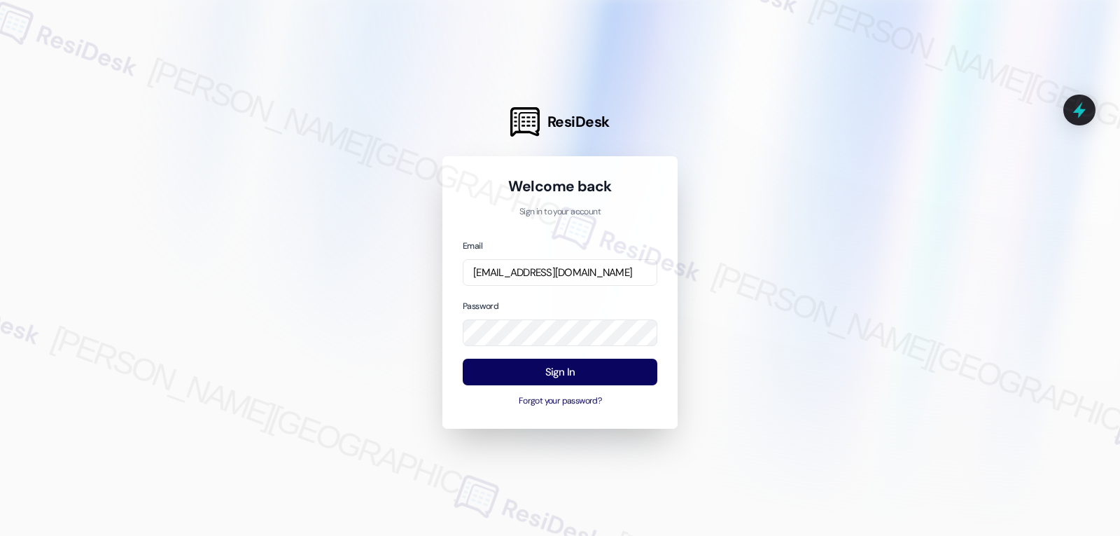
click at [341, 285] on div at bounding box center [560, 268] width 1120 height 536
click at [565, 372] on button "Sign In" at bounding box center [560, 371] width 195 height 27
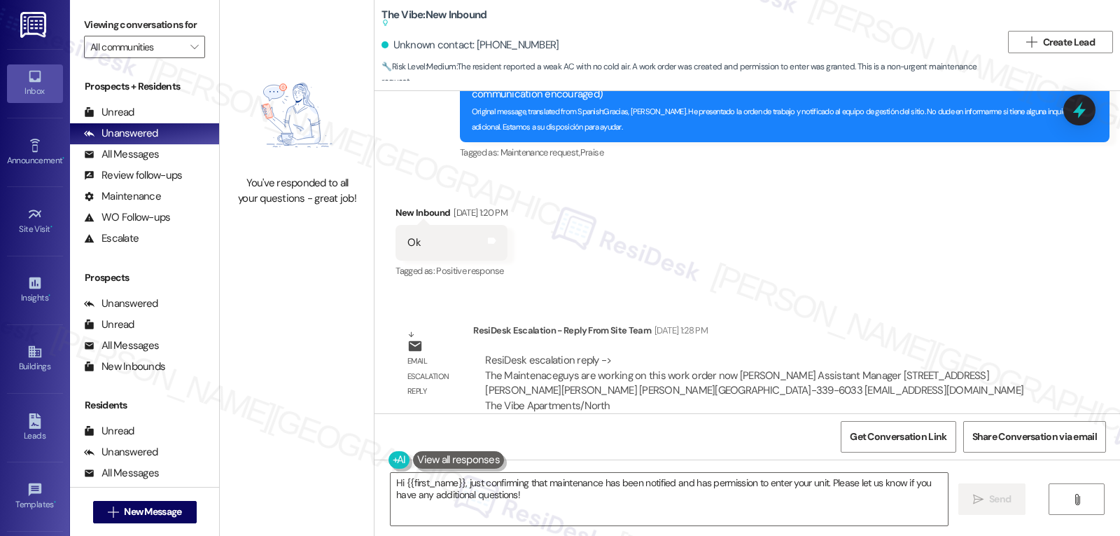
scroll to position [111925, 0]
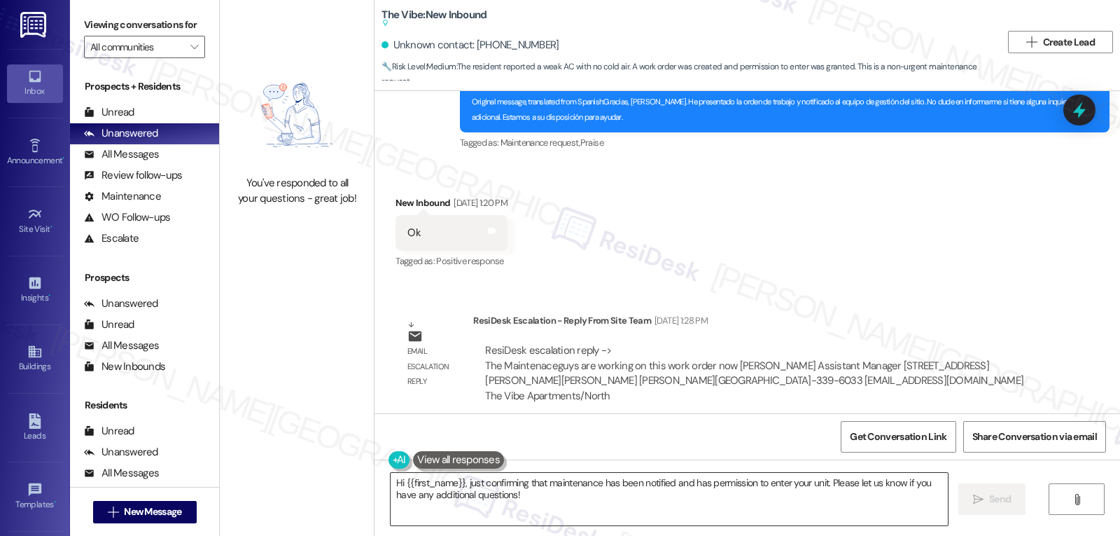
click at [567, 501] on textarea "Hi {{first_name}}, just confirming that maintenance has been notified and has p…" at bounding box center [669, 499] width 557 height 53
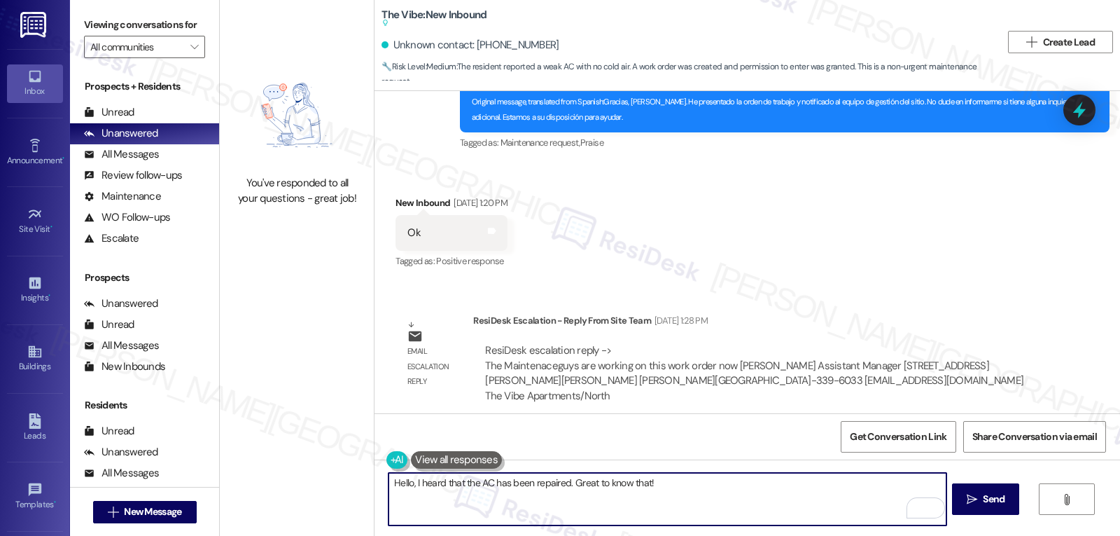
click at [802, 491] on textarea "Hello, I heard that the AC has been repaired. Great to know that!" at bounding box center [667, 499] width 557 height 53
paste textarea "If anything comes up or if you have any questions, just give me a shout. I’m he…"
type textarea "Hello, I heard that the AC has been repaired. Great to know that! If anything c…"
click at [1005, 517] on div "Hello, I heard that the AC has been repaired. Great to know that! If anything c…" at bounding box center [748, 511] width 746 height 105
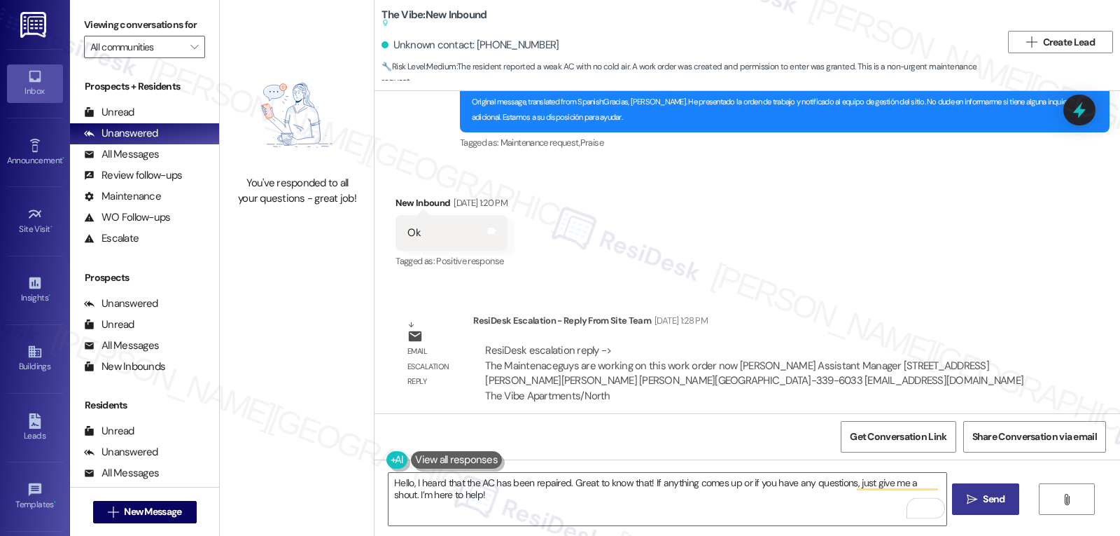
click at [1001, 509] on button " Send" at bounding box center [986, 499] width 68 height 32
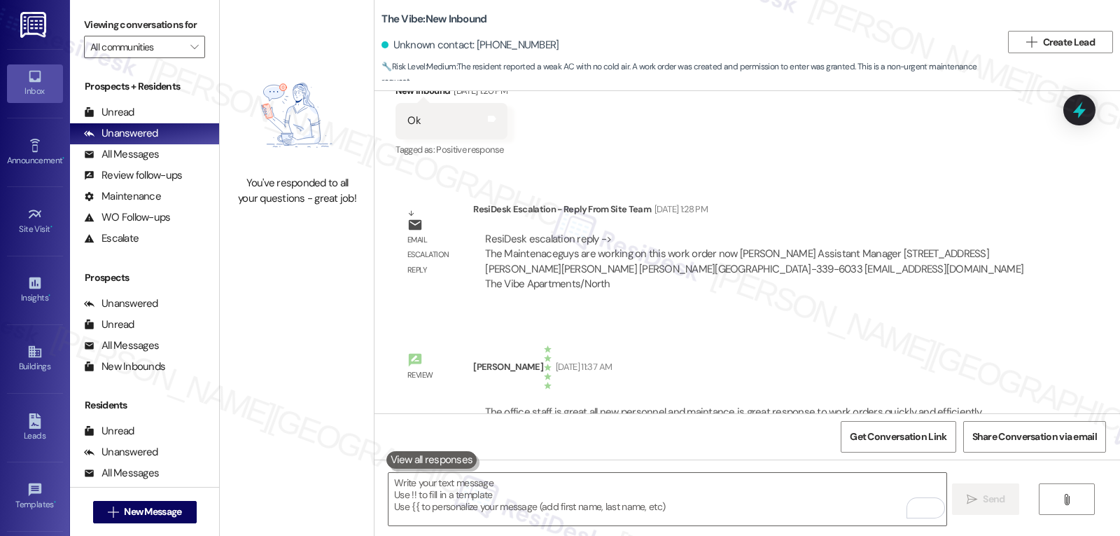
scroll to position [112001, 0]
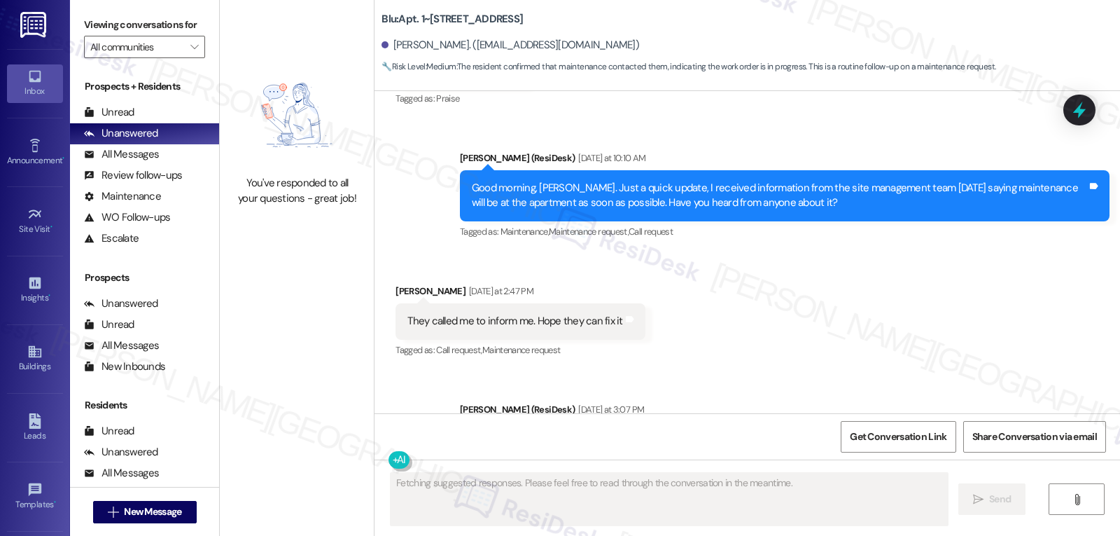
scroll to position [4401, 0]
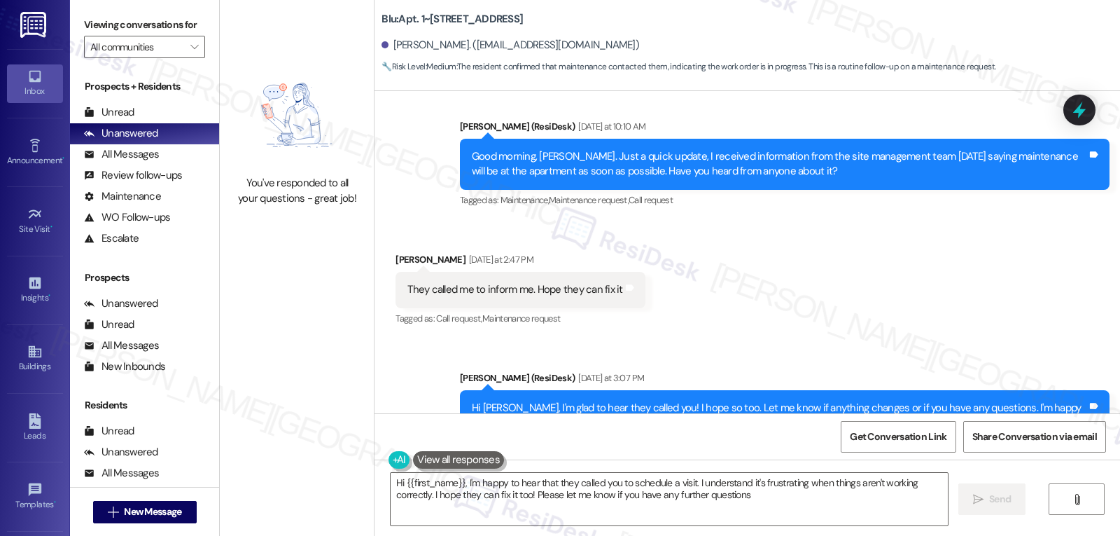
type textarea "Hi {{first_name}}, I'm happy to hear that they called you to schedule a visit. …"
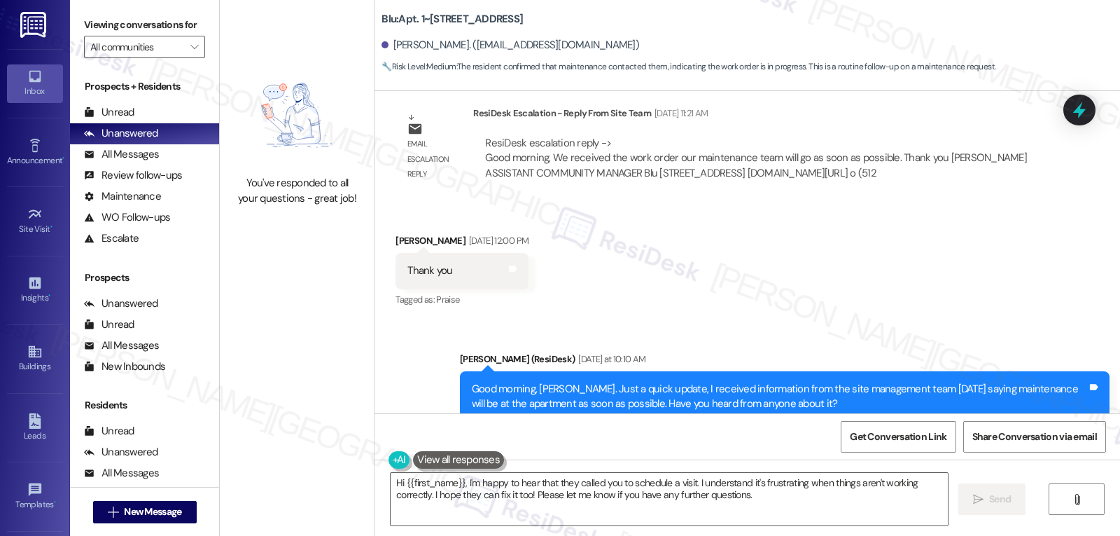
scroll to position [4121, 0]
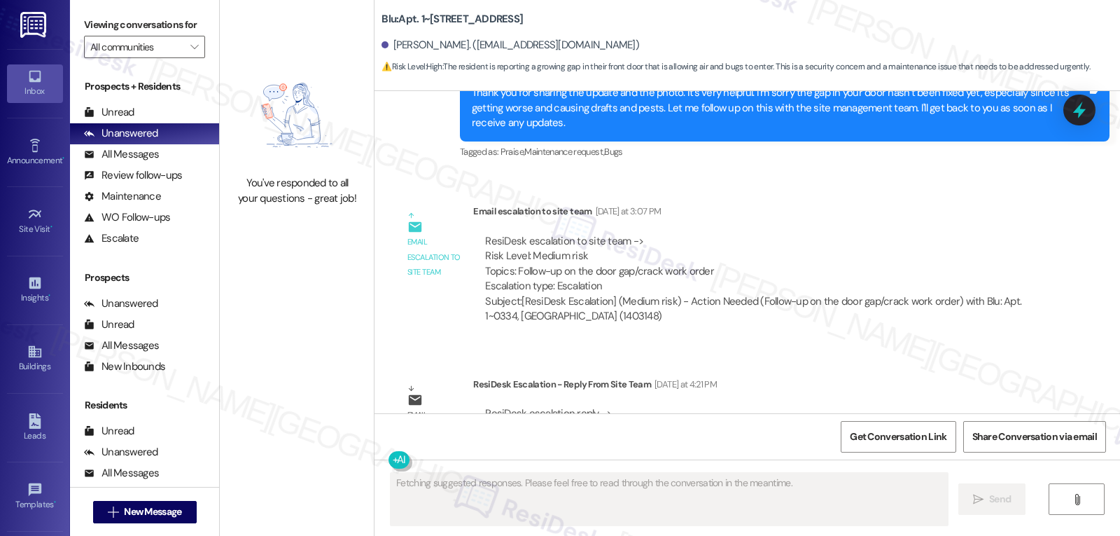
scroll to position [15866, 0]
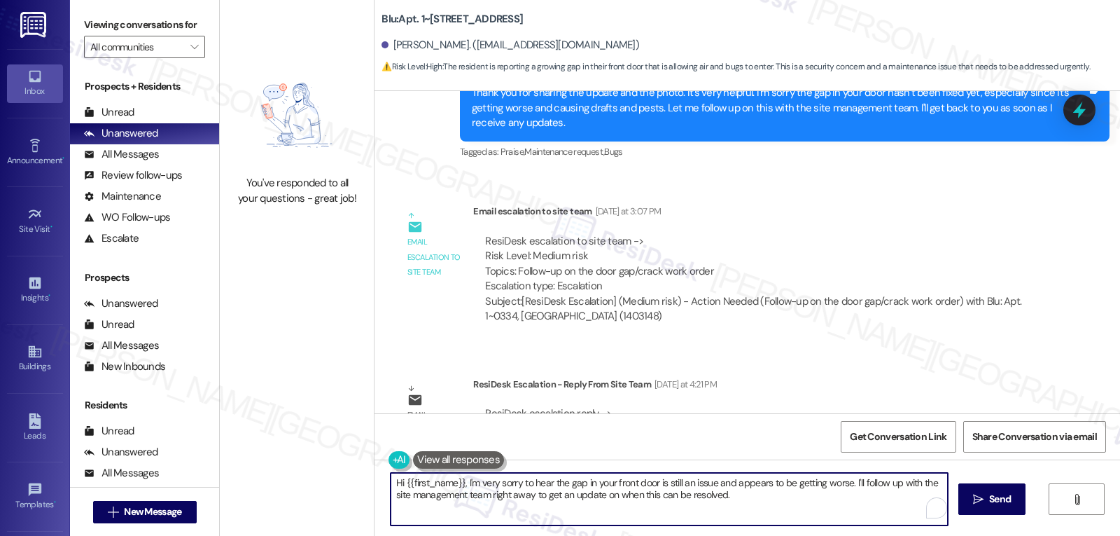
drag, startPoint x: 459, startPoint y: 486, endPoint x: 1093, endPoint y: 569, distance: 639.7
click at [1008, 535] on html "Inbox Go to Inbox Announcement • Send A Text Announcement Site Visit • Go to Si…" at bounding box center [560, 268] width 1120 height 536
type textarea "Hi {{first_name}}, just a quick update, we're following up with the site manage…"
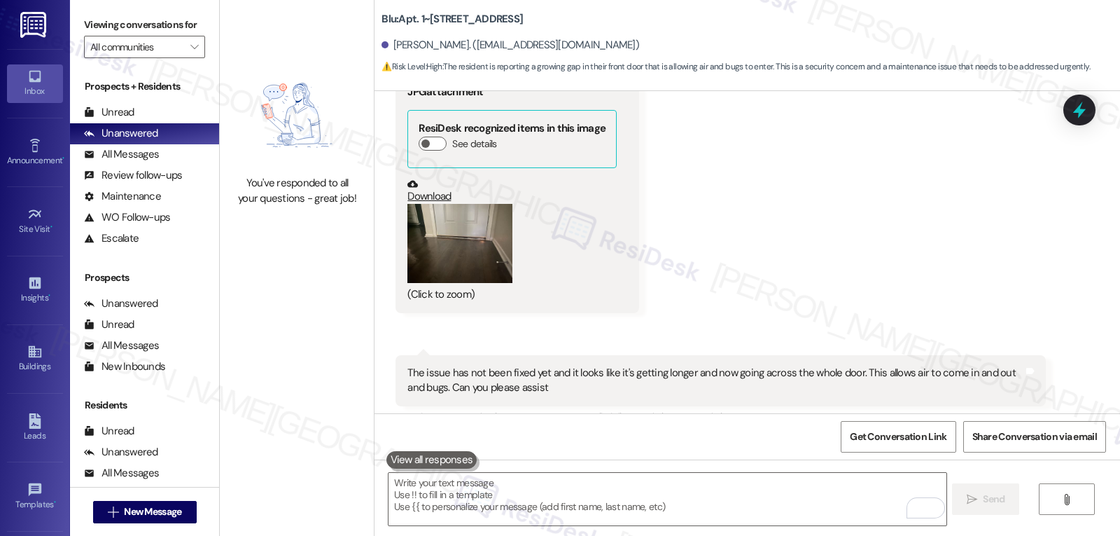
scroll to position [15963, 0]
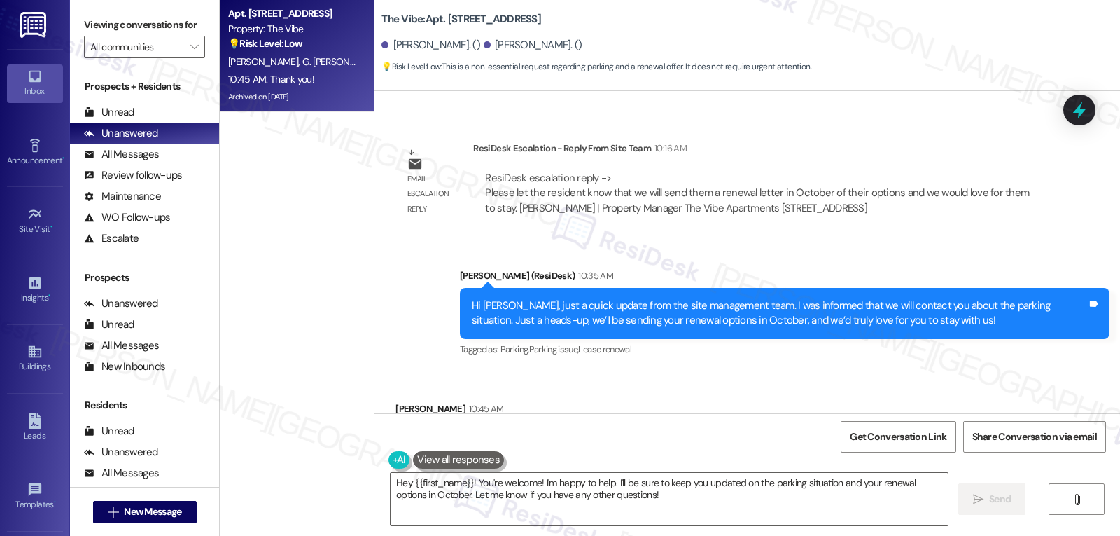
scroll to position [11620, 0]
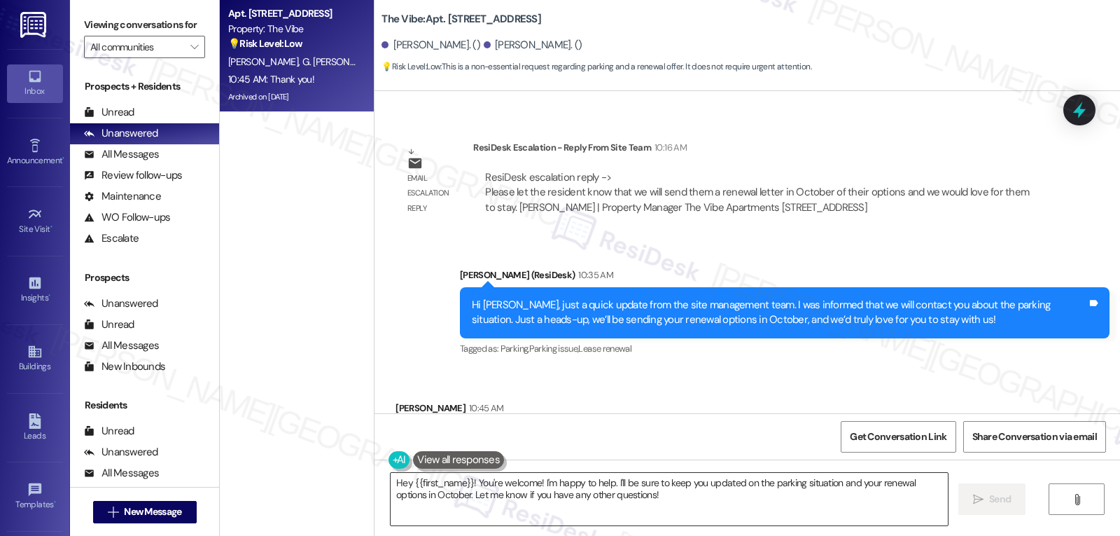
click at [673, 504] on textarea "Hey {{first_name}}! You're welcome! I'm happy to help. I'll be sure to keep you…" at bounding box center [669, 499] width 557 height 53
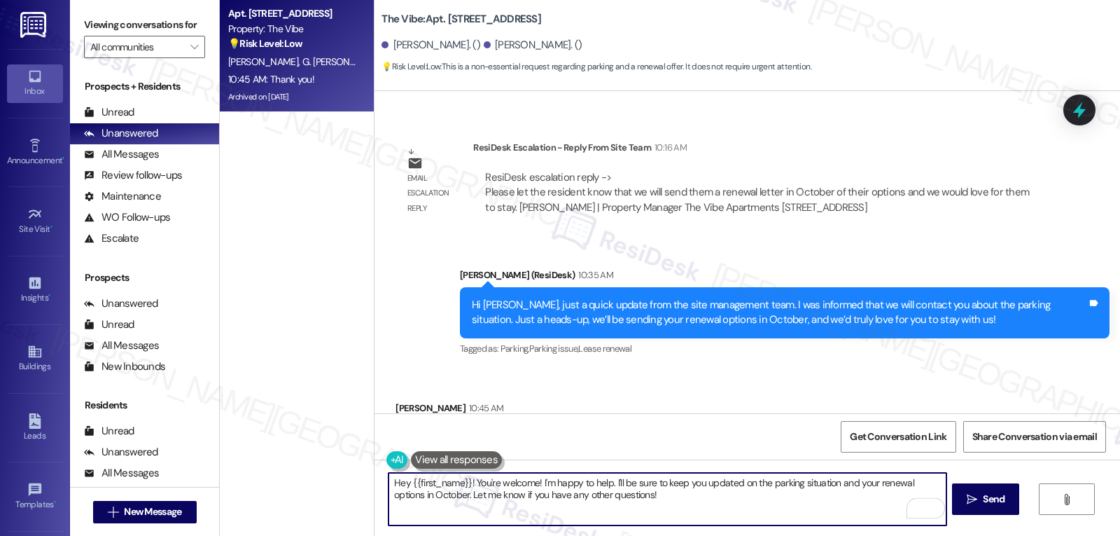
drag, startPoint x: 608, startPoint y: 485, endPoint x: 776, endPoint y: 569, distance: 188.5
click at [776, 535] on html "Inbox Go to Inbox Announcement • Send A Text Announcement Site Visit • Go to Si…" at bounding box center [560, 268] width 1120 height 536
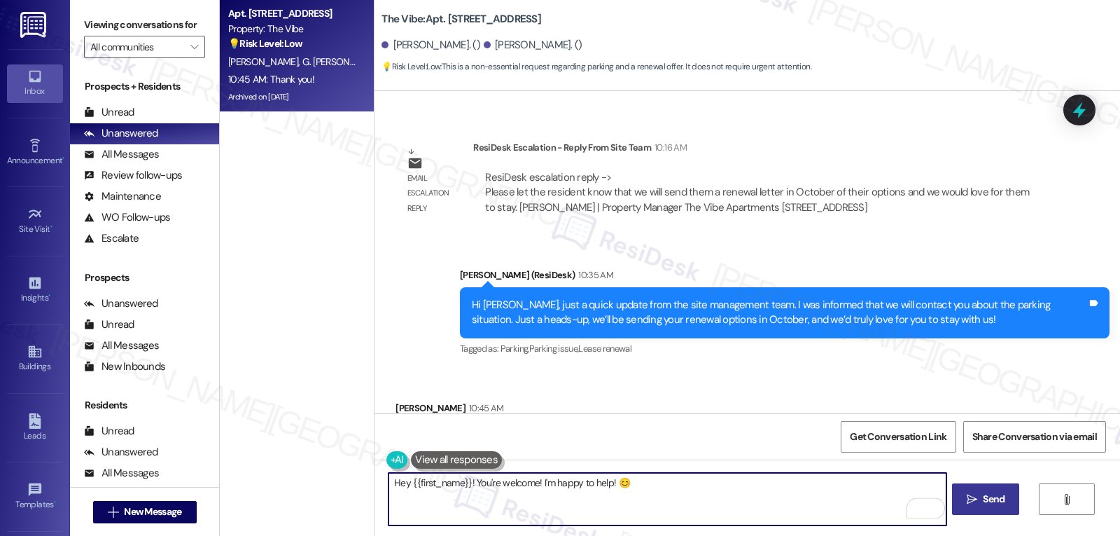
type textarea "Hey {{first_name}}! You're welcome! I'm happy to help! 😊"
click at [988, 493] on span "Send" at bounding box center [994, 499] width 22 height 15
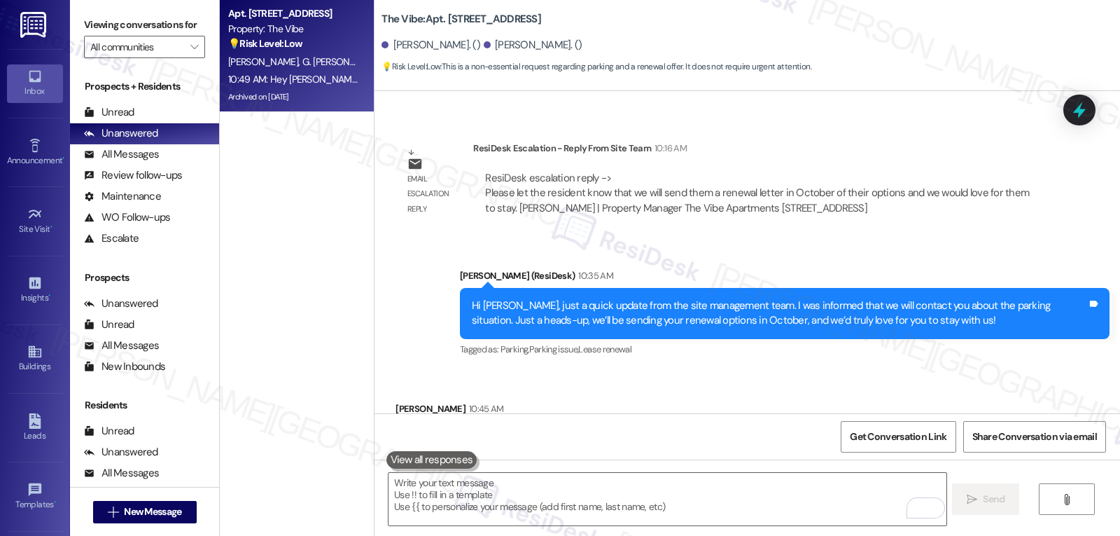
scroll to position [11717, 0]
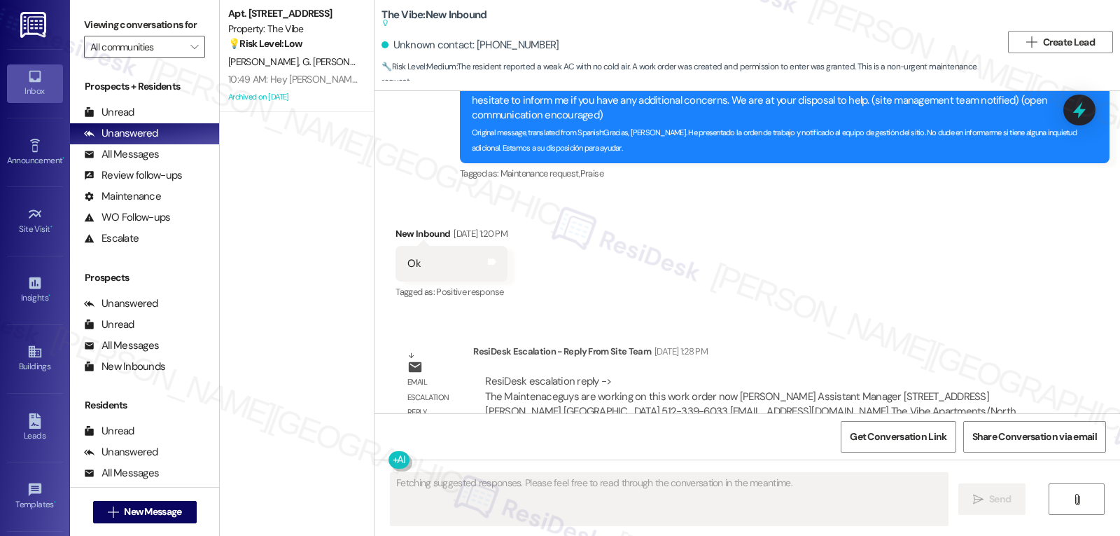
scroll to position [112058, 0]
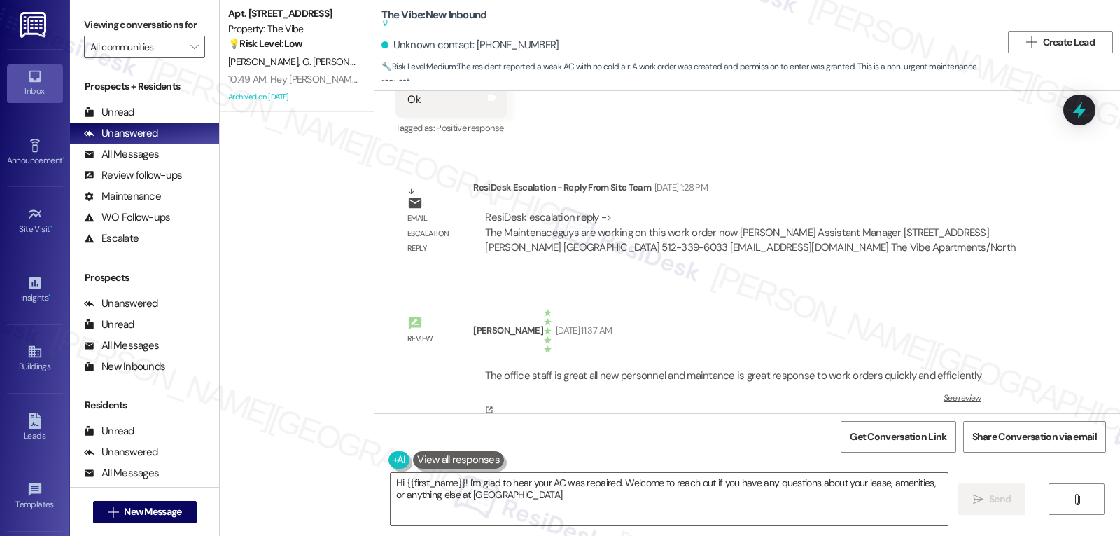
type textarea "Hi {{first_name}}! I'm glad to hear your AC was repaired. Welcome to reach out …"
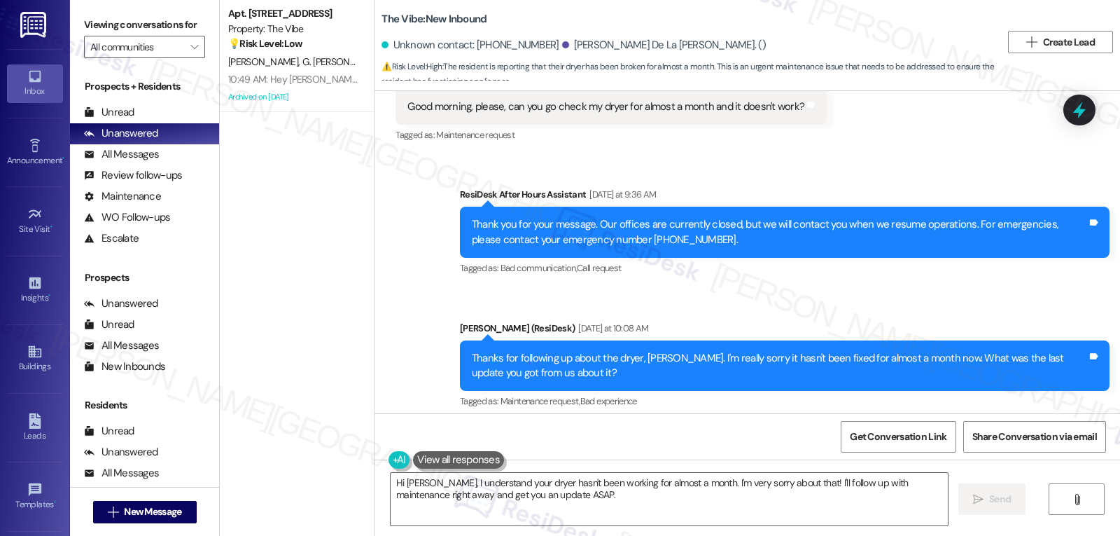
scroll to position [2485, 0]
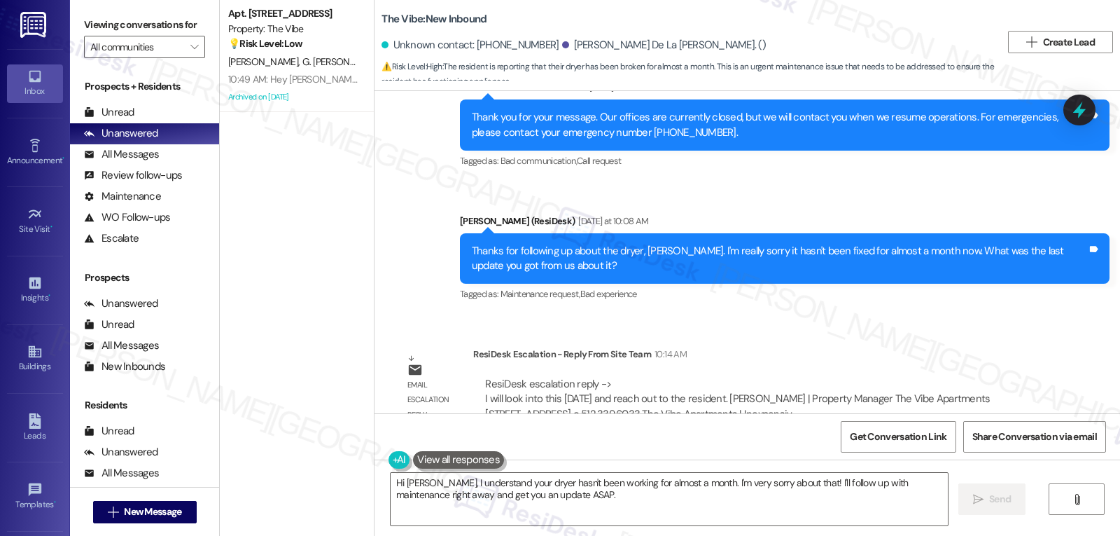
drag, startPoint x: 422, startPoint y: 485, endPoint x: 989, endPoint y: 569, distance: 573.3
click at [989, 535] on html "Inbox Go to Inbox Announcement • Send A Text Announcement Site Visit • Go to Si…" at bounding box center [560, 268] width 1120 height 536
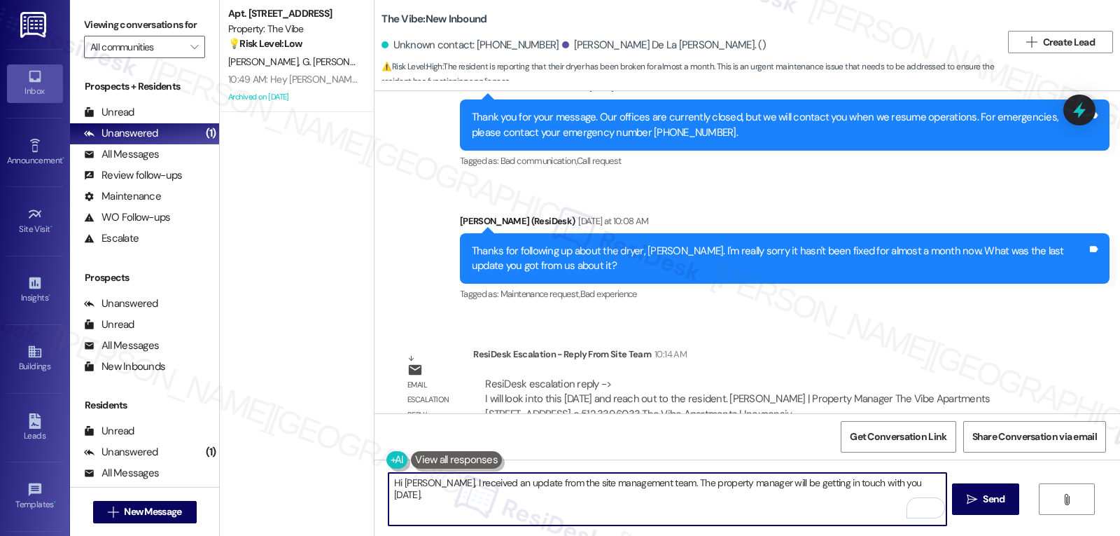
click at [912, 483] on textarea "Hi [PERSON_NAME], I received an update from the site management team. The prope…" at bounding box center [667, 499] width 557 height 53
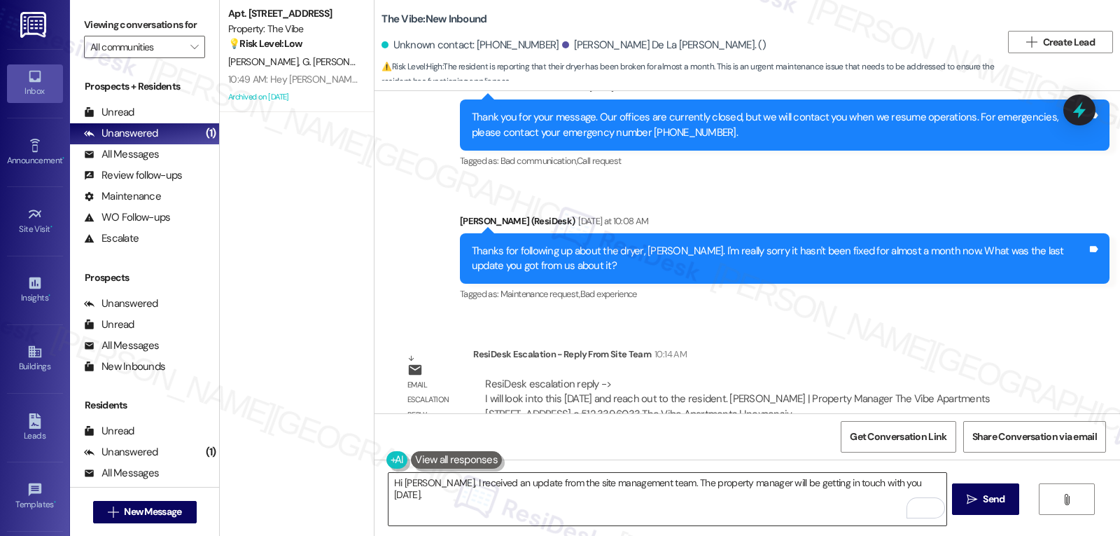
click at [886, 478] on textarea "Hi [PERSON_NAME], I received an update from the site management team. The prope…" at bounding box center [667, 499] width 557 height 53
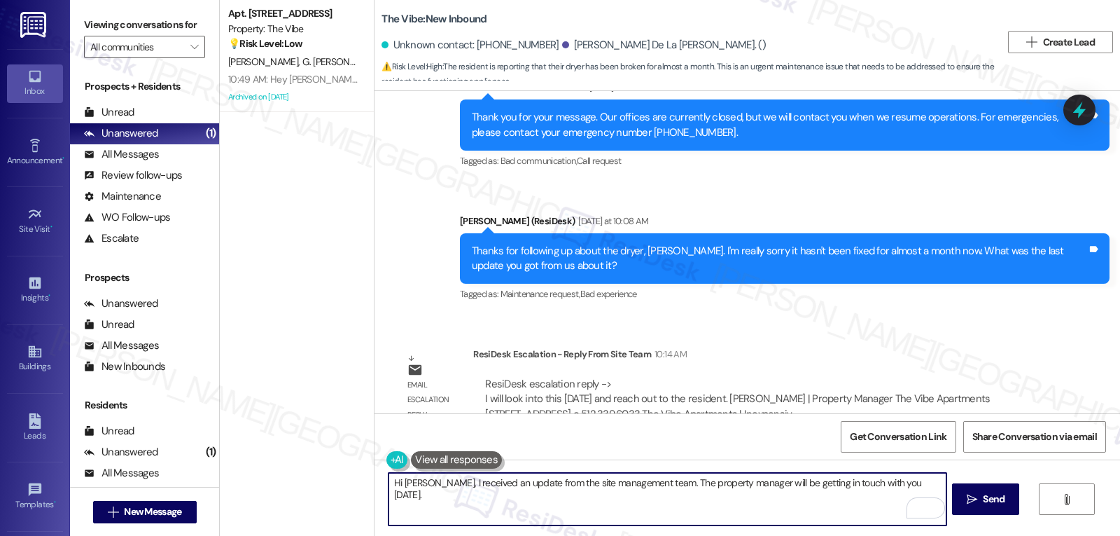
click at [897, 485] on textarea "Hi [PERSON_NAME], I received an update from the site management team. The prope…" at bounding box center [667, 499] width 557 height 53
paste textarea "If there’s ever anything you need or any questions you have, I’m just a message…"
type textarea "Hi [PERSON_NAME], I received an update from the site management team. The prope…"
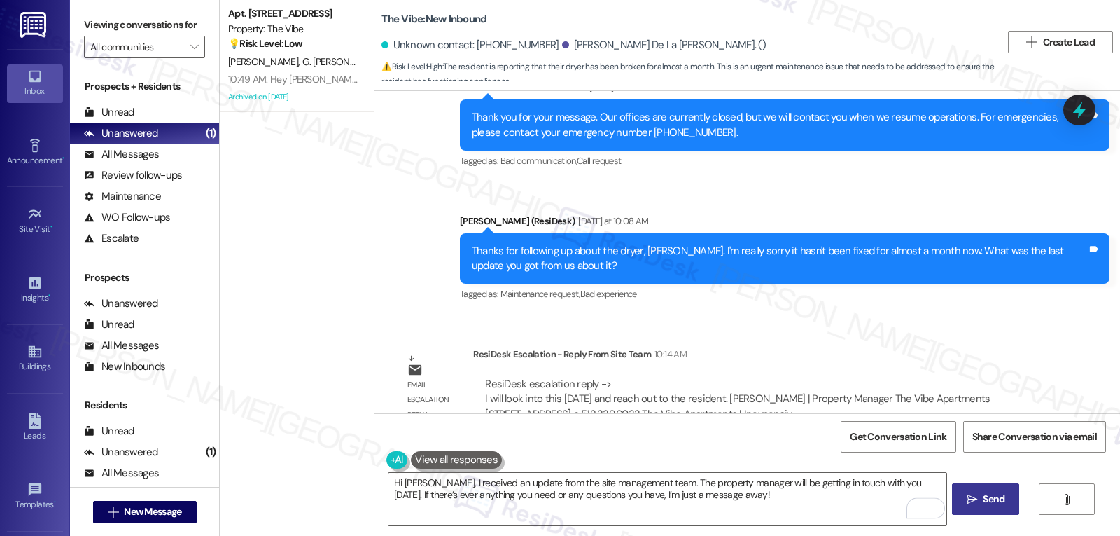
click at [990, 506] on span "Send" at bounding box center [994, 499] width 22 height 15
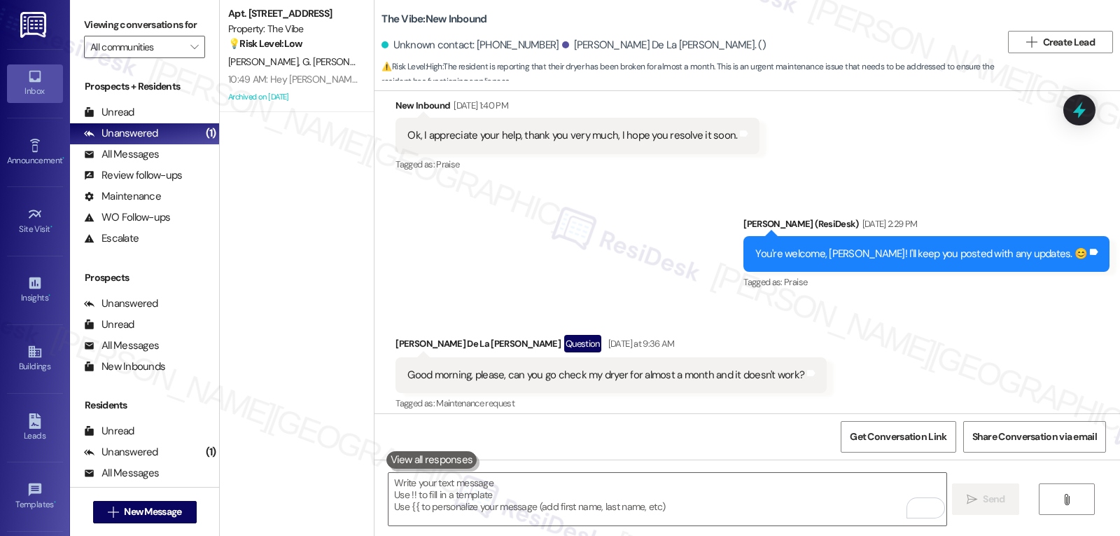
scroll to position [2091, 0]
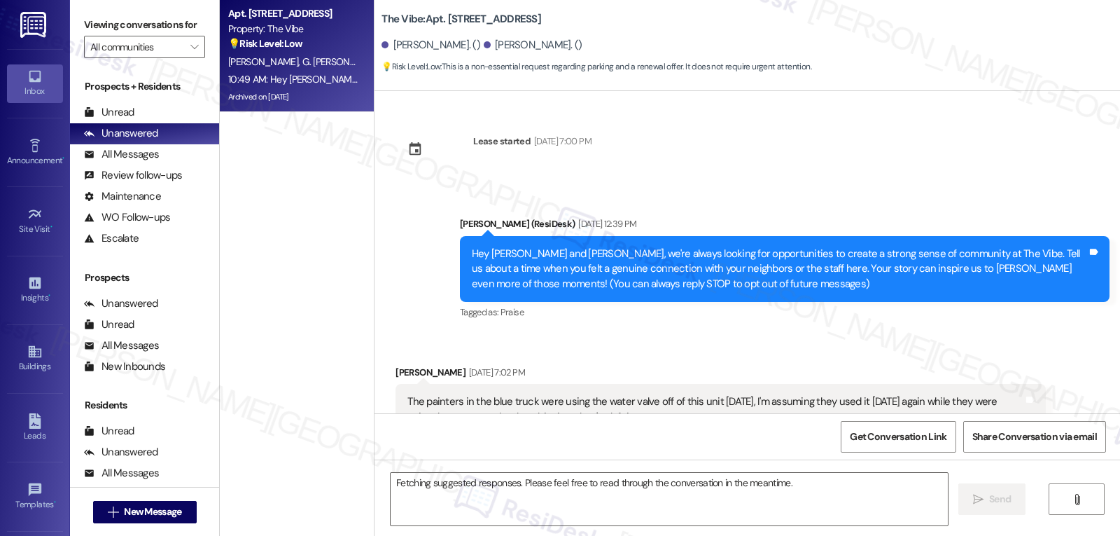
scroll to position [11738, 0]
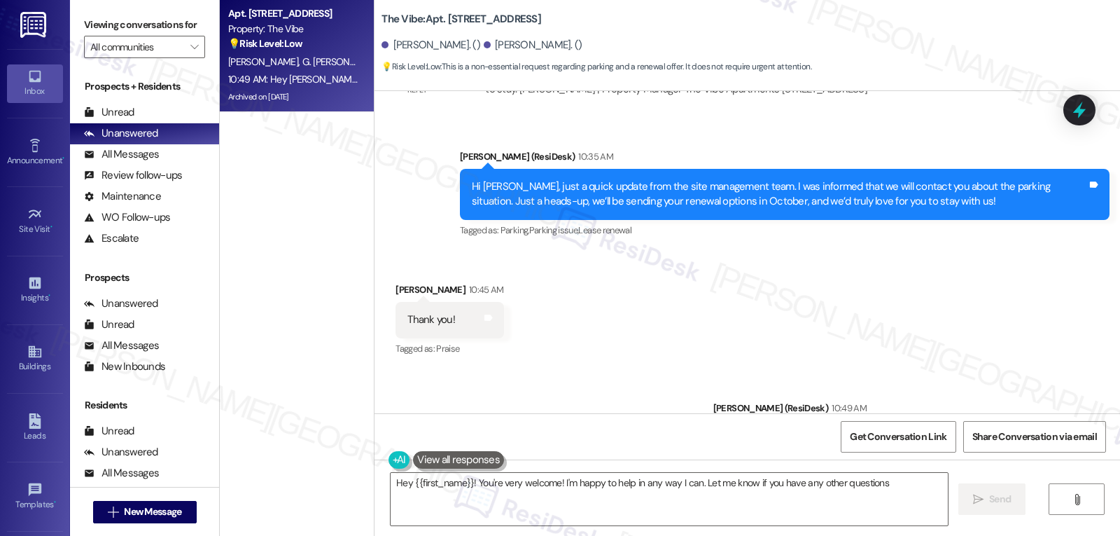
type textarea "Hey {{first_name}}! You're very welcome! I'm happy to help in any way I can. Le…"
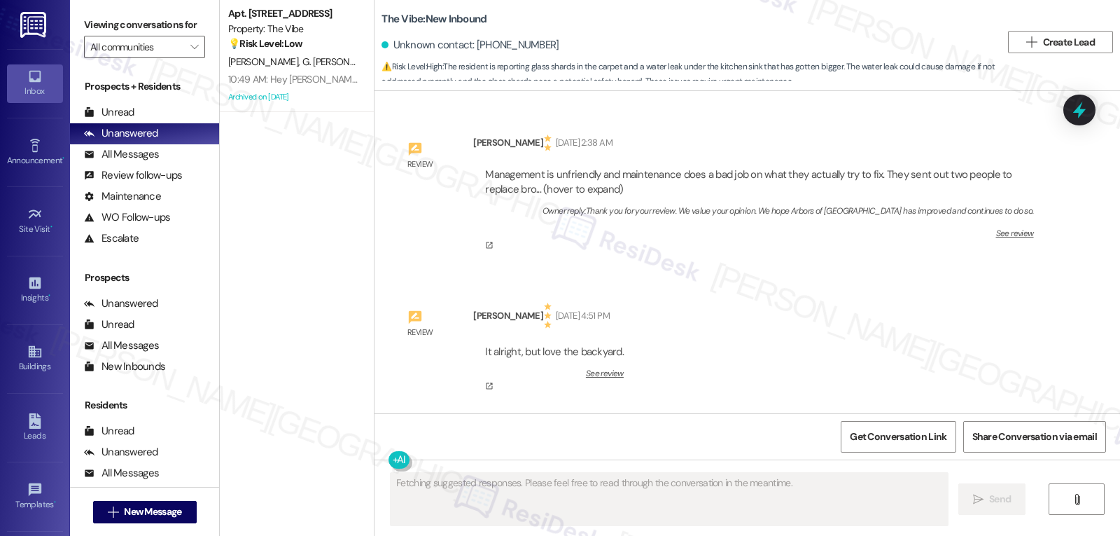
scroll to position [113748, 0]
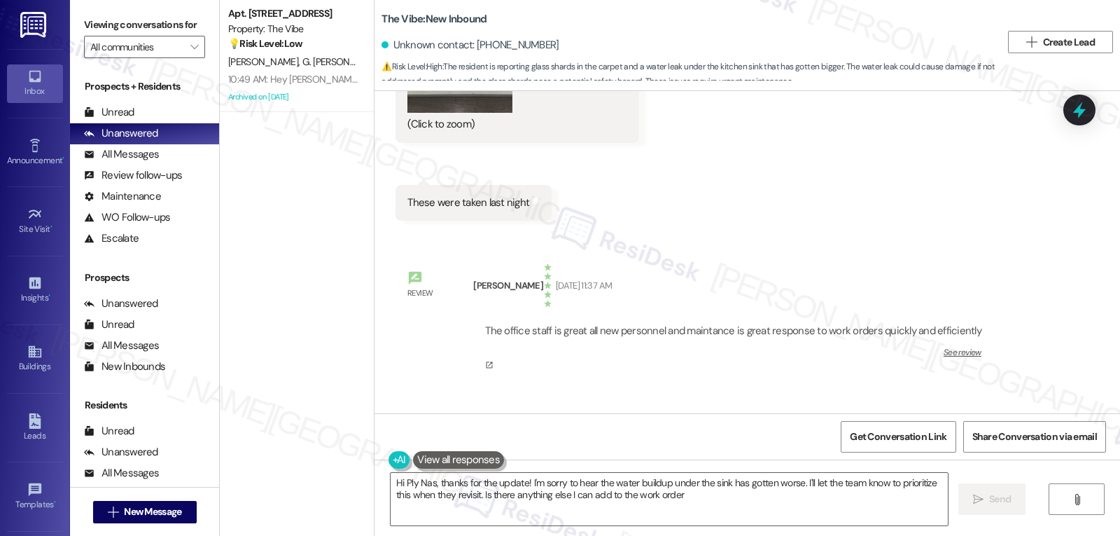
type textarea "Hi Ply Nas, thanks for the update! I'm sorry to hear the water buildup under th…"
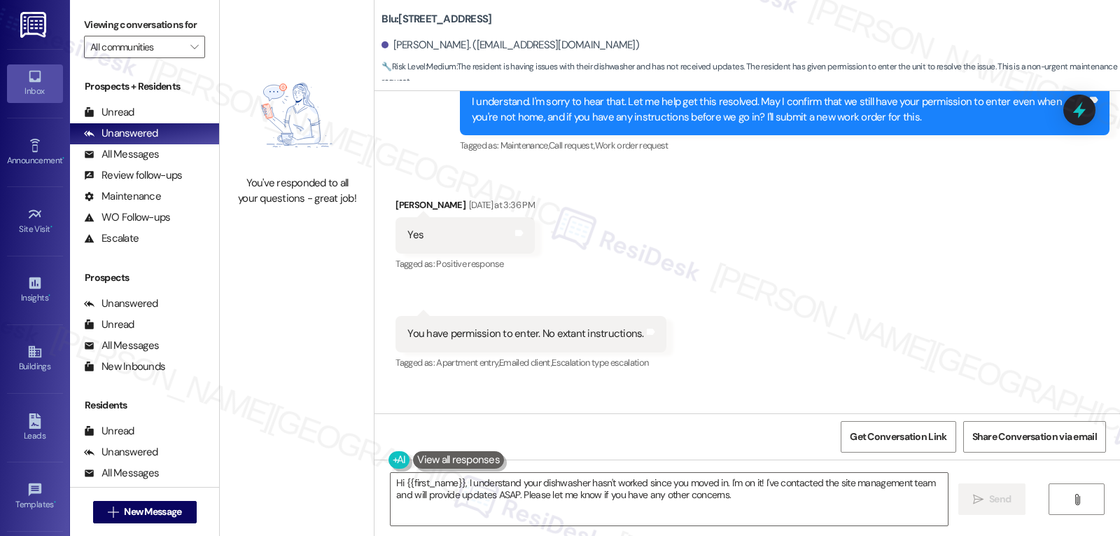
scroll to position [3780, 0]
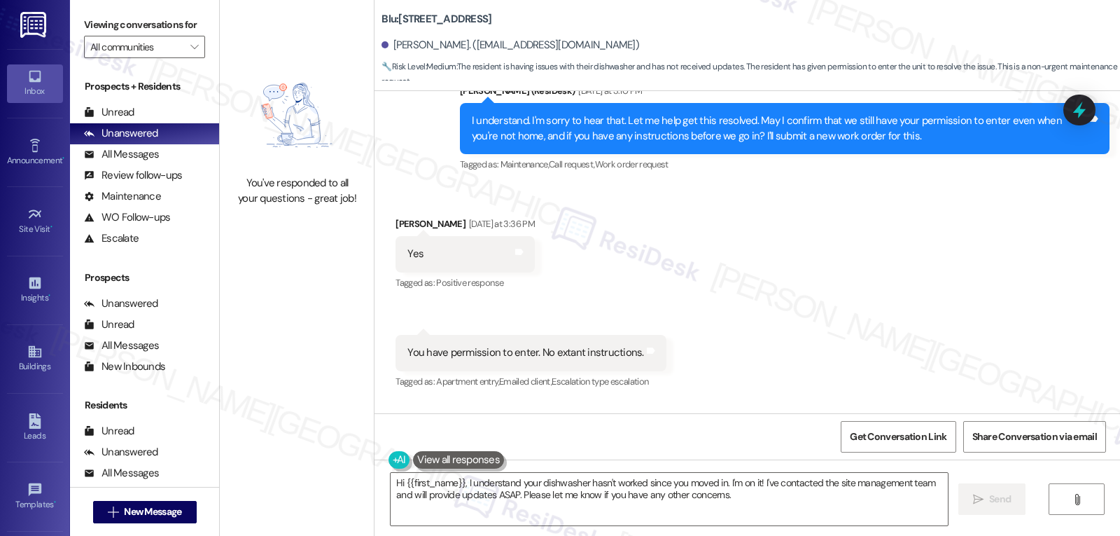
click at [397, 216] on div "[PERSON_NAME] [DATE] at 3:36 PM" at bounding box center [465, 226] width 139 height 20
copy div "[PERSON_NAME]"
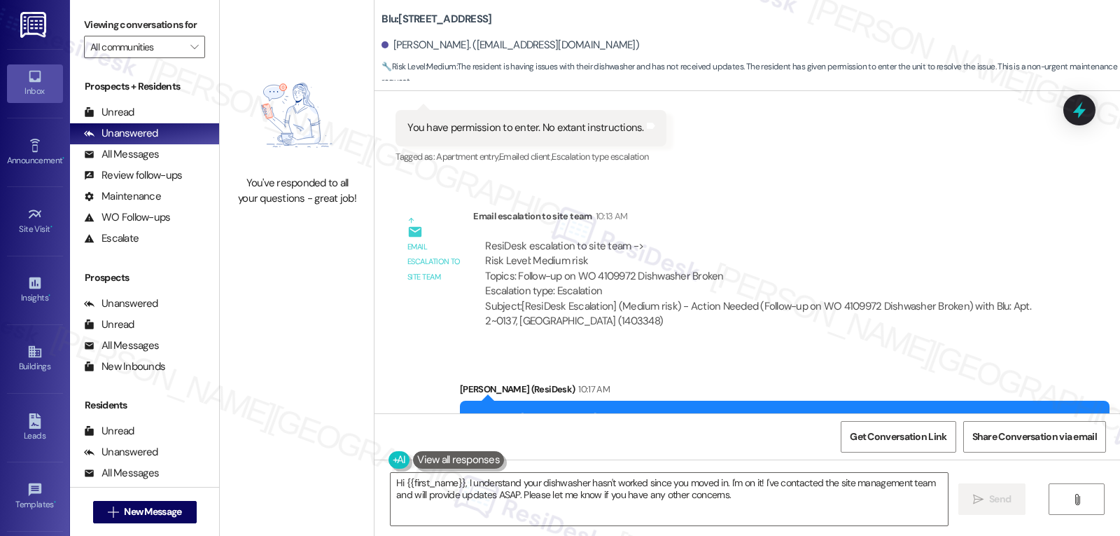
scroll to position [4060, 0]
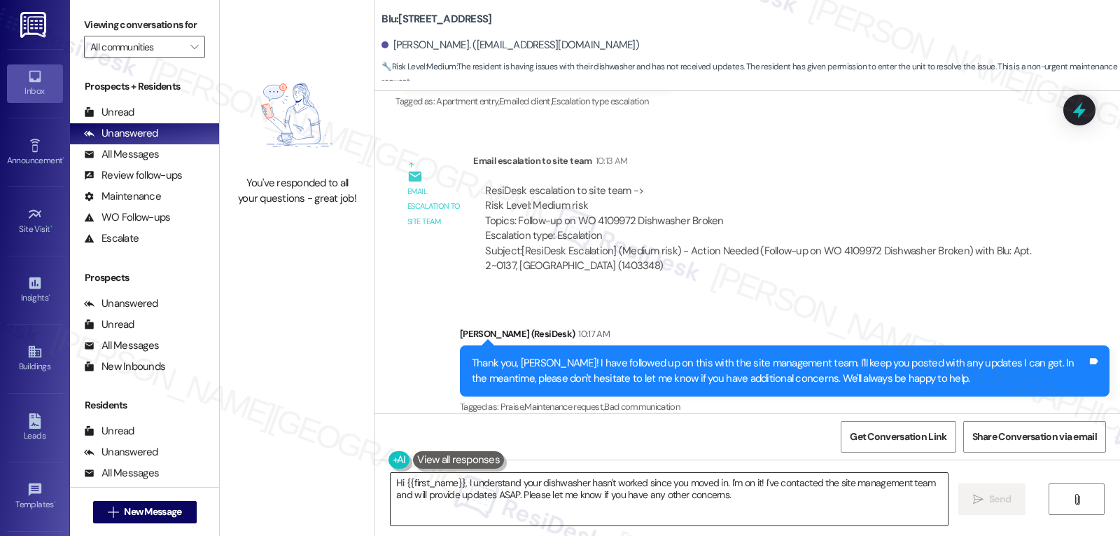
click at [583, 508] on textarea "Hi {{first_name}}, I understand your dishwasher hasn't worked since you moved i…" at bounding box center [669, 499] width 557 height 53
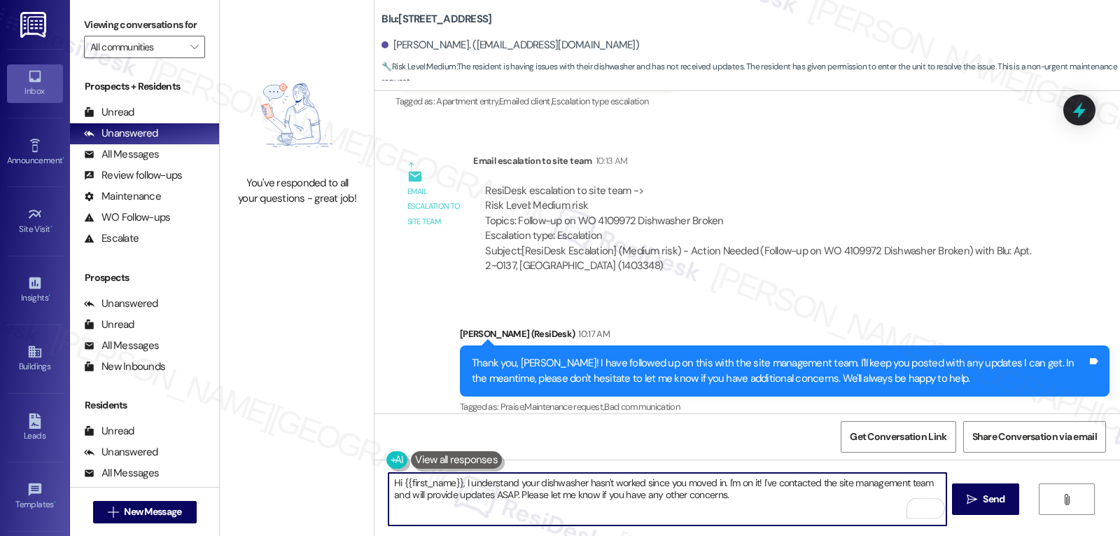
paste textarea "[PERSON_NAME]"
click at [859, 493] on textarea "Hi [PERSON_NAME], I received information from the site management team stating …" at bounding box center [667, 499] width 557 height 53
type textarea "Hi [PERSON_NAME], I received information from the site management team stating …"
click at [989, 503] on span "Send" at bounding box center [994, 499] width 22 height 15
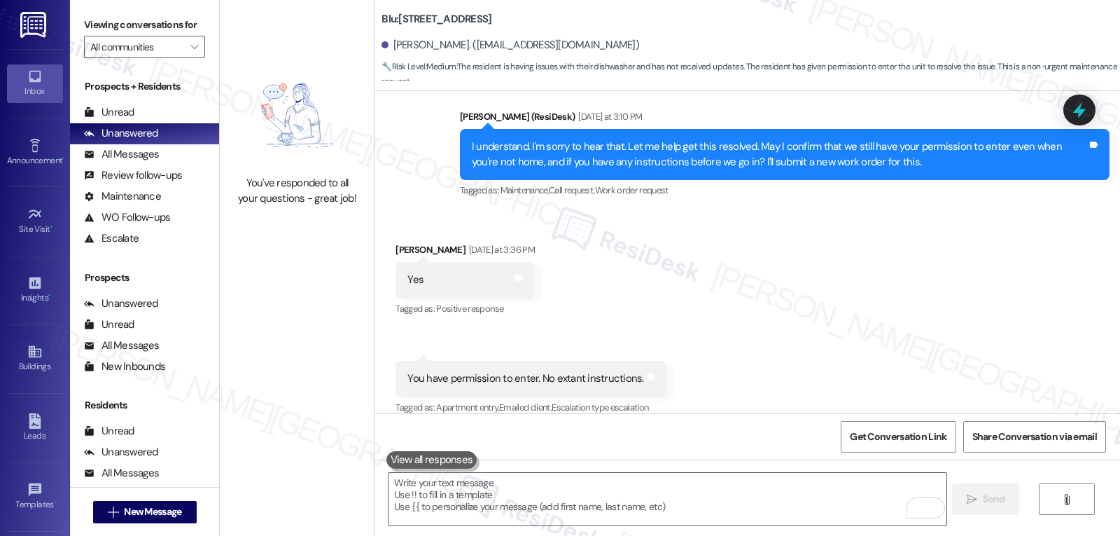
scroll to position [4172, 0]
